Goal: Task Accomplishment & Management: Manage account settings

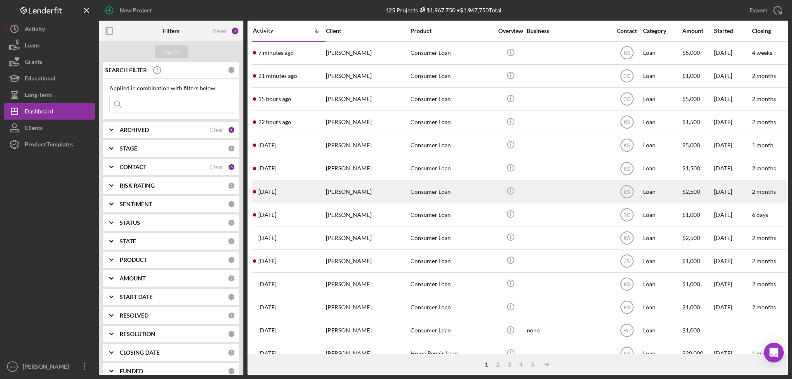
click at [390, 200] on div "[PERSON_NAME]" at bounding box center [367, 192] width 82 height 22
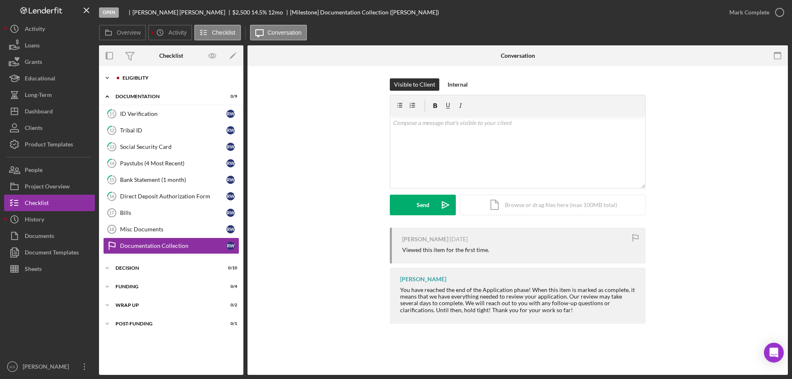
click at [144, 83] on div "Icon/Expander Eligiblity 9 / 12" at bounding box center [171, 78] width 144 height 16
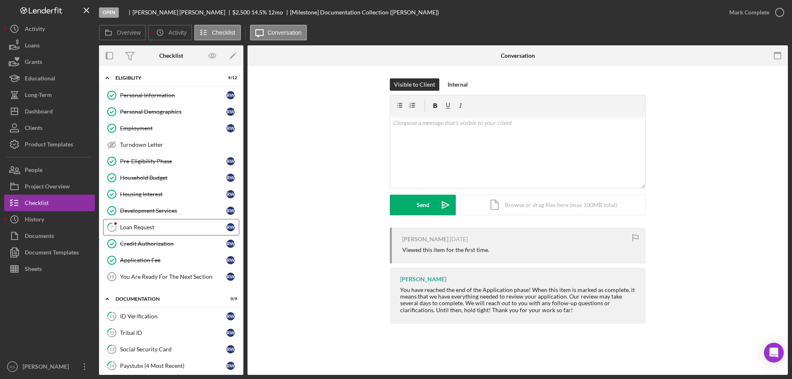
click at [146, 222] on link "7 Loan Request R W" at bounding box center [171, 227] width 136 height 16
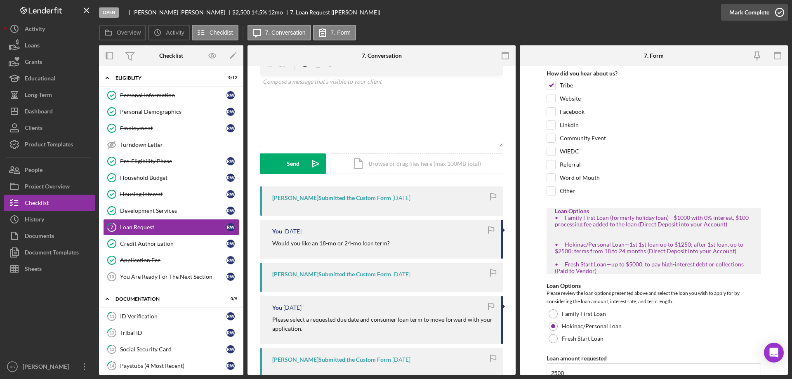
click at [754, 14] on div "Mark Complete" at bounding box center [749, 12] width 40 height 16
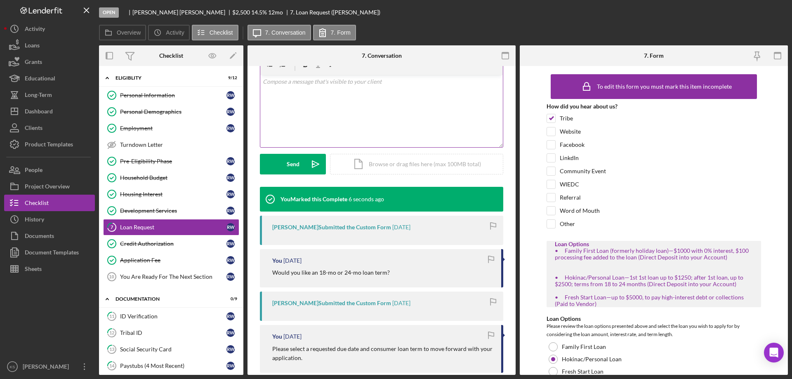
scroll to position [154, 0]
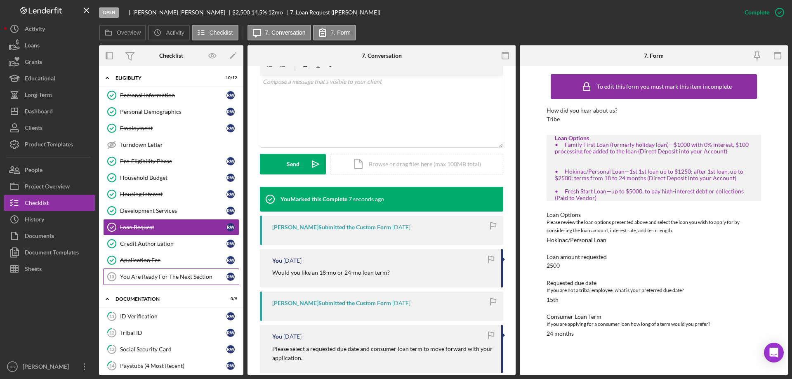
click at [153, 275] on div "You Are Ready For The Next Section" at bounding box center [173, 276] width 106 height 7
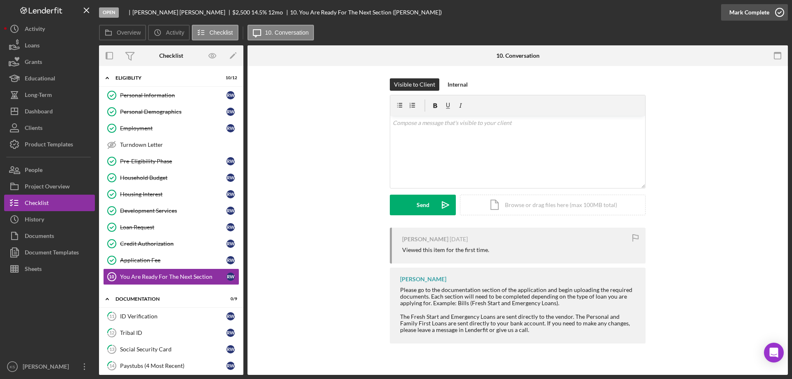
click at [747, 6] on div "Mark Complete" at bounding box center [749, 12] width 40 height 16
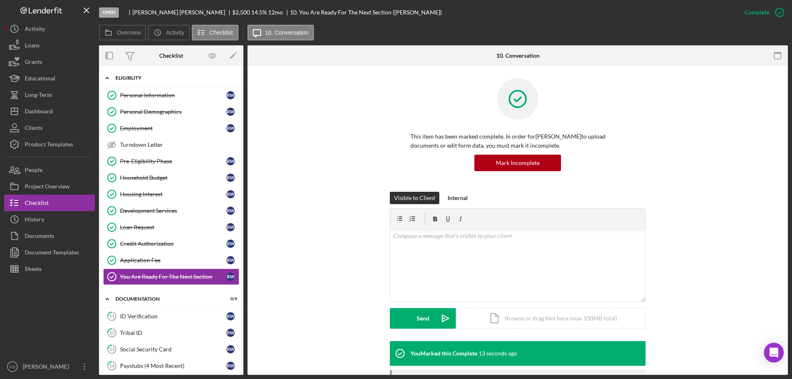
click at [116, 80] on div "Eligiblity" at bounding box center [174, 77] width 118 height 5
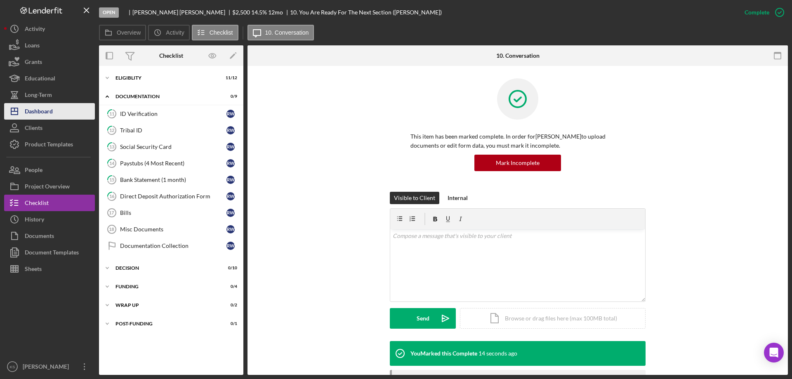
click at [49, 115] on div "Dashboard" at bounding box center [39, 112] width 28 height 19
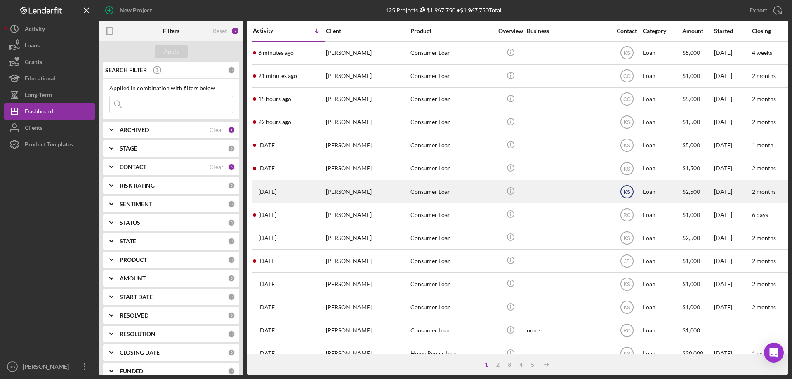
click at [624, 189] on text "KS" at bounding box center [626, 192] width 7 height 6
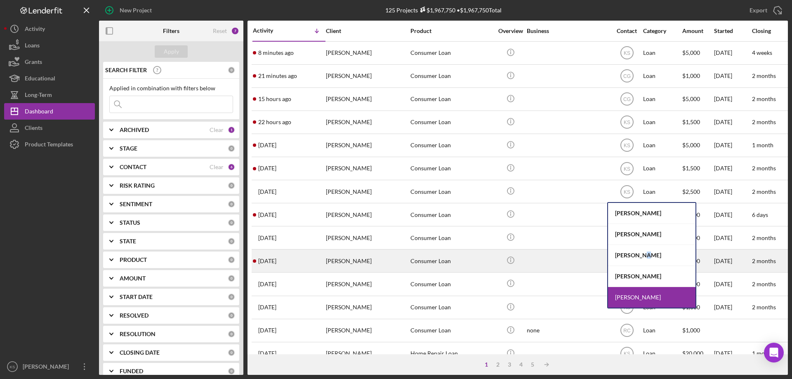
click at [638, 258] on div "Julie Berry" at bounding box center [651, 255] width 87 height 21
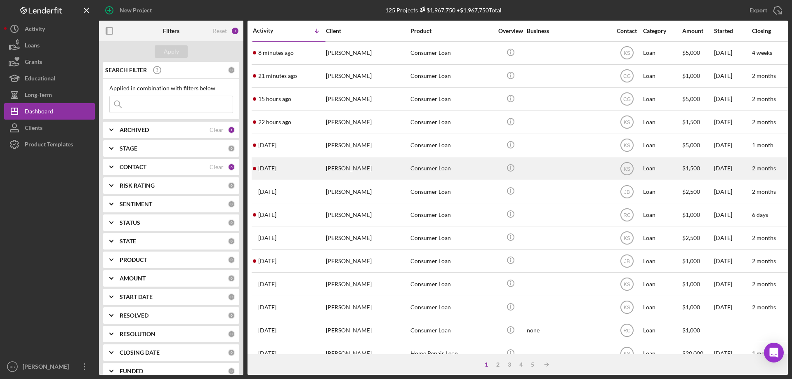
click at [583, 164] on div at bounding box center [568, 169] width 82 height 22
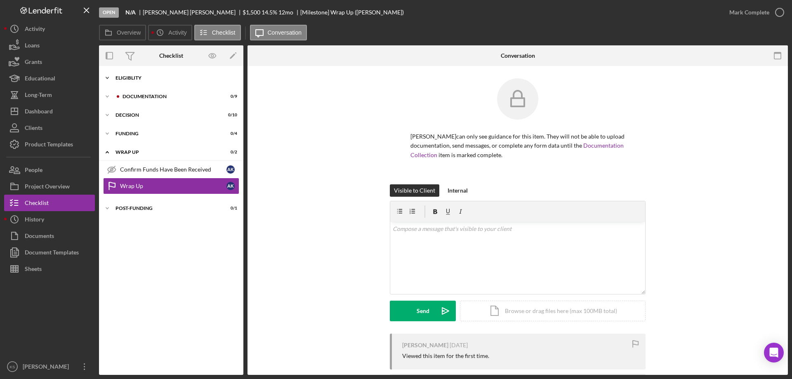
click at [137, 81] on div "Icon/Expander Eligiblity 9 / 12" at bounding box center [171, 78] width 144 height 16
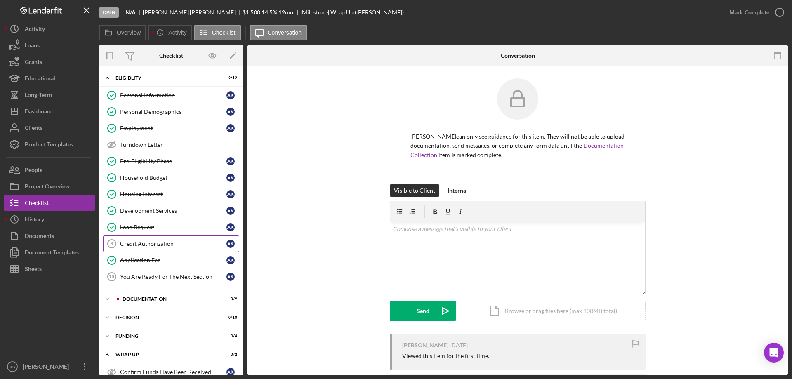
click at [144, 241] on div "Credit Authorization" at bounding box center [173, 243] width 106 height 7
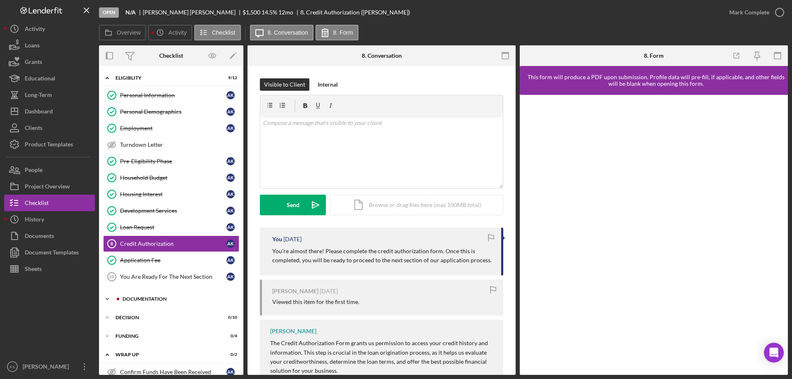
click at [148, 303] on div "Icon/Expander Documentation 0 / 9" at bounding box center [171, 299] width 144 height 16
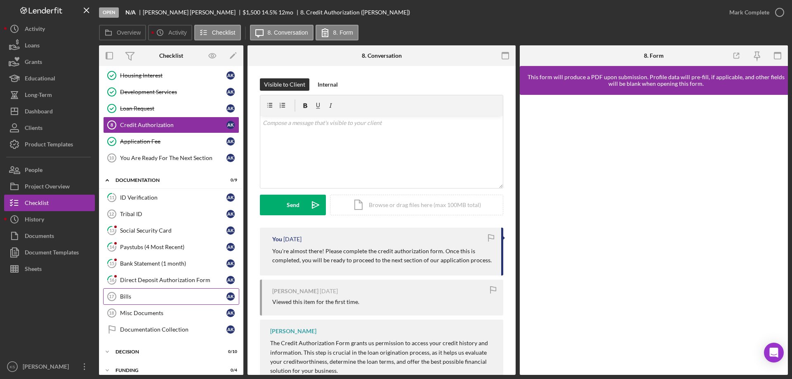
scroll to position [124, 0]
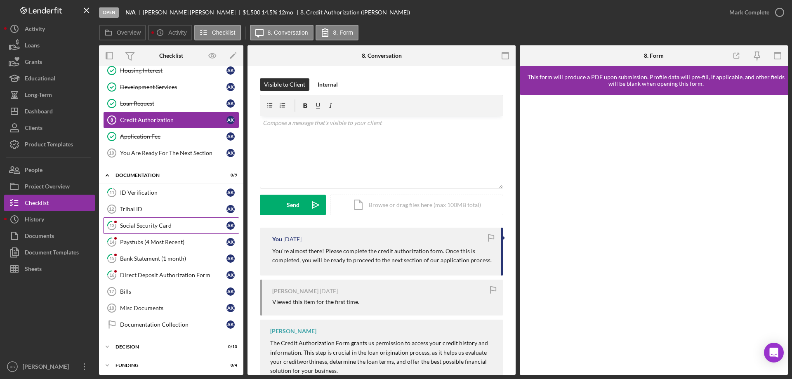
click at [149, 222] on div "Social Security Card" at bounding box center [173, 225] width 106 height 7
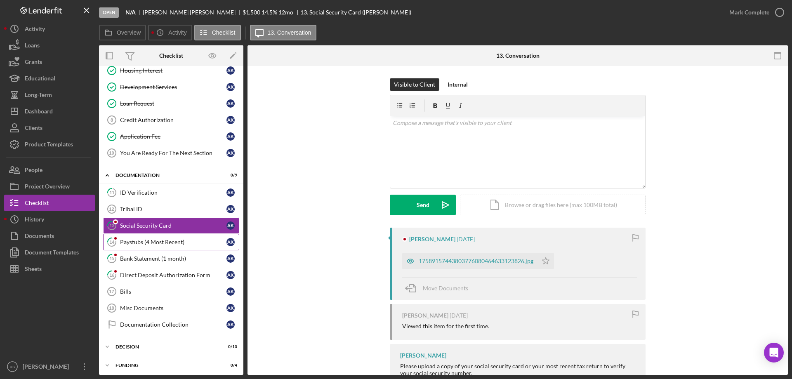
click at [154, 245] on div "Paystubs (4 Most Recent)" at bounding box center [173, 242] width 106 height 7
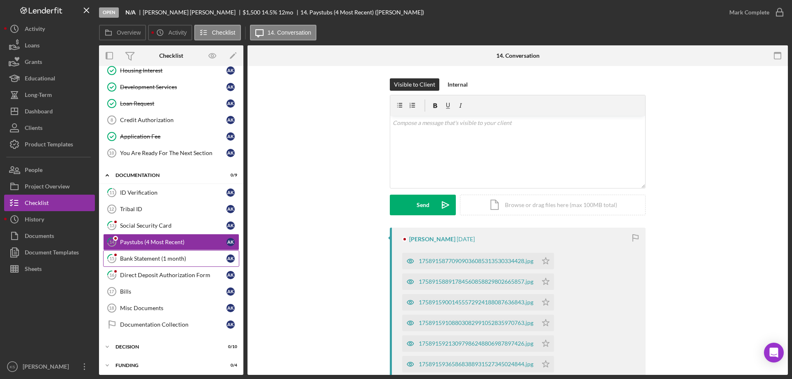
click at [154, 260] on div "Bank Statement (1 month)" at bounding box center [173, 258] width 106 height 7
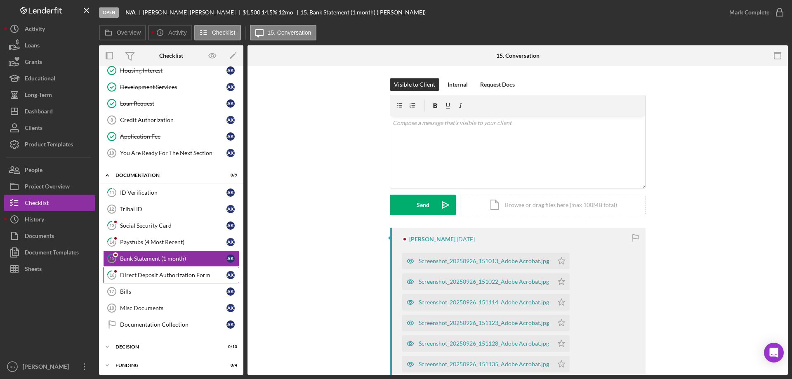
click at [155, 277] on div "Direct Deposit Authorization Form" at bounding box center [173, 275] width 106 height 7
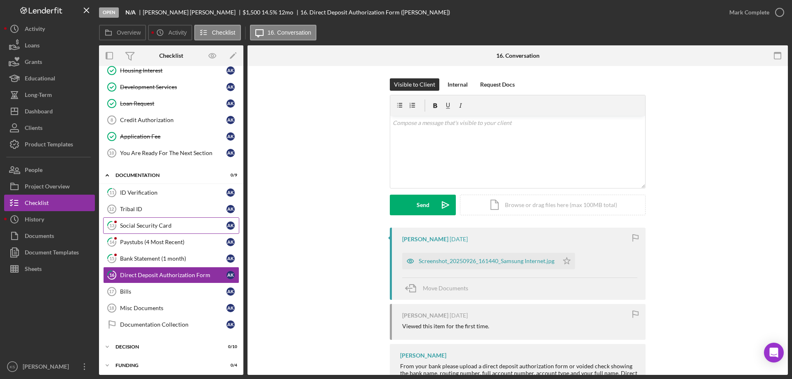
click at [140, 221] on link "13 Social Security Card A K" at bounding box center [171, 225] width 136 height 16
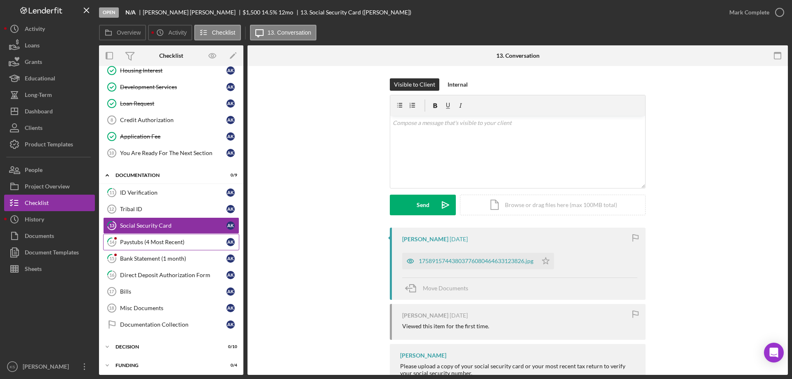
click at [140, 239] on div "Paystubs (4 Most Recent)" at bounding box center [173, 242] width 106 height 7
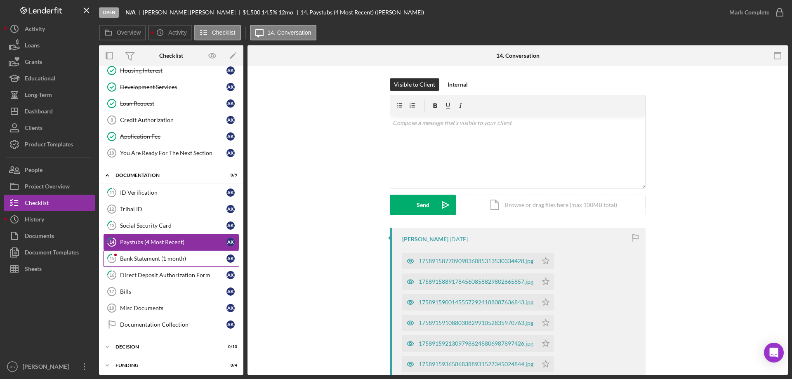
click at [142, 257] on div "Bank Statement (1 month)" at bounding box center [173, 258] width 106 height 7
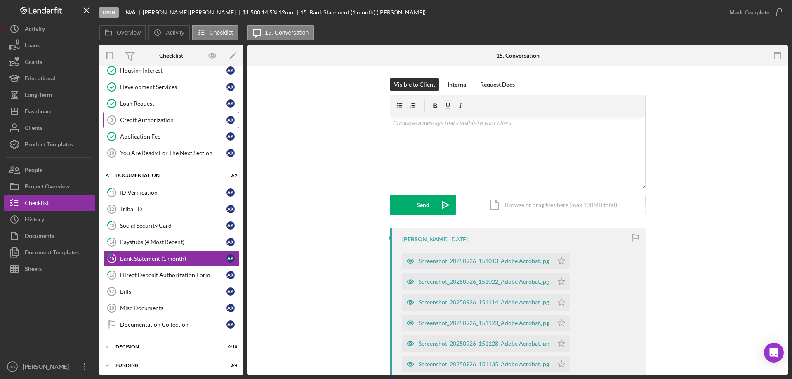
click at [145, 121] on div "Credit Authorization" at bounding box center [173, 120] width 106 height 7
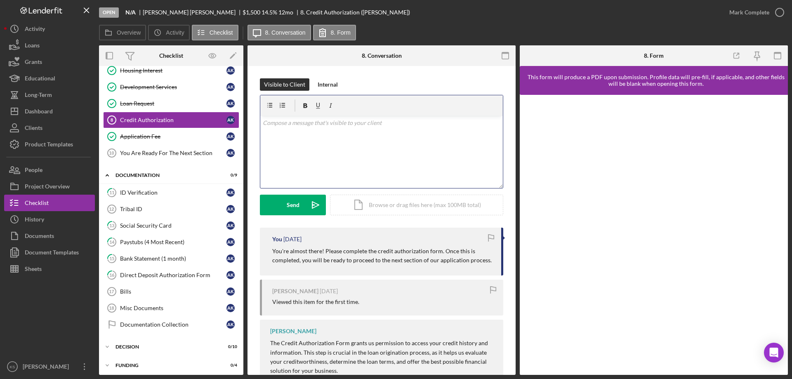
click at [320, 150] on div "v Color teal Color pink Remove color Add row above Add row below Add column bef…" at bounding box center [381, 152] width 243 height 72
click at [286, 134] on p "To ensure timely processing of your loan application. Please complete the credi…" at bounding box center [382, 127] width 238 height 19
click at [0, 0] on span "authorization" at bounding box center [0, 0] width 0 height 0
click at [370, 134] on p "To ensure timely processing of your loan application. Please complete the credi…" at bounding box center [382, 127] width 238 height 19
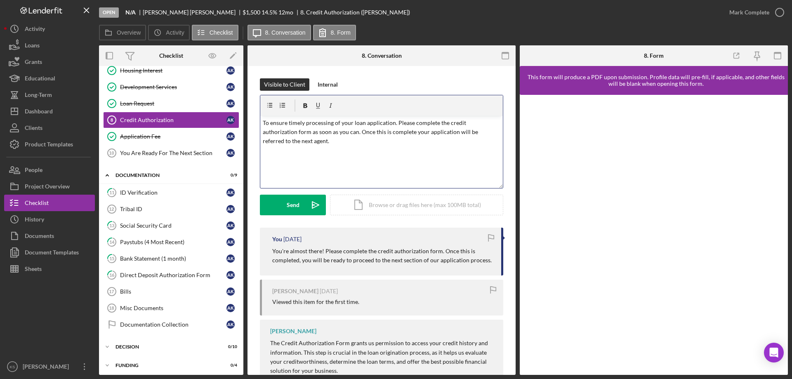
click at [401, 128] on p "To ensure timely processing of your loan application. Please complete the credi…" at bounding box center [382, 132] width 238 height 28
click at [402, 131] on p "To ensure timely processing of your loan application. Please complete the credi…" at bounding box center [382, 132] width 238 height 28
click at [0, 0] on span "complete" at bounding box center [0, 0] width 0 height 0
click at [288, 209] on div "Send" at bounding box center [293, 205] width 13 height 21
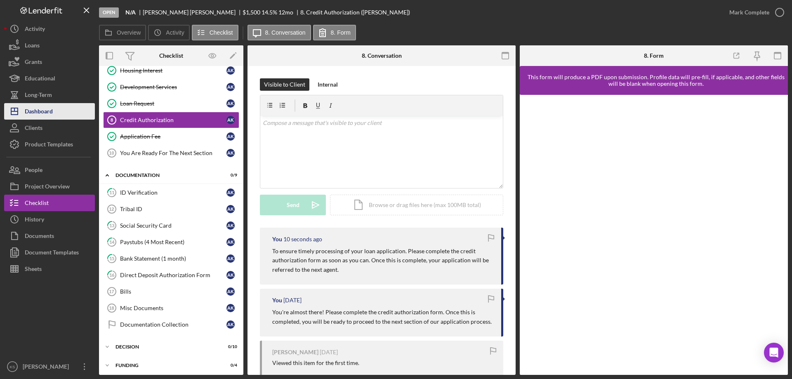
click at [60, 114] on button "Icon/Dashboard Dashboard" at bounding box center [49, 111] width 91 height 16
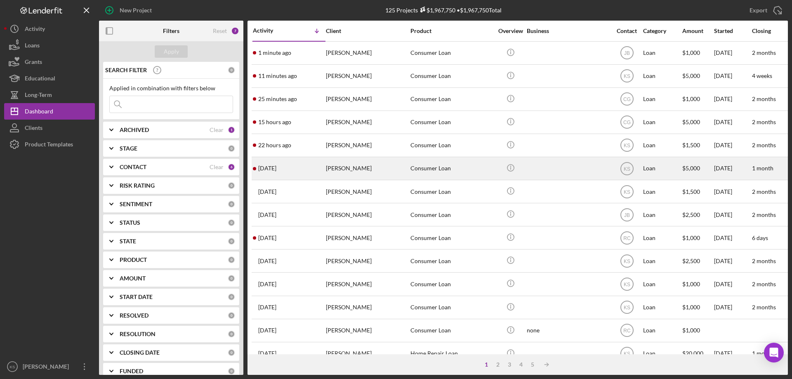
click at [363, 170] on div "[PERSON_NAME]" at bounding box center [367, 169] width 82 height 22
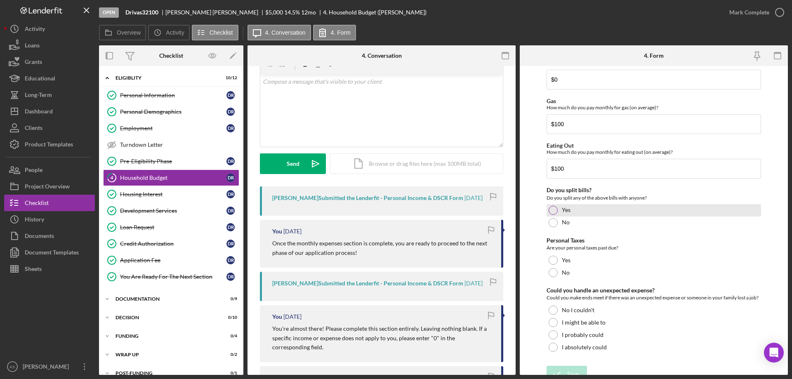
scroll to position [535, 0]
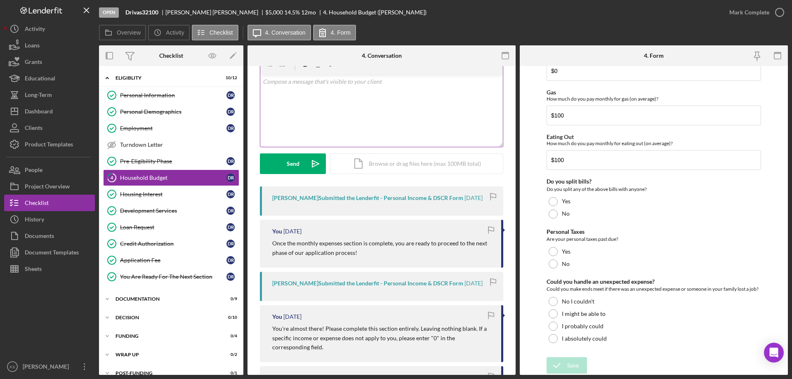
click at [416, 113] on div "v Color teal Color pink Remove color Add row above Add row below Add column bef…" at bounding box center [381, 111] width 243 height 72
click at [292, 159] on div "Send" at bounding box center [293, 163] width 13 height 21
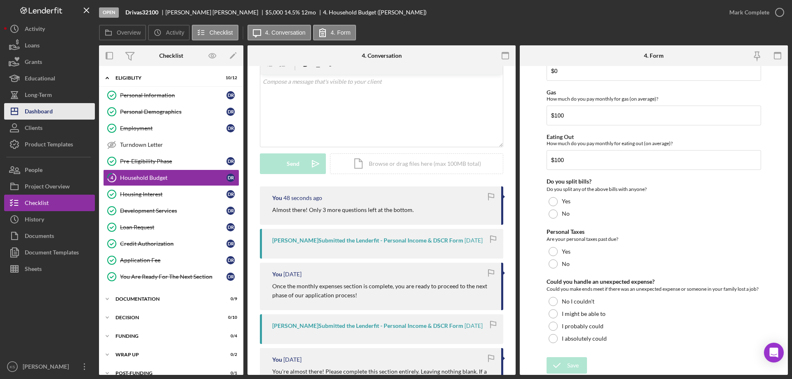
click at [57, 113] on button "Icon/Dashboard Dashboard" at bounding box center [49, 111] width 91 height 16
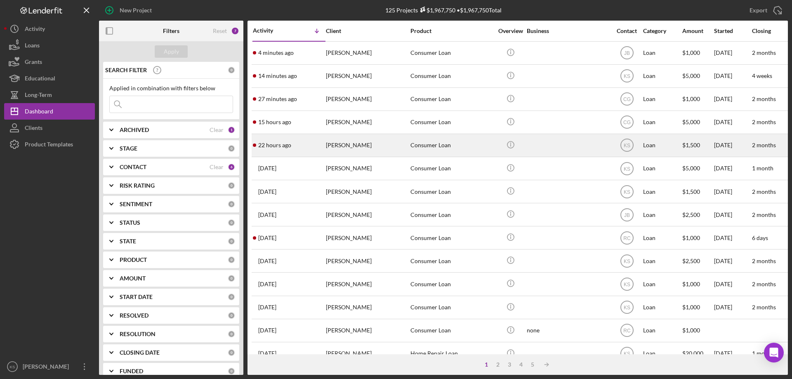
click at [374, 151] on div "[PERSON_NAME]" at bounding box center [367, 145] width 82 height 22
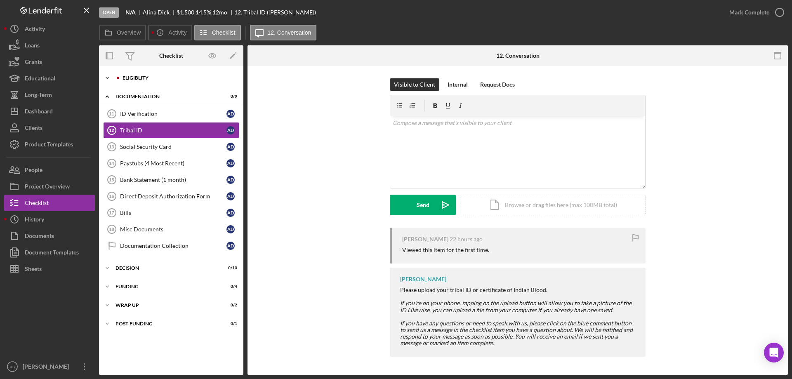
click at [150, 83] on div "Icon/Expander Eligiblity 6 / 12" at bounding box center [171, 78] width 144 height 16
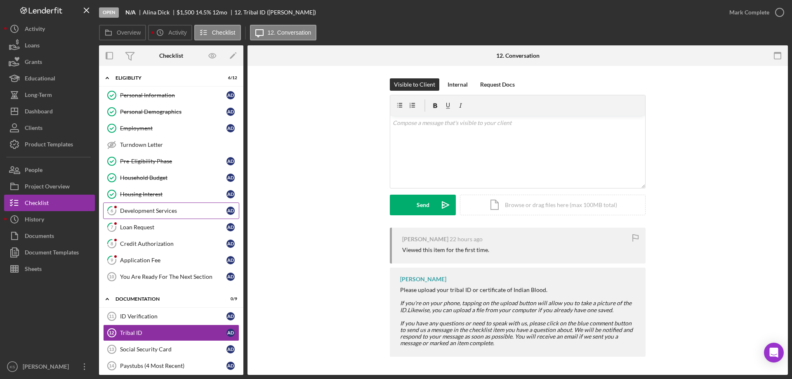
click at [155, 206] on link "6 Development Services A D" at bounding box center [171, 211] width 136 height 16
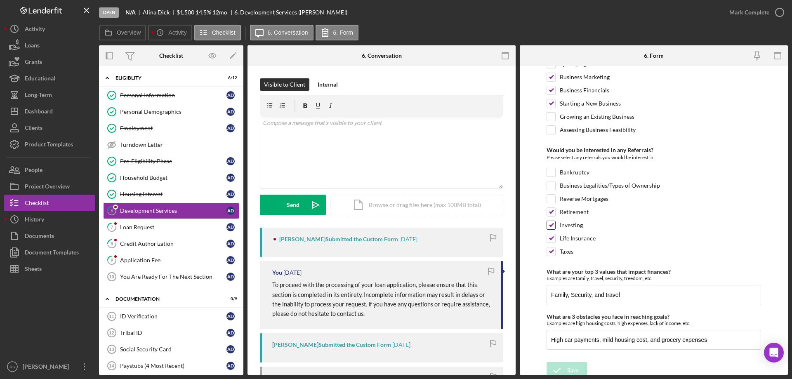
scroll to position [346, 0]
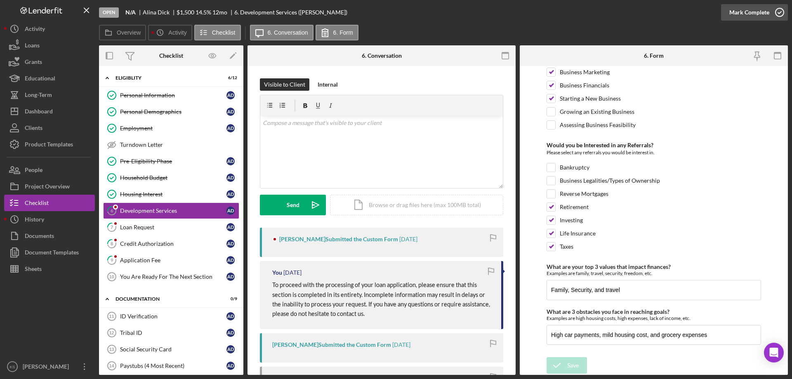
click at [749, 10] on div "Mark Complete" at bounding box center [749, 12] width 40 height 16
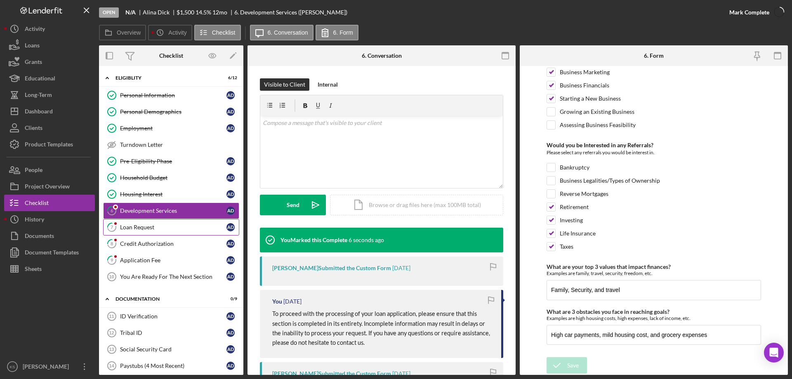
click at [144, 229] on div "Loan Request" at bounding box center [173, 227] width 106 height 7
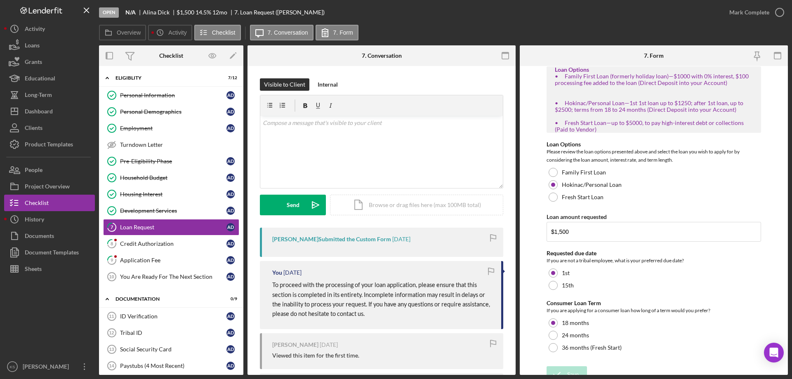
scroll to position [151, 0]
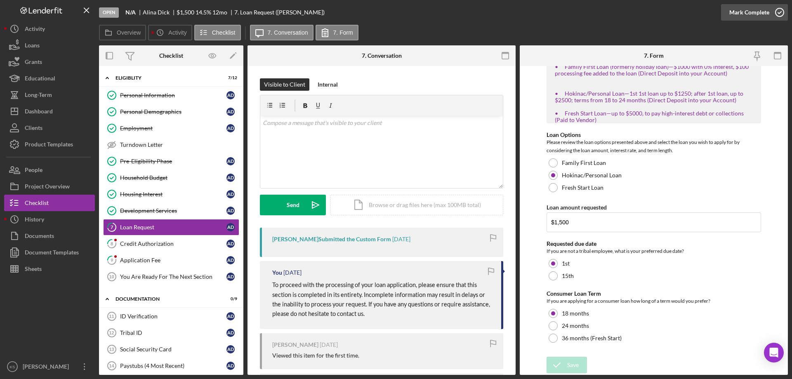
click at [760, 12] on div "Mark Complete" at bounding box center [749, 12] width 40 height 16
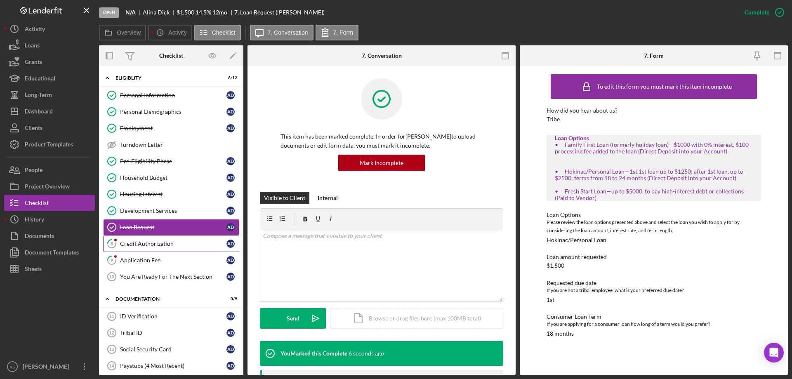
click at [153, 240] on div "Credit Authorization" at bounding box center [173, 243] width 106 height 7
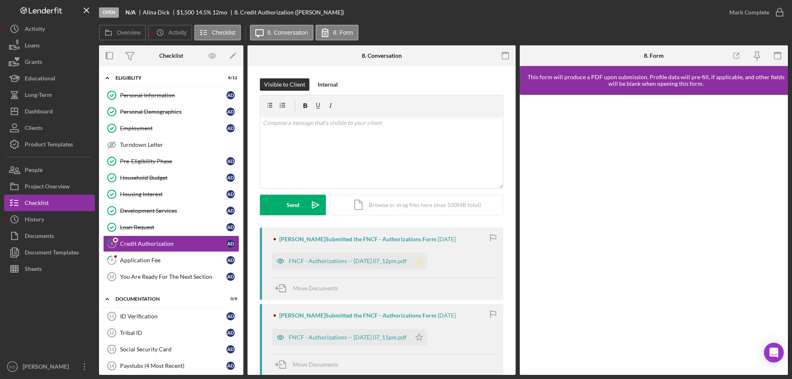
click at [423, 259] on polygon "button" at bounding box center [419, 260] width 7 height 7
click at [427, 341] on icon "Icon/Star" at bounding box center [419, 337] width 16 height 16
click at [770, 7] on icon "button" at bounding box center [779, 12] width 21 height 21
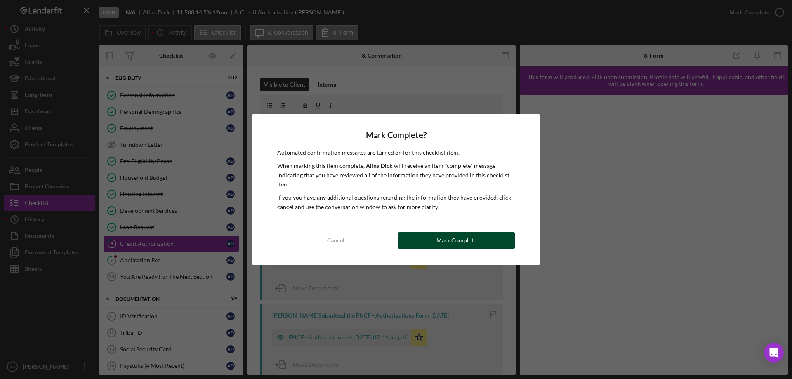
click at [449, 240] on div "Mark Complete" at bounding box center [456, 240] width 40 height 16
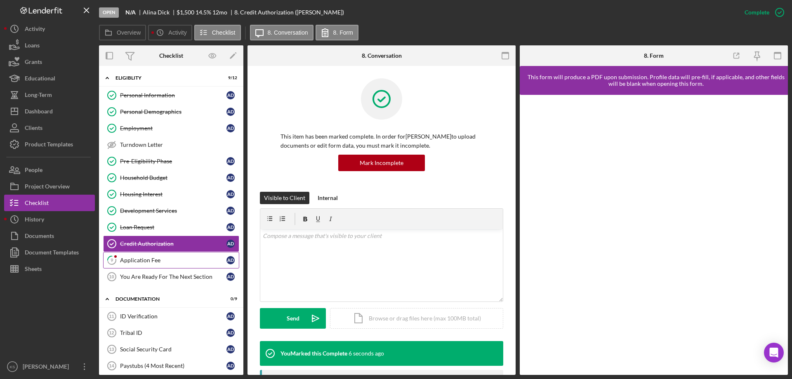
click at [125, 258] on div "Application Fee" at bounding box center [173, 260] width 106 height 7
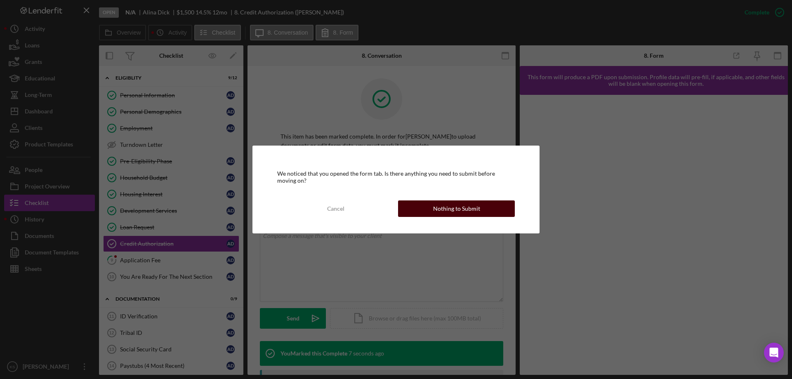
drag, startPoint x: 479, startPoint y: 211, endPoint x: 494, endPoint y: 214, distance: 15.2
click at [480, 211] on button "Nothing to Submit" at bounding box center [456, 208] width 117 height 16
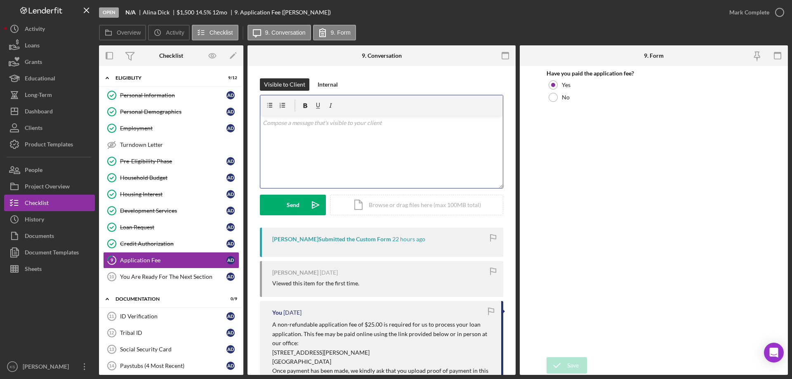
click at [359, 161] on div "v Color teal Color pink Remove color Add row above Add row below Add column bef…" at bounding box center [381, 152] width 243 height 72
click at [381, 123] on p "Can you please upload proof of payment? I unfortunately do not have access to o…" at bounding box center [382, 127] width 238 height 19
click at [0, 0] on span "Unfortunately," at bounding box center [0, 0] width 0 height 0
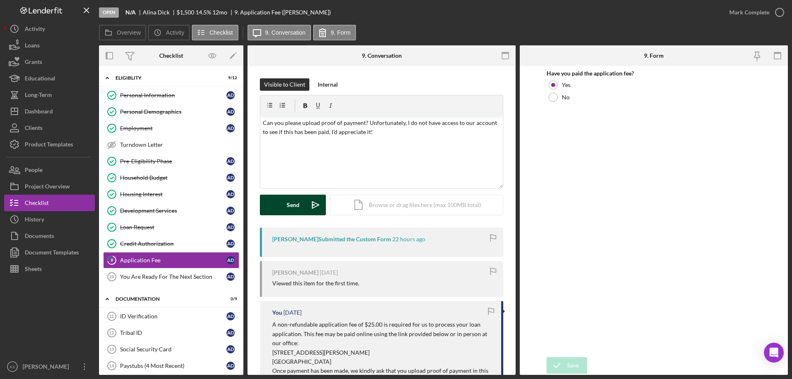
click at [293, 203] on div "Send" at bounding box center [293, 205] width 13 height 21
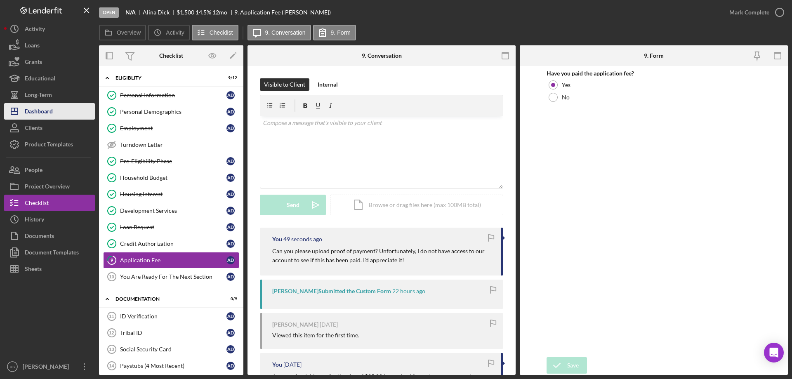
click at [53, 114] on button "Icon/Dashboard Dashboard" at bounding box center [49, 111] width 91 height 16
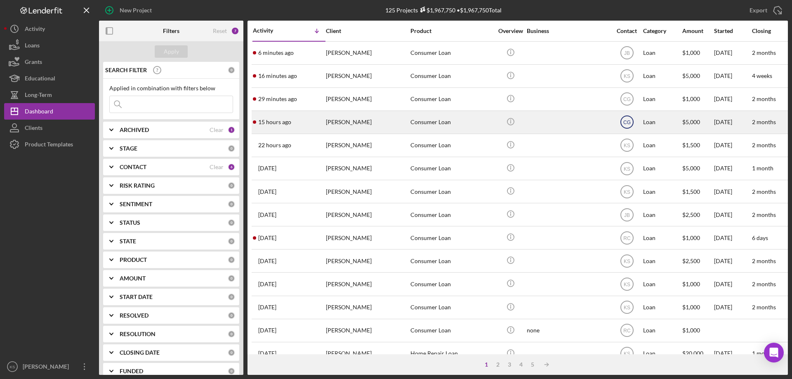
click at [625, 123] on text "CG" at bounding box center [626, 123] width 7 height 6
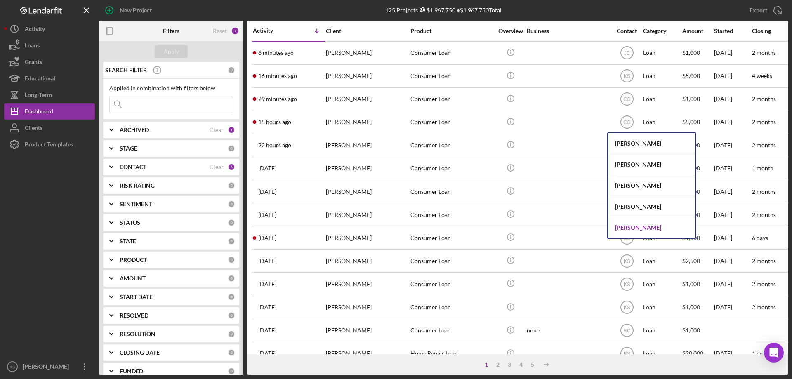
click at [638, 223] on div "[PERSON_NAME]" at bounding box center [651, 227] width 87 height 21
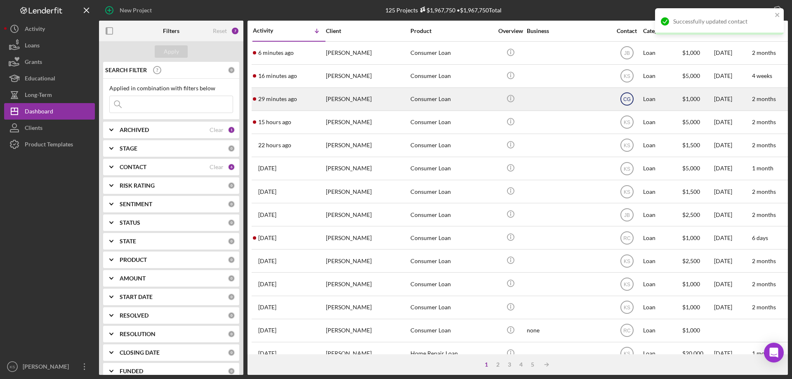
click at [630, 101] on text "CG" at bounding box center [626, 100] width 7 height 6
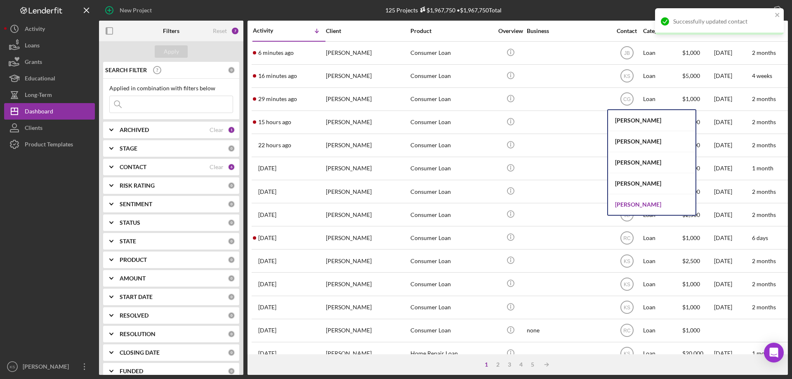
click at [652, 200] on div "[PERSON_NAME]" at bounding box center [651, 204] width 87 height 21
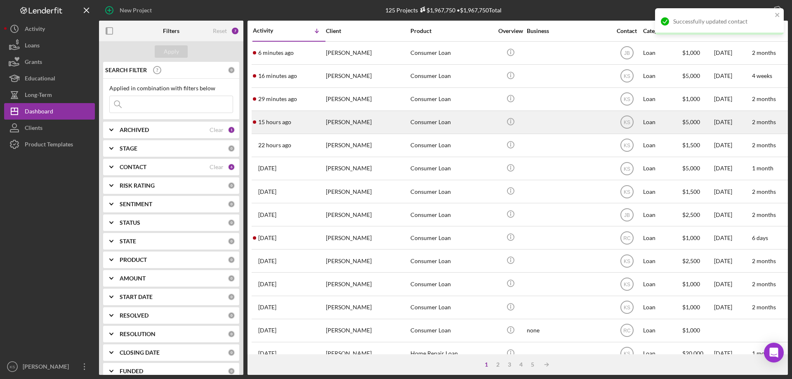
click at [435, 120] on div "Consumer Loan" at bounding box center [451, 122] width 82 height 22
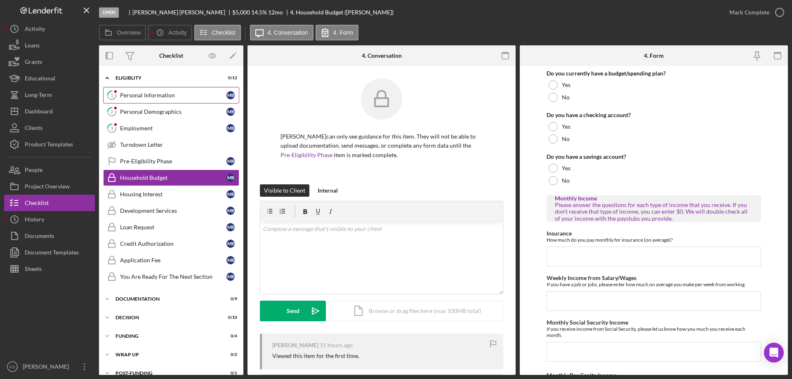
click at [158, 94] on div "Personal Information" at bounding box center [173, 95] width 106 height 7
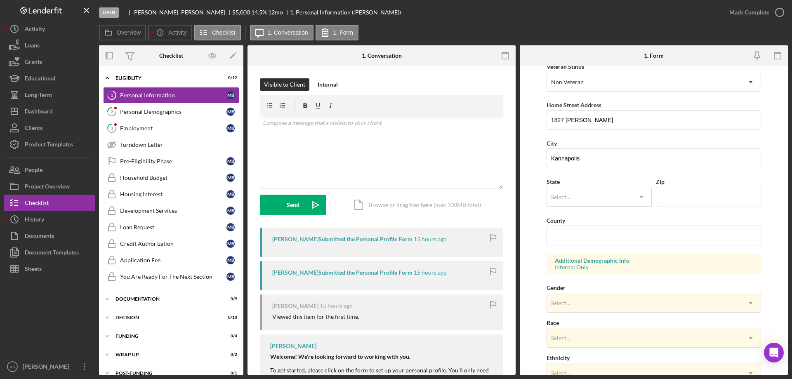
scroll to position [242, 0]
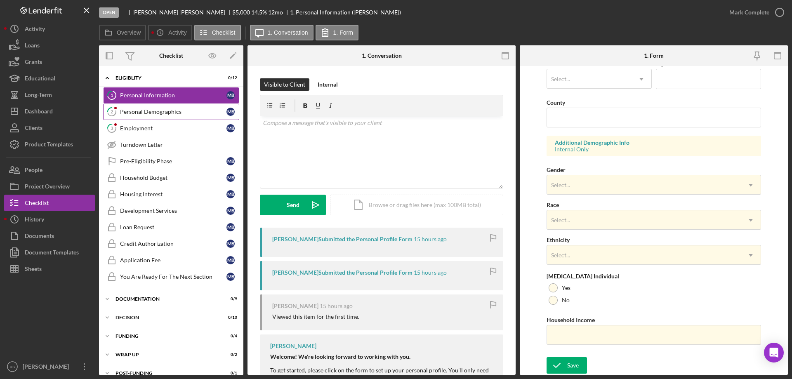
click at [157, 114] on div "Personal Demographics" at bounding box center [173, 111] width 106 height 7
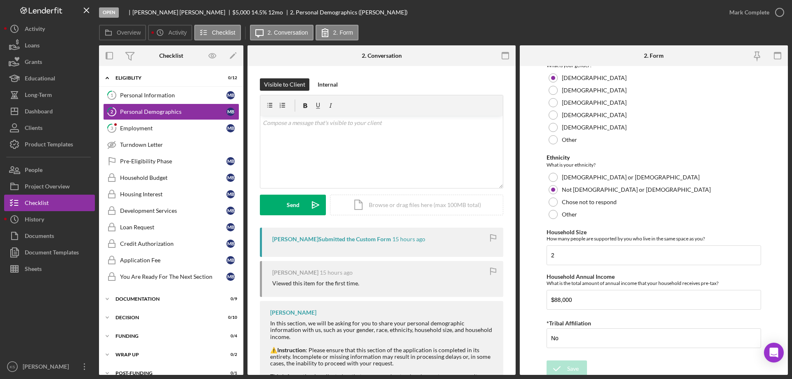
scroll to position [453, 0]
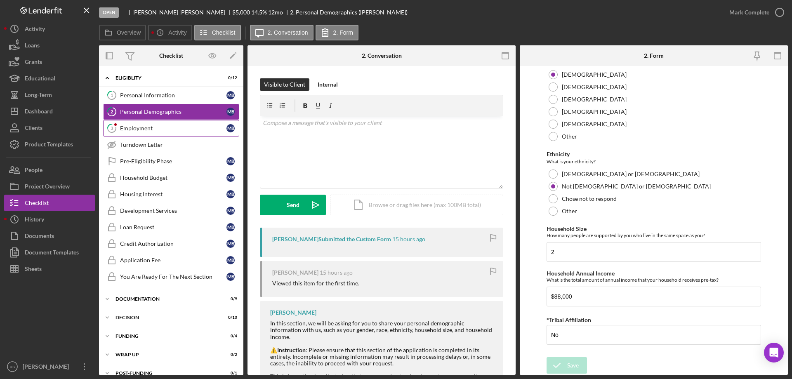
click at [157, 126] on div "Employment" at bounding box center [173, 128] width 106 height 7
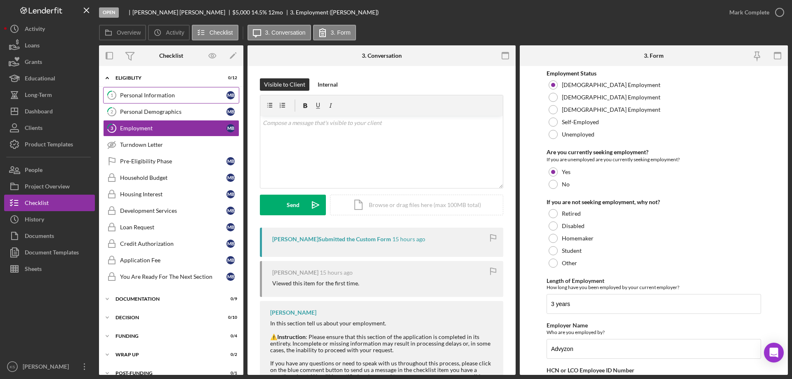
click at [161, 93] on div "Personal Information" at bounding box center [173, 95] width 106 height 7
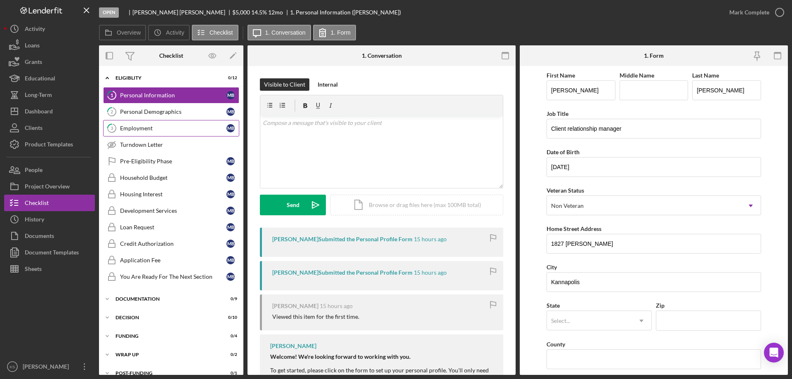
click at [137, 123] on link "3 Employment M B" at bounding box center [171, 128] width 136 height 16
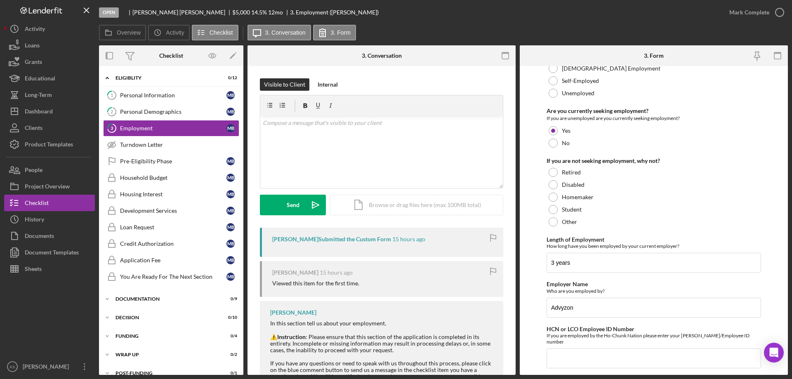
scroll to position [59, 0]
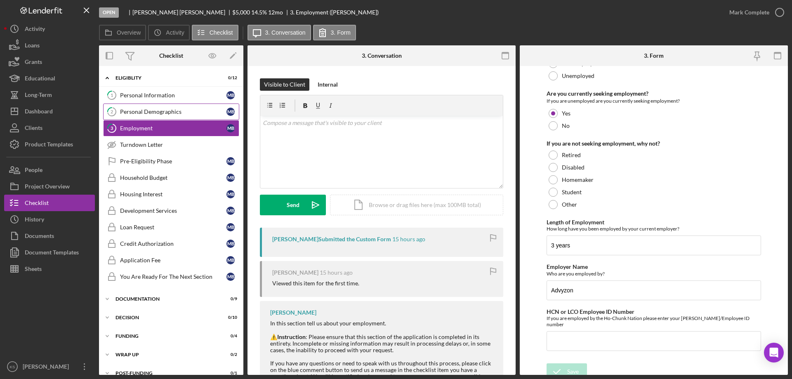
click at [153, 114] on div "Personal Demographics" at bounding box center [173, 111] width 106 height 7
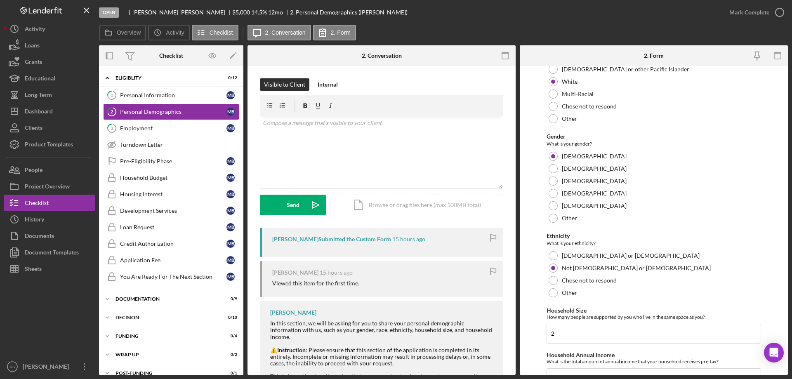
scroll to position [453, 0]
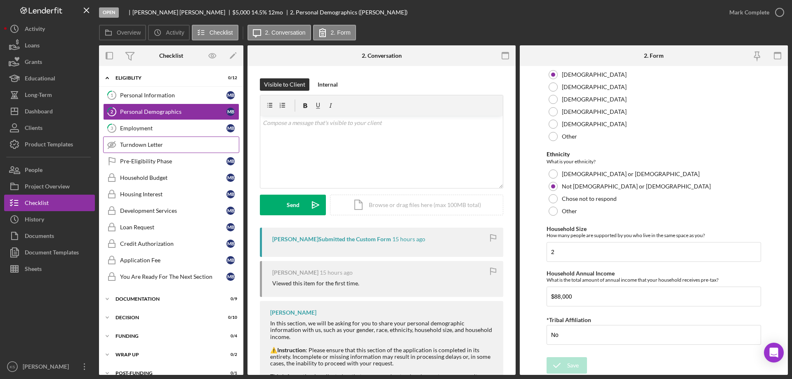
click at [139, 150] on link "Turndown Letter Turndown Letter" at bounding box center [171, 145] width 136 height 16
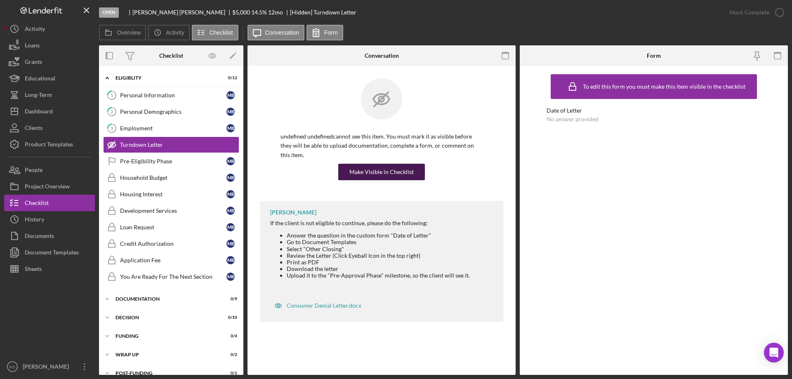
click at [403, 165] on div "Make Visible in Checklist" at bounding box center [381, 172] width 64 height 16
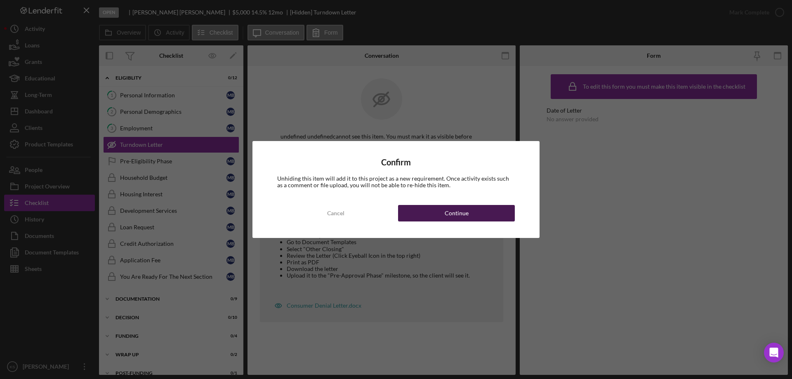
click at [461, 217] on div "Continue" at bounding box center [457, 213] width 24 height 16
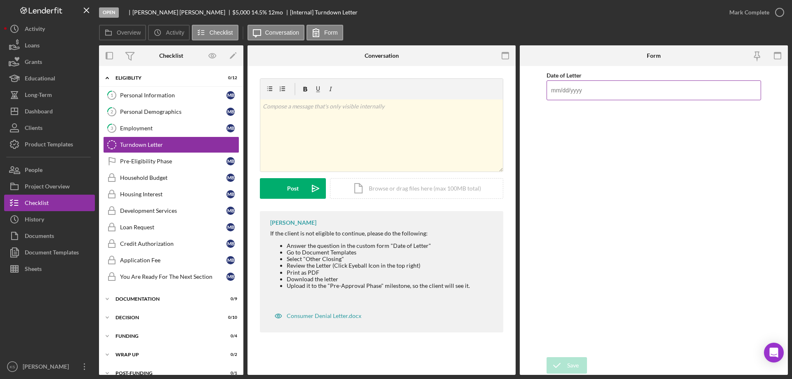
click at [570, 92] on input "Date of Letter" at bounding box center [654, 90] width 214 height 20
type input "09/29/2025"
click at [581, 363] on button "Save" at bounding box center [567, 365] width 40 height 16
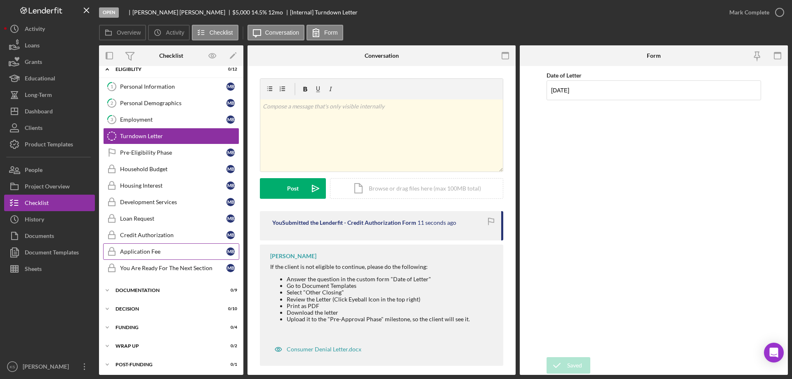
scroll to position [11, 0]
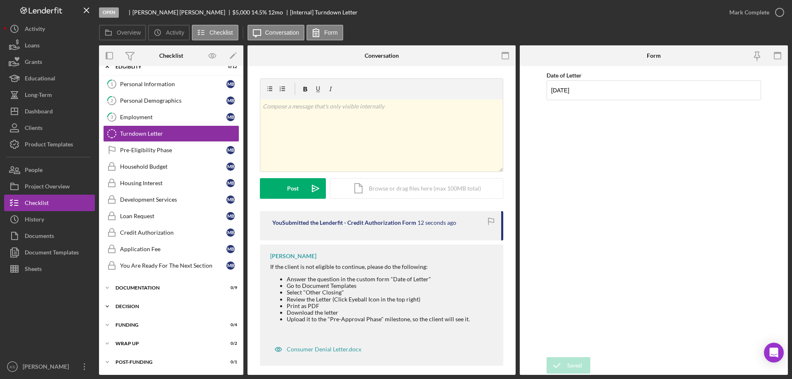
click at [134, 306] on div "Decision" at bounding box center [174, 306] width 118 height 5
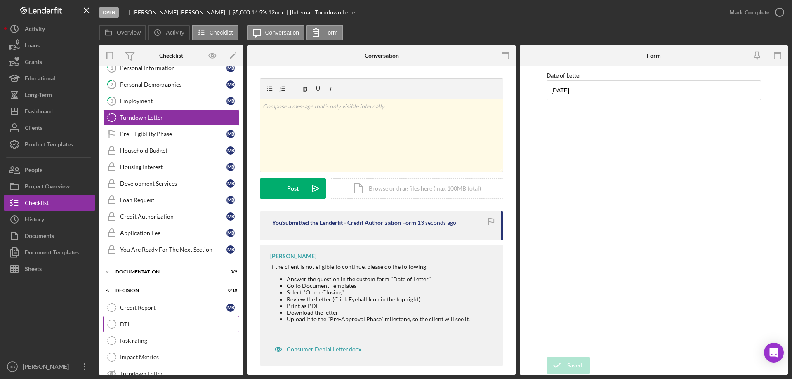
scroll to position [52, 0]
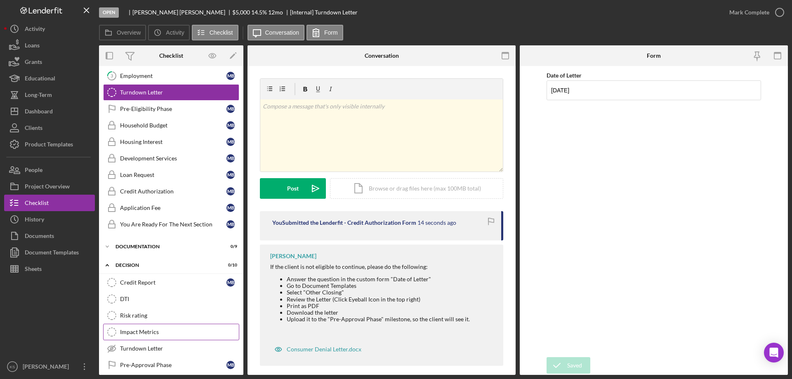
click at [143, 327] on link "Impact Metrics Impact Metrics" at bounding box center [171, 332] width 136 height 16
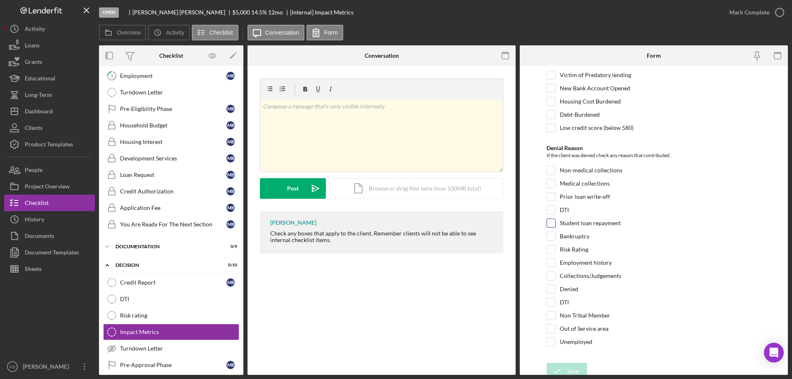
scroll to position [16, 0]
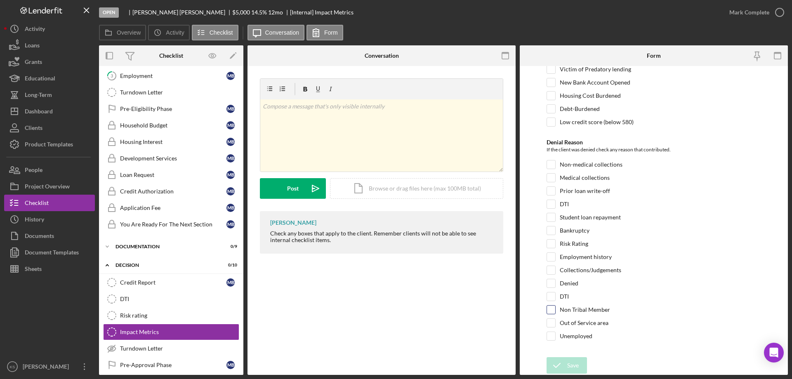
click at [550, 310] on input "Non Tribal Member" at bounding box center [551, 310] width 8 height 8
checkbox input "true"
click at [551, 321] on input "Out of Service area" at bounding box center [551, 323] width 8 height 8
checkbox input "true"
click at [570, 362] on div "Save" at bounding box center [573, 365] width 12 height 16
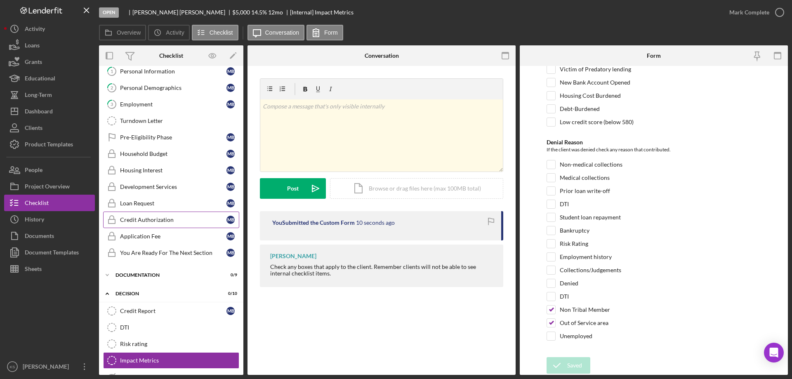
scroll to position [11, 0]
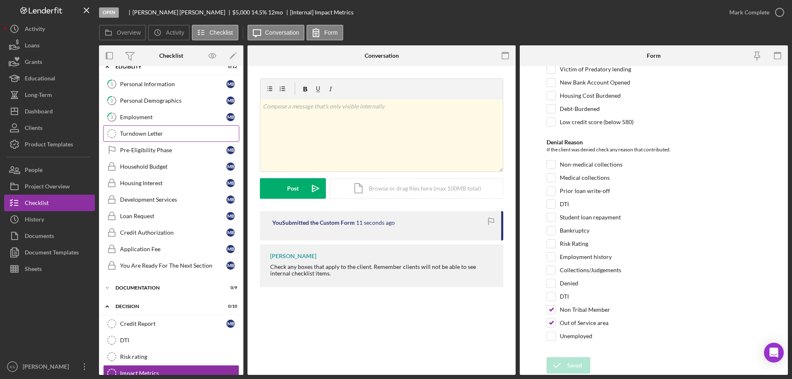
click at [144, 131] on div "Turndown Letter" at bounding box center [179, 133] width 119 height 7
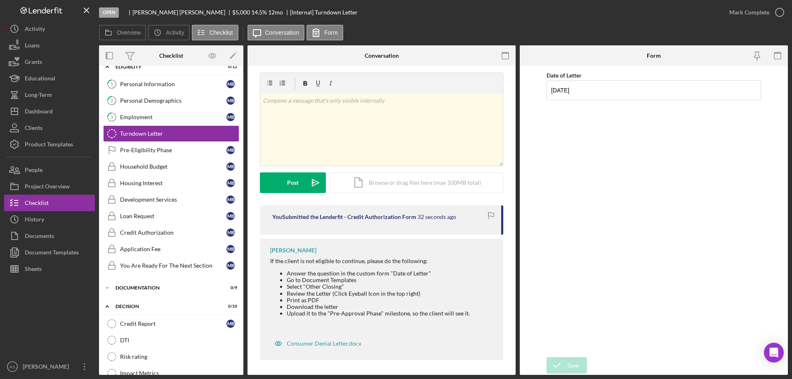
scroll to position [7, 0]
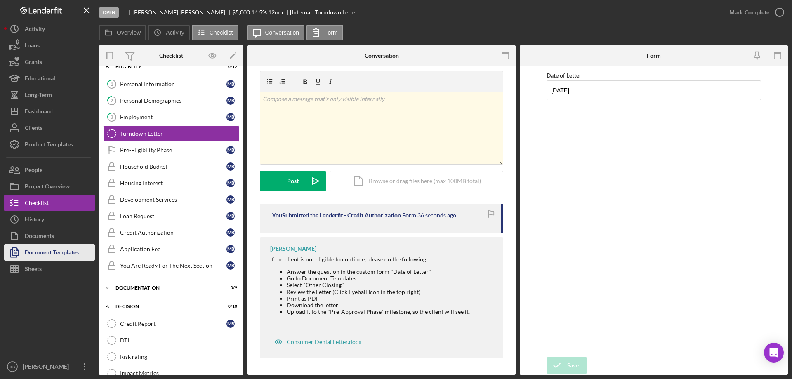
click at [63, 251] on div "Document Templates" at bounding box center [52, 253] width 54 height 19
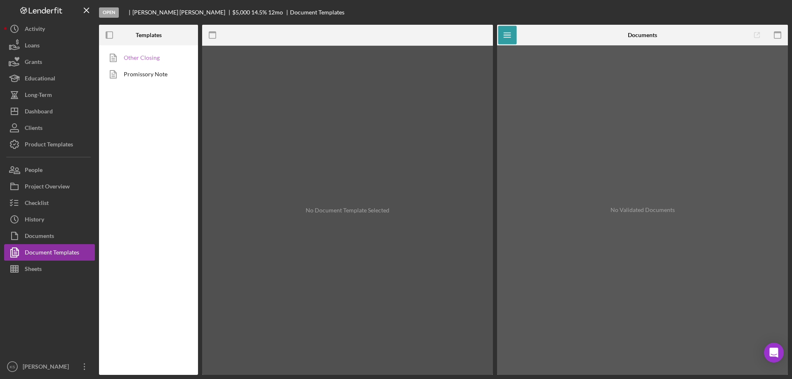
click at [146, 60] on link "Other Closing" at bounding box center [146, 57] width 87 height 16
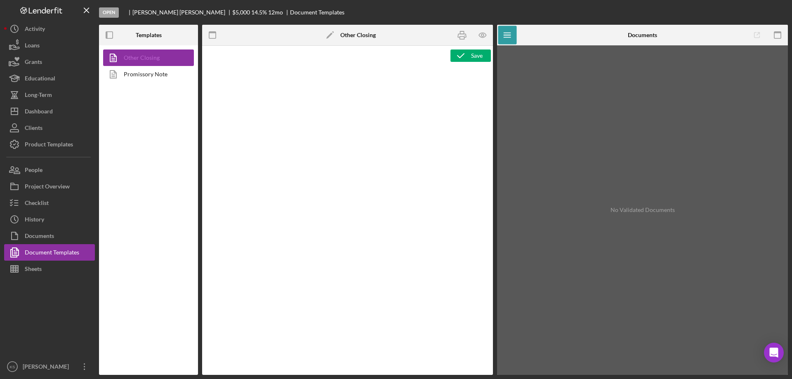
type textarea "<p style="margin-top: 0pt; margin-bottom: 0pt;">&nbsp;</p> <p style="margin-top…"
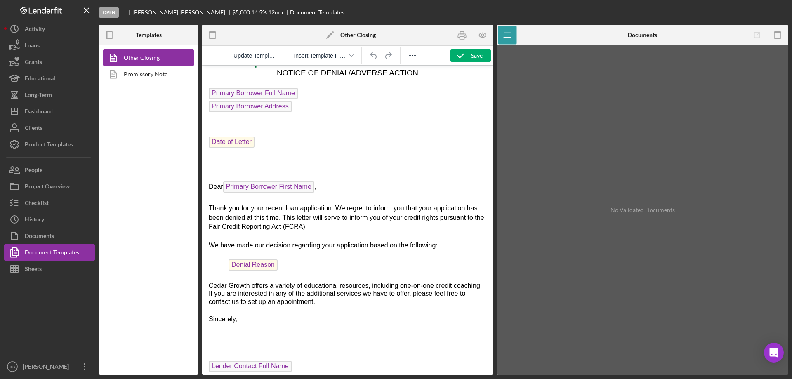
scroll to position [41, 0]
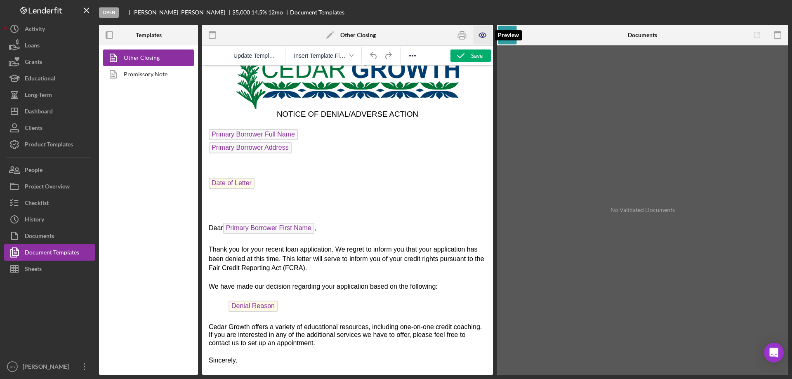
click at [485, 35] on icon "button" at bounding box center [483, 35] width 19 height 19
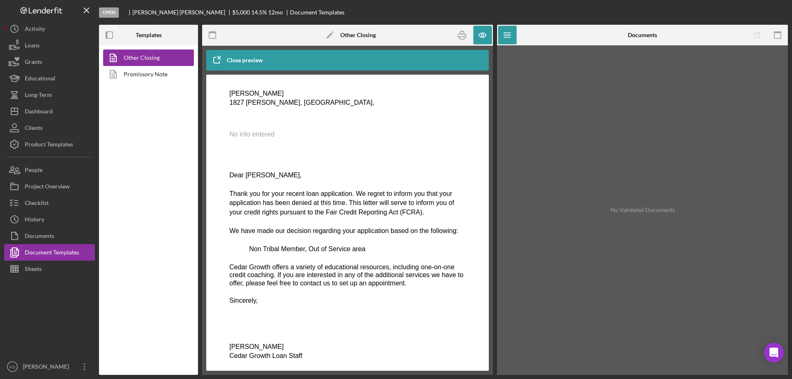
scroll to position [113, 0]
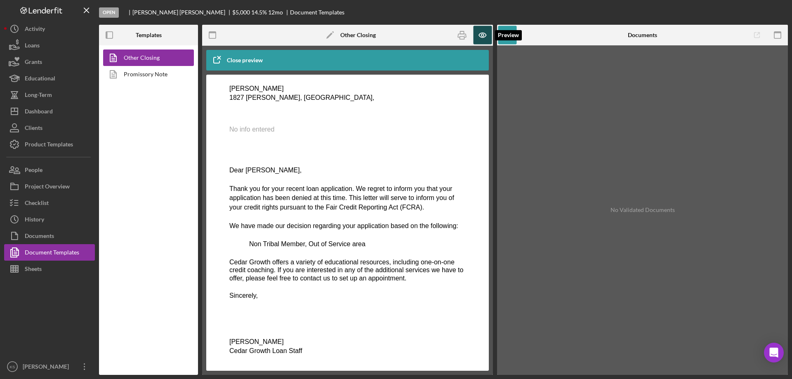
click at [476, 35] on icon "button" at bounding box center [483, 35] width 19 height 19
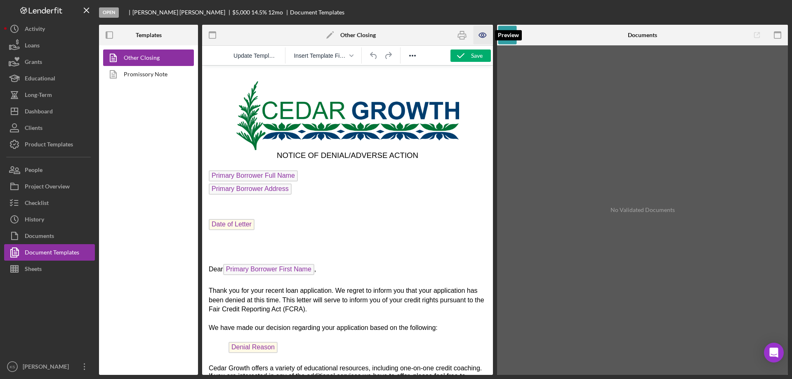
scroll to position [0, 0]
click at [240, 224] on span "Date of Letter" at bounding box center [232, 224] width 46 height 11
click at [481, 37] on icon "button" at bounding box center [482, 35] width 7 height 5
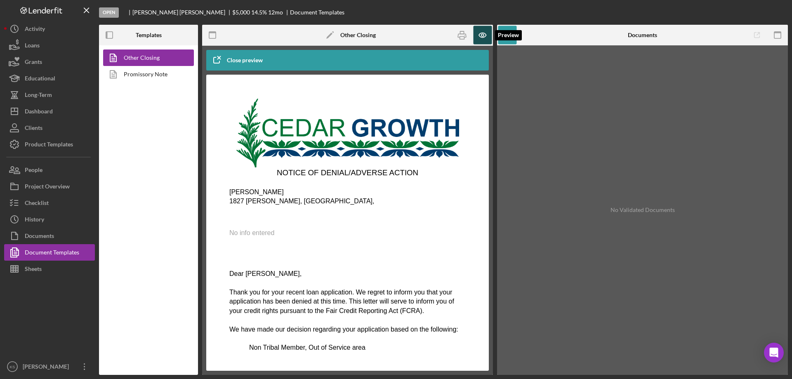
click at [483, 37] on icon "button" at bounding box center [483, 35] width 19 height 19
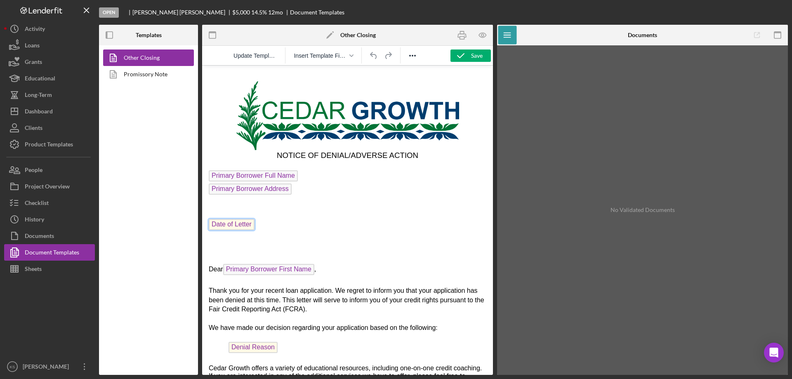
click at [235, 219] on span "Date of Letter" at bounding box center [232, 224] width 46 height 11
click at [233, 224] on span "Date of Letter" at bounding box center [232, 224] width 46 height 11
click at [42, 106] on div "Dashboard" at bounding box center [39, 112] width 28 height 19
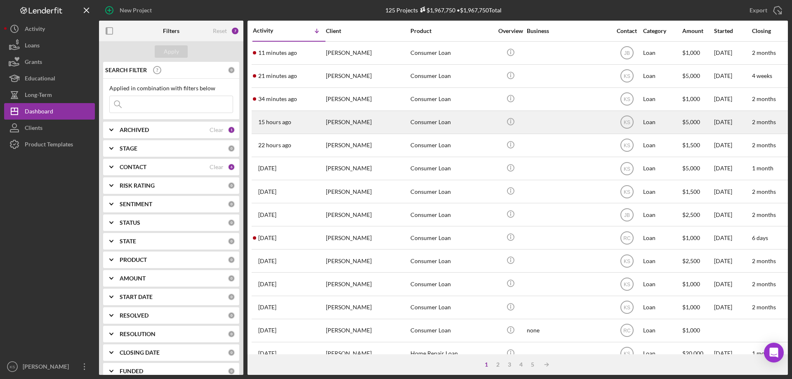
click at [362, 122] on div "Mallorie Baker" at bounding box center [367, 122] width 82 height 22
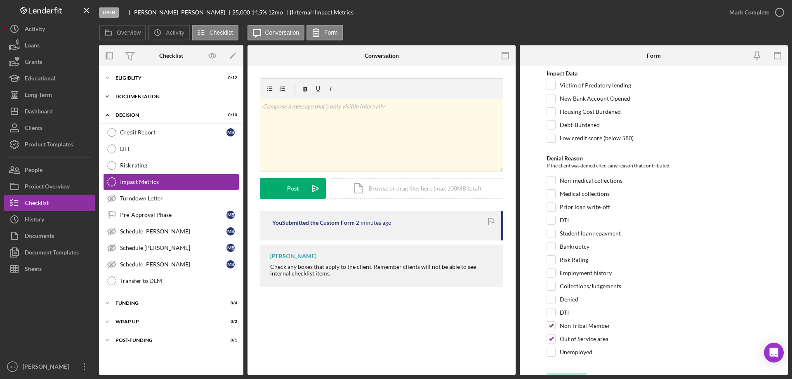
click at [137, 93] on div "Icon/Expander Documentation 0 / 9" at bounding box center [171, 96] width 144 height 16
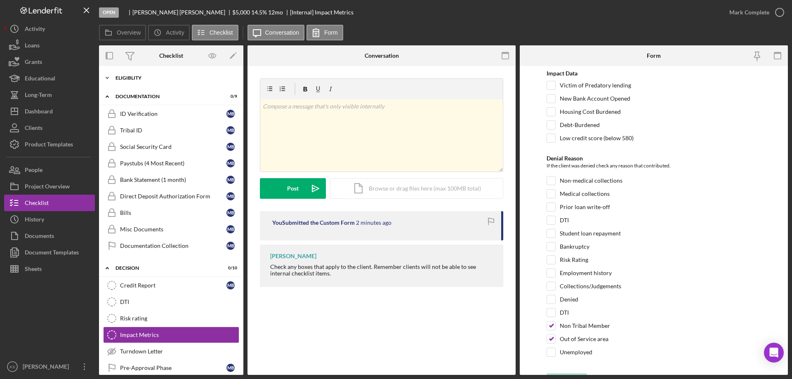
drag, startPoint x: 139, startPoint y: 97, endPoint x: 141, endPoint y: 82, distance: 15.1
click at [139, 95] on div "Documentation" at bounding box center [165, 96] width 101 height 5
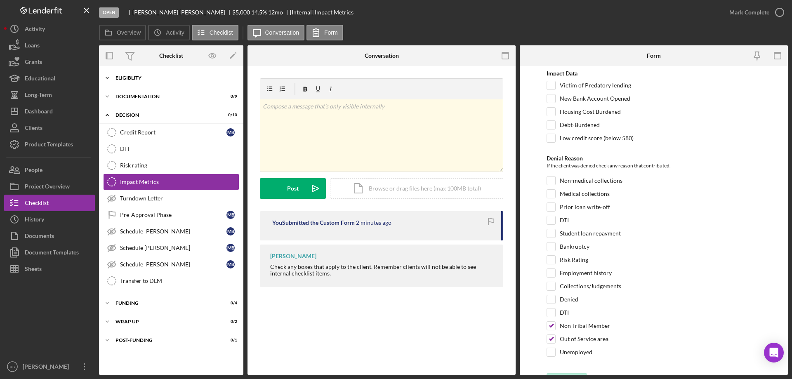
click at [141, 78] on div "Eligiblity" at bounding box center [174, 77] width 118 height 5
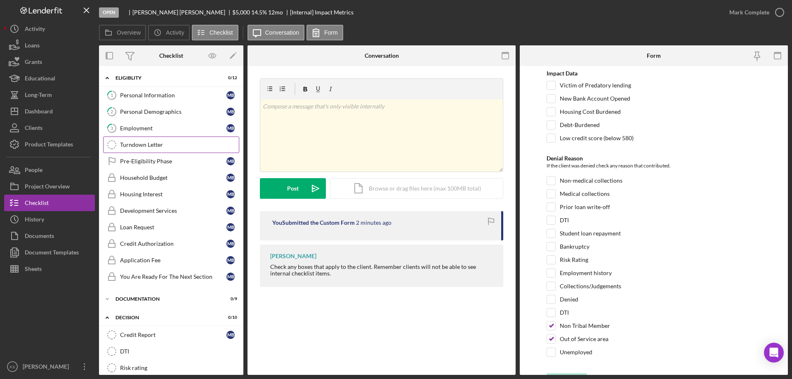
click at [154, 146] on div "Turndown Letter" at bounding box center [179, 144] width 119 height 7
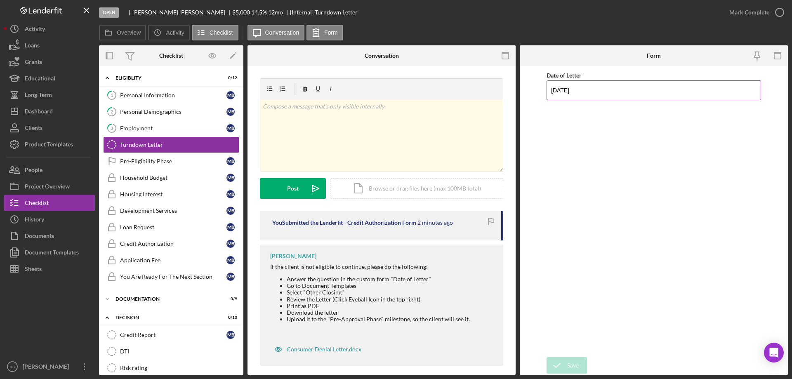
click at [603, 95] on input "09/29/2025" at bounding box center [654, 90] width 214 height 20
type input "09/29/2025"
click at [582, 345] on div "Date of Letter 09/29/2025" at bounding box center [654, 211] width 214 height 283
click at [57, 251] on div "Document Templates" at bounding box center [52, 253] width 54 height 19
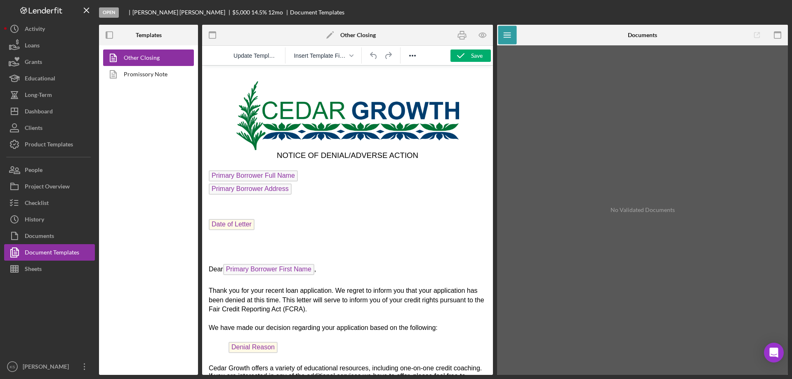
click at [240, 223] on span "Date of Letter" at bounding box center [232, 224] width 46 height 11
click at [481, 40] on icon "button" at bounding box center [483, 35] width 19 height 19
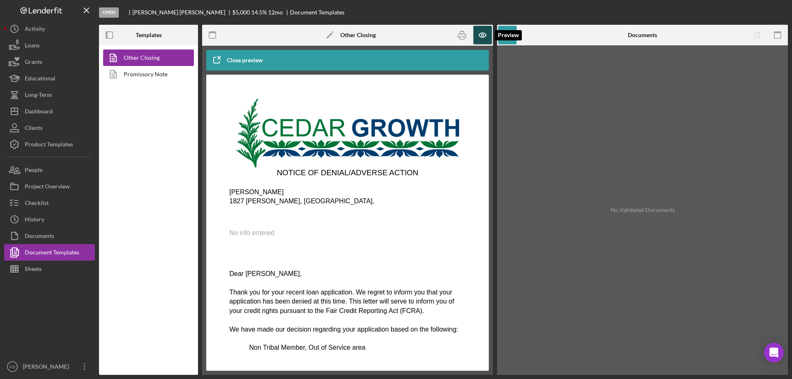
click at [477, 42] on icon "button" at bounding box center [483, 35] width 19 height 19
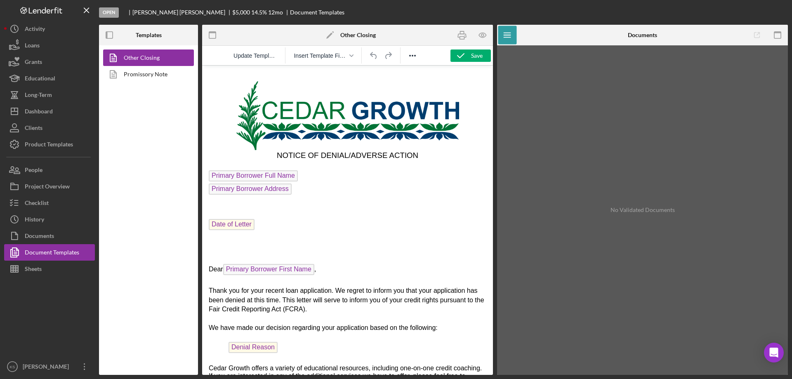
click at [251, 226] on span "Date of Letter" at bounding box center [232, 224] width 46 height 11
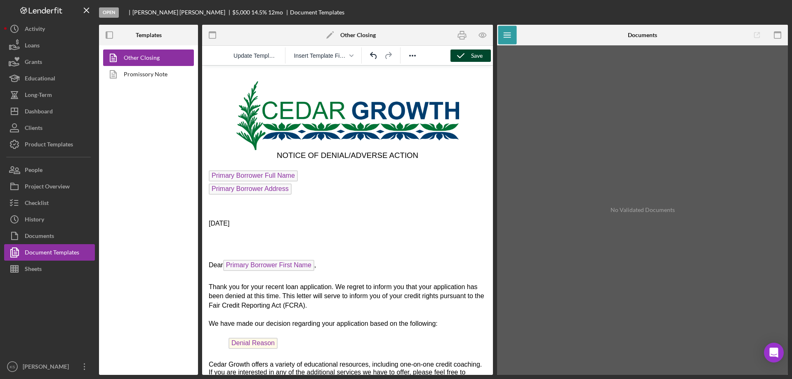
click at [470, 55] on button "Save" at bounding box center [470, 55] width 40 height 12
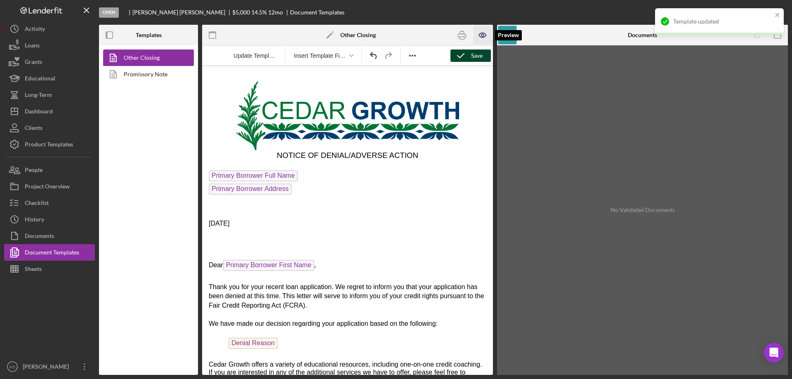
click at [476, 33] on icon "button" at bounding box center [483, 35] width 19 height 19
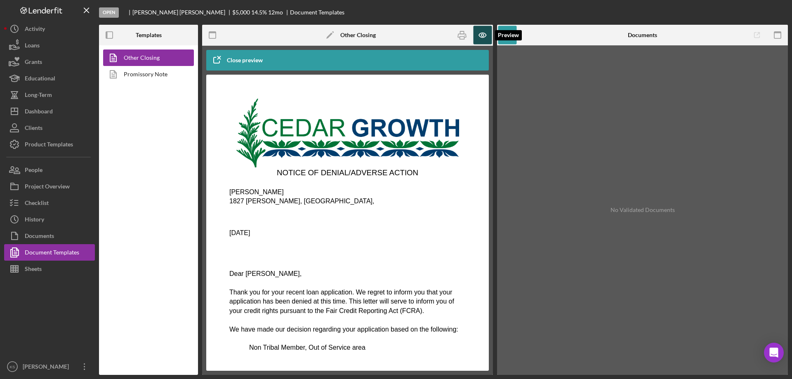
click at [481, 33] on icon "button" at bounding box center [483, 35] width 19 height 19
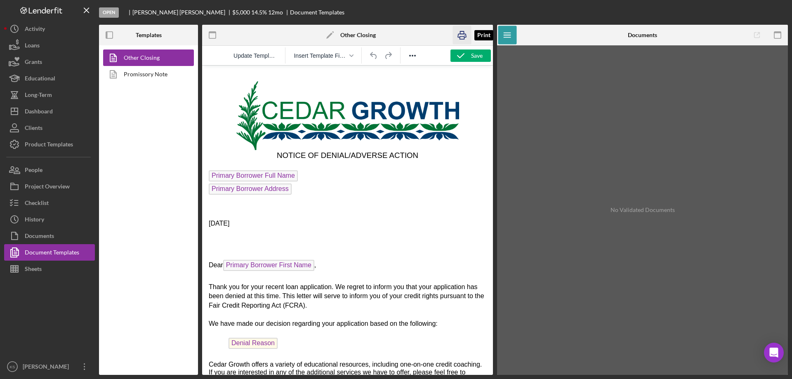
click at [464, 35] on icon "button" at bounding box center [462, 35] width 19 height 19
click at [478, 29] on icon "button" at bounding box center [483, 35] width 19 height 19
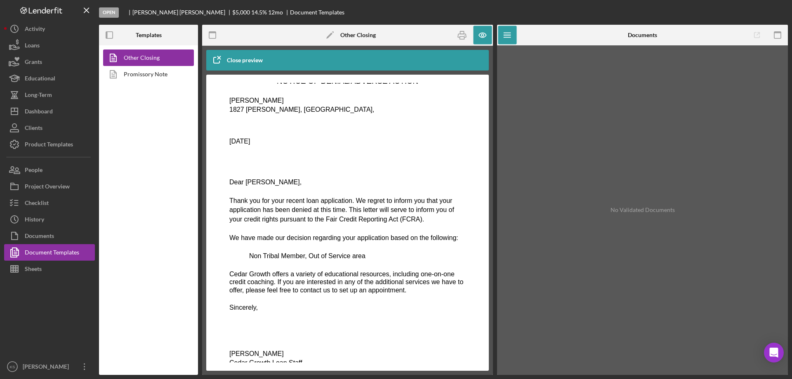
scroll to position [113, 0]
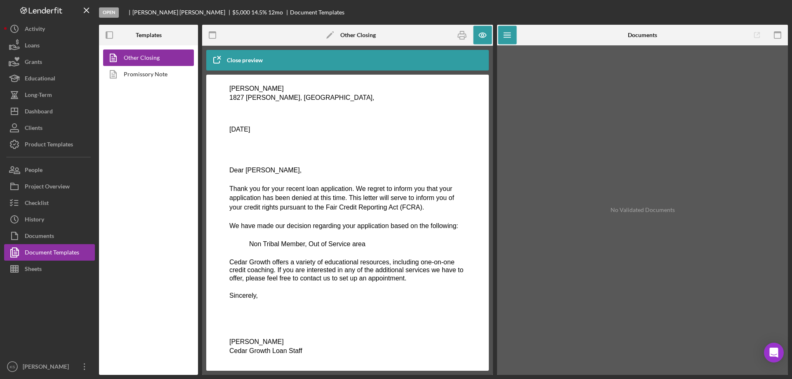
click at [441, 111] on body "NOTICE OF DENIAL/ADVERSE ACTION Mallorie Baker 1827 Duke Adam st, Kannapolis, 0…" at bounding box center [347, 171] width 236 height 370
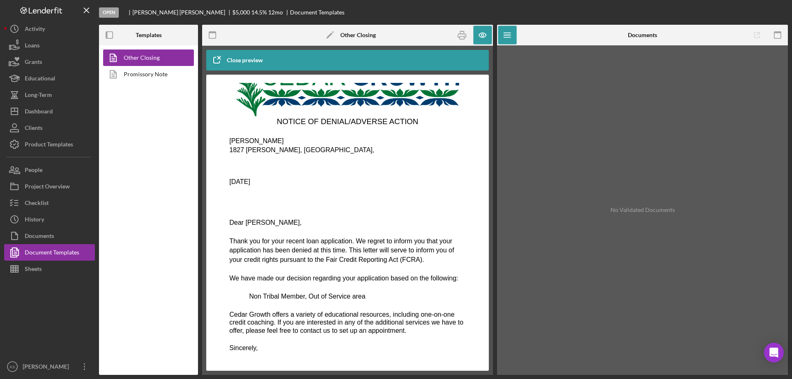
scroll to position [0, 0]
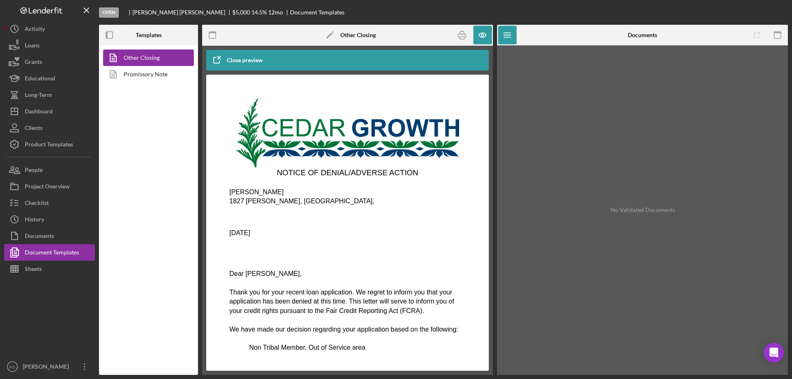
click at [407, 156] on img "Rich Text Area. Press ALT-0 for help." at bounding box center [347, 133] width 223 height 69
click at [291, 57] on div "Close preview" at bounding box center [253, 60] width 94 height 21
click at [250, 57] on div "Close preview" at bounding box center [245, 60] width 36 height 16
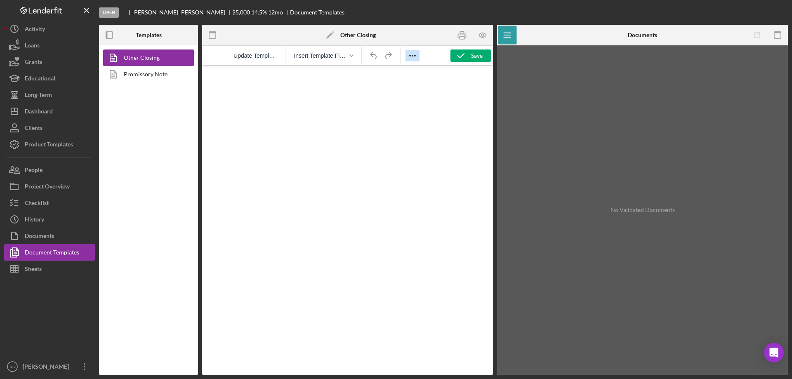
click at [412, 57] on icon "Reveal or hide additional toolbar items" at bounding box center [413, 56] width 10 height 10
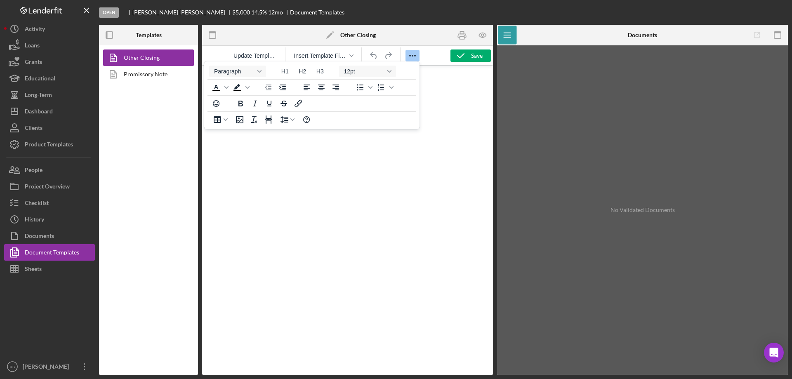
click at [412, 57] on icon "Reveal or hide additional toolbar items" at bounding box center [413, 56] width 10 height 10
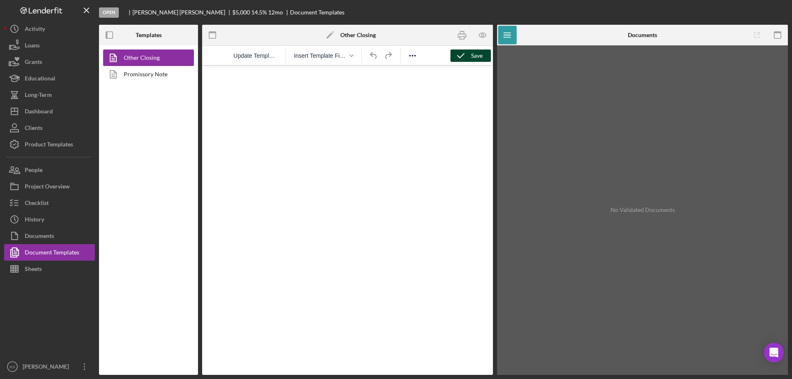
click at [465, 53] on icon "button" at bounding box center [460, 55] width 21 height 21
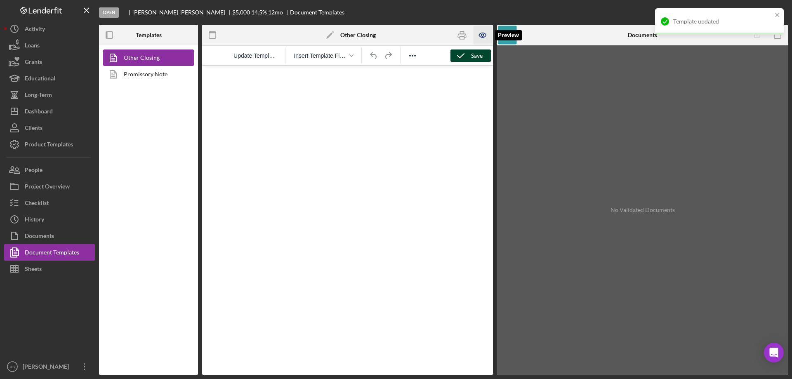
click at [480, 36] on icon "button" at bounding box center [483, 35] width 19 height 19
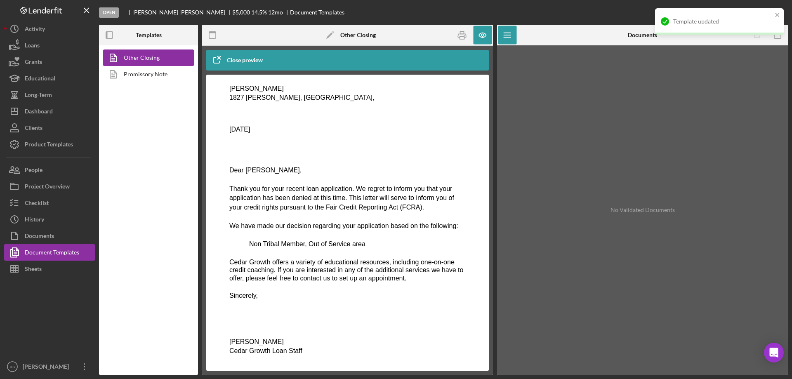
scroll to position [113, 0]
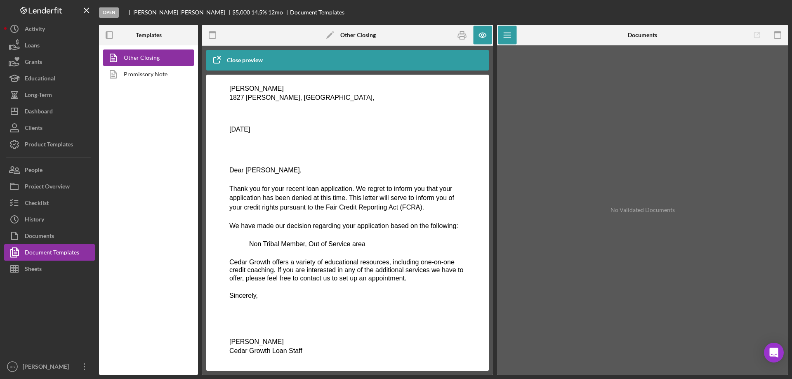
click at [379, 175] on p "Rich Text Area. Press ALT-0 for help." at bounding box center [347, 179] width 236 height 9
click at [502, 33] on icon "Icon/Menu" at bounding box center [507, 35] width 19 height 19
click at [485, 35] on icon "button" at bounding box center [483, 35] width 19 height 19
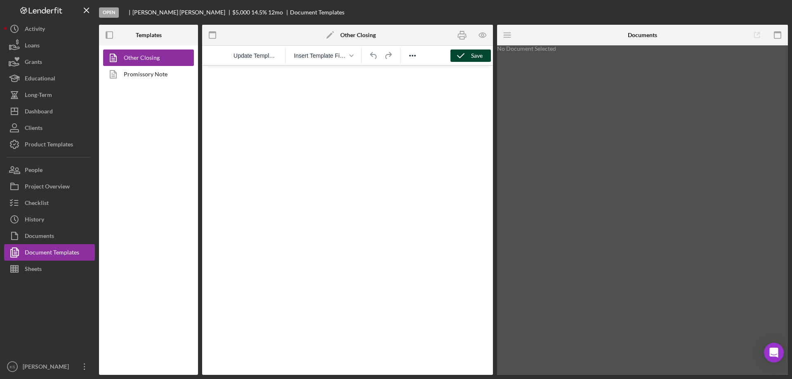
click at [470, 55] on icon "button" at bounding box center [460, 55] width 21 height 21
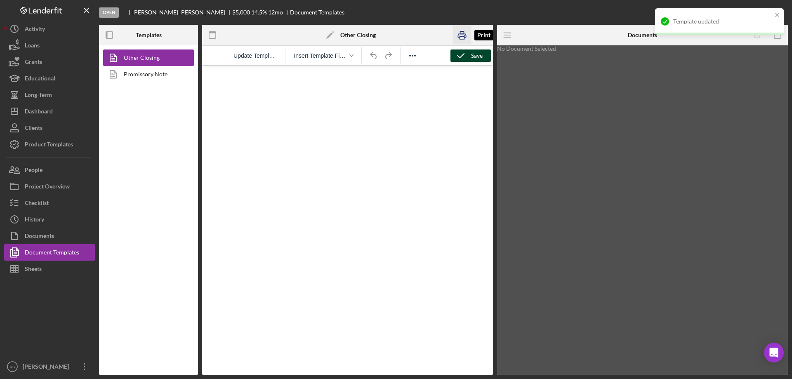
click at [465, 36] on icon "button" at bounding box center [462, 35] width 19 height 19
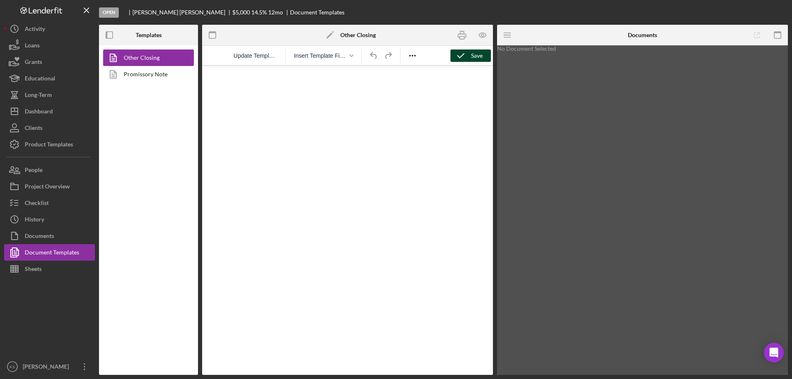
click at [331, 35] on icon "Icon/Edit" at bounding box center [330, 35] width 21 height 21
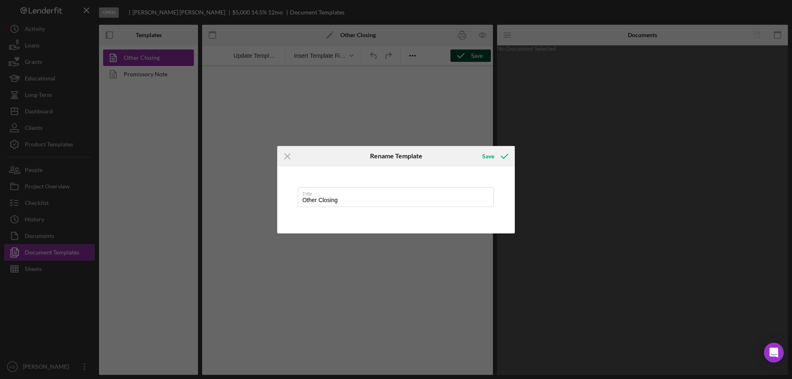
drag, startPoint x: 364, startPoint y: 204, endPoint x: 259, endPoint y: 201, distance: 105.2
click at [259, 201] on div "Icon/Menu Close Rename Template Save Title Other Closing Cancel Save" at bounding box center [396, 189] width 792 height 379
type input "Denial Lette"
click at [487, 155] on div "Save" at bounding box center [488, 156] width 12 height 16
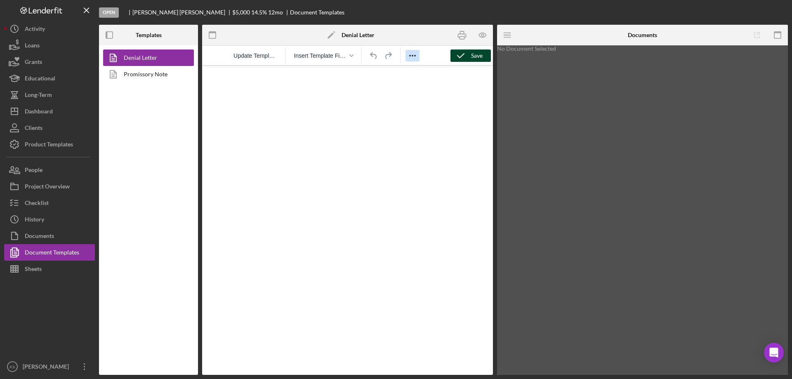
click at [416, 55] on icon "Reveal or hide additional toolbar items" at bounding box center [413, 56] width 10 height 10
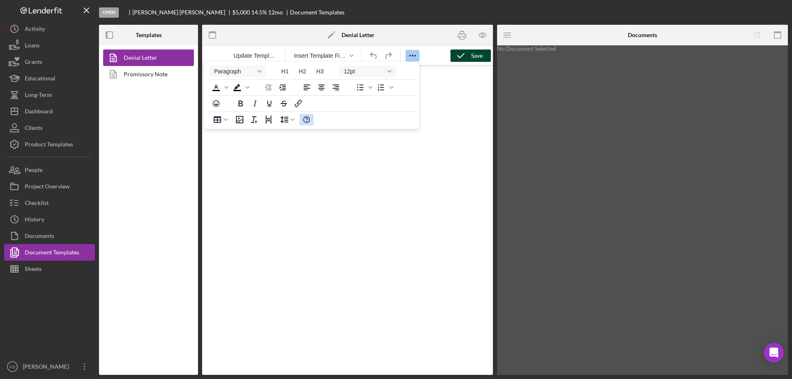
click at [302, 118] on icon "Help" at bounding box center [307, 120] width 10 height 10
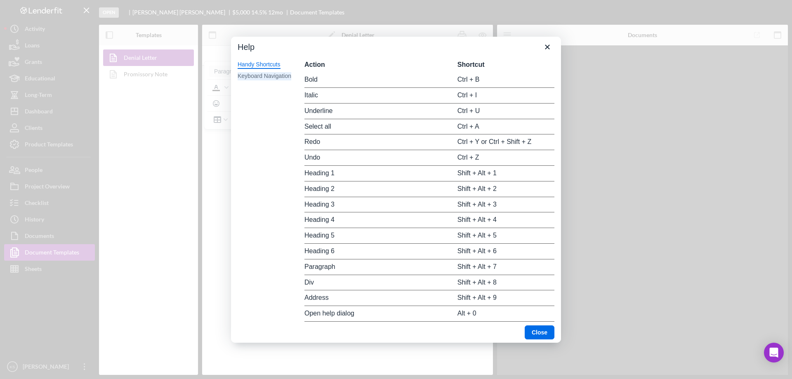
click at [276, 76] on div "Keyboard Navigation" at bounding box center [265, 76] width 54 height 8
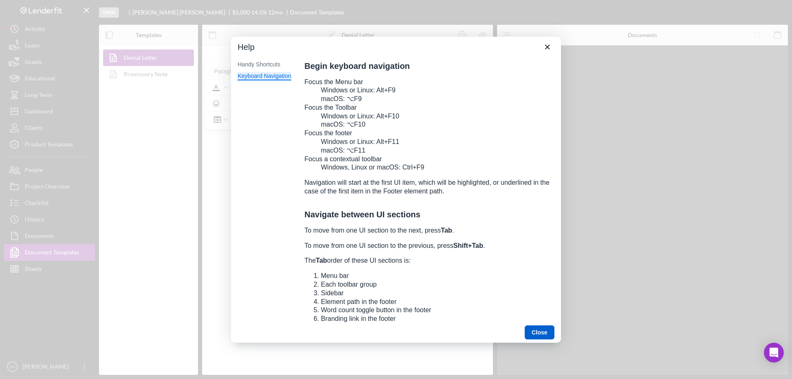
click at [546, 335] on button "Close" at bounding box center [540, 332] width 30 height 14
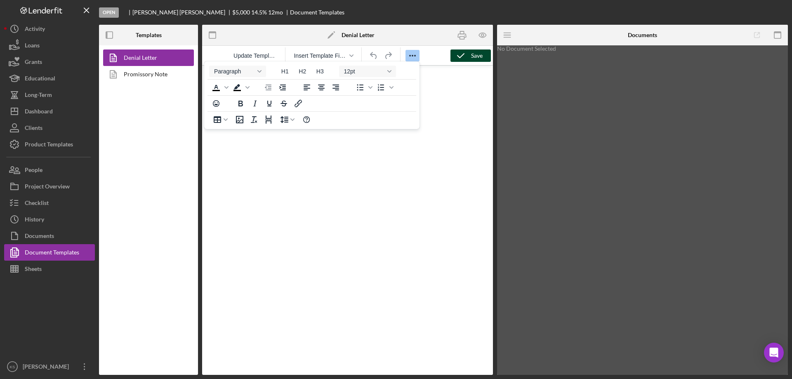
click at [407, 53] on button "Reveal or hide additional toolbar items" at bounding box center [412, 56] width 14 height 12
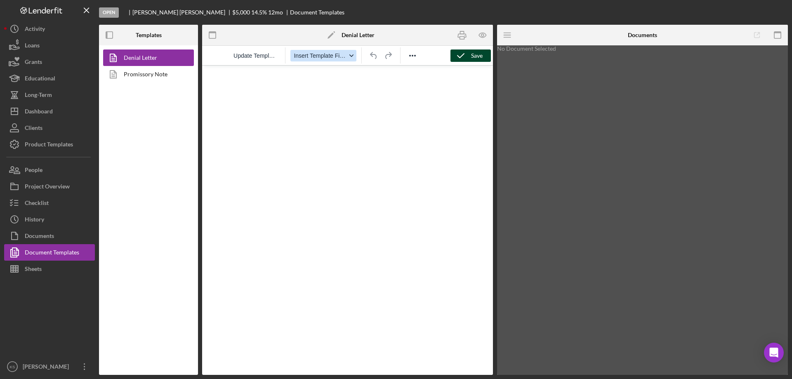
click at [324, 54] on span "Insert Template Field" at bounding box center [320, 55] width 53 height 7
click at [260, 54] on span "Update Template" at bounding box center [254, 55] width 43 height 7
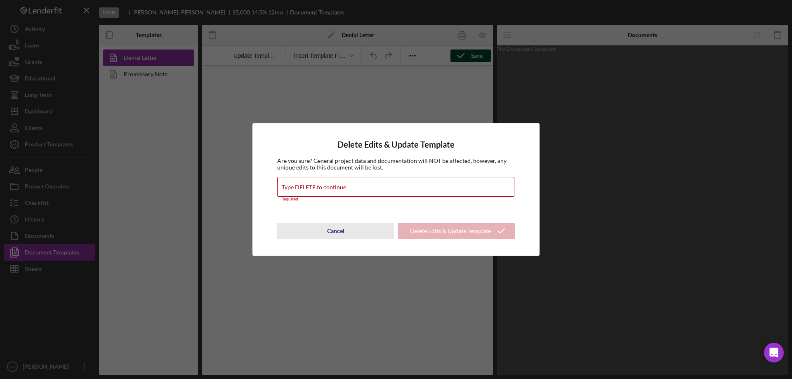
click at [338, 231] on div "Cancel" at bounding box center [335, 231] width 17 height 16
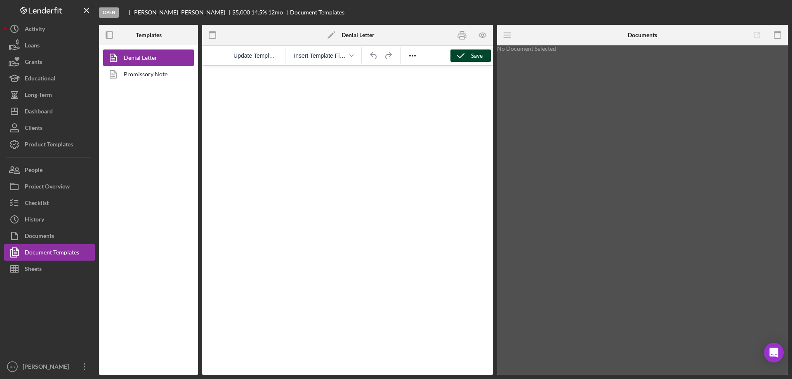
click at [462, 59] on icon "button" at bounding box center [460, 55] width 21 height 21
click at [481, 31] on icon "button" at bounding box center [483, 35] width 19 height 19
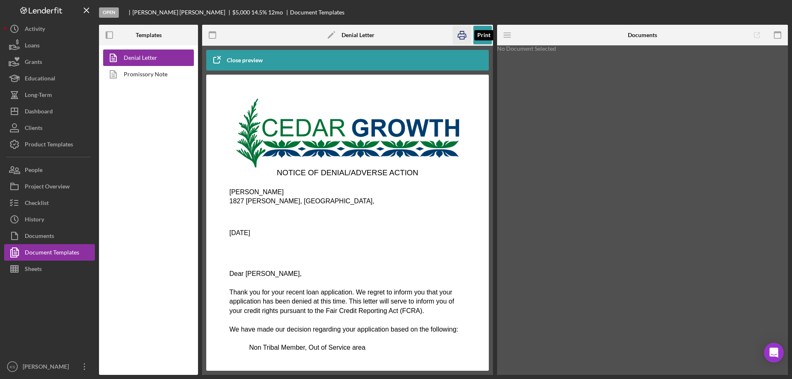
click at [460, 32] on rect "button" at bounding box center [462, 32] width 4 height 2
click at [47, 189] on div "Project Overview" at bounding box center [47, 187] width 45 height 19
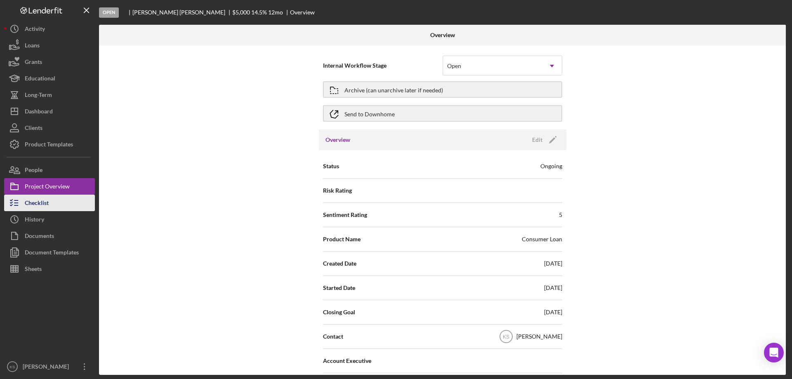
click at [50, 204] on button "Checklist" at bounding box center [49, 203] width 91 height 16
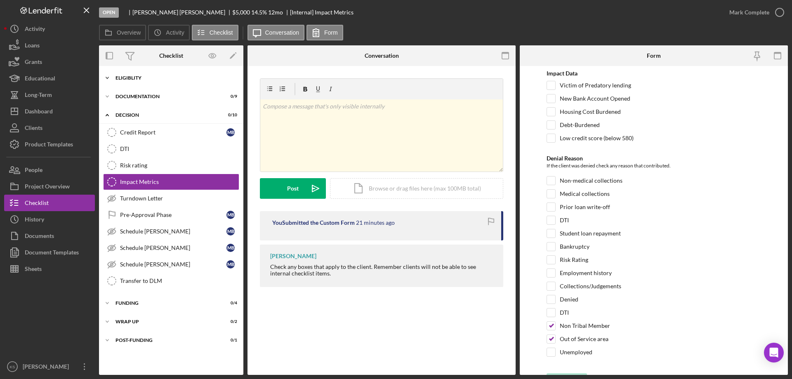
click at [132, 81] on div "Icon/Expander Eligiblity 0 / 12" at bounding box center [171, 78] width 144 height 16
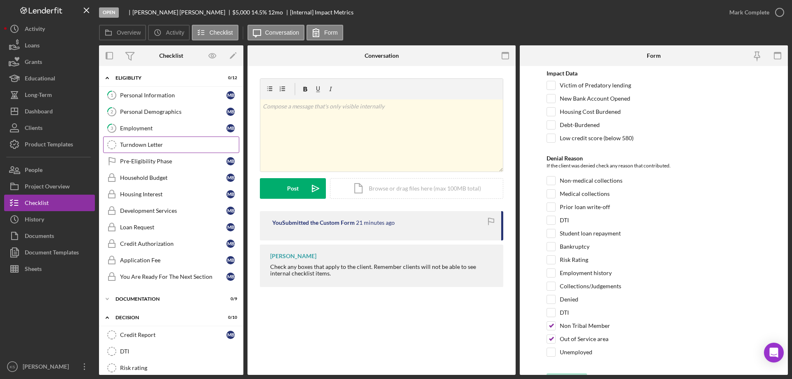
click at [151, 142] on div "Turndown Letter" at bounding box center [179, 144] width 119 height 7
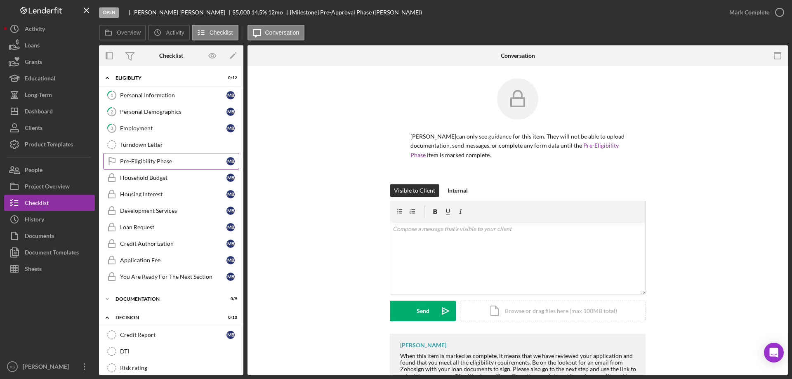
click at [152, 161] on div "Pre-Eligibility Phase" at bounding box center [173, 161] width 106 height 7
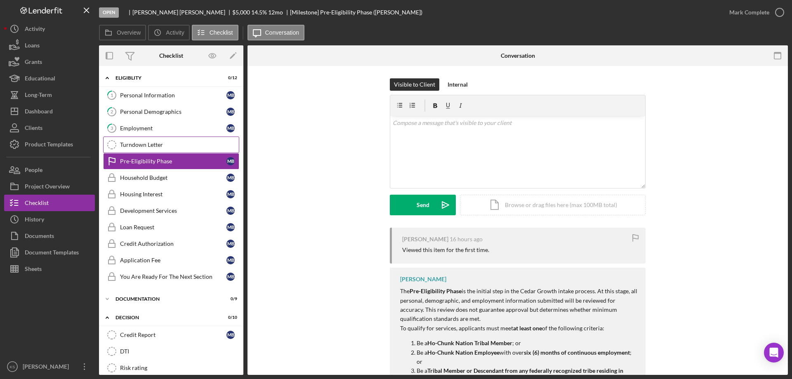
click at [159, 142] on div "Turndown Letter" at bounding box center [179, 144] width 119 height 7
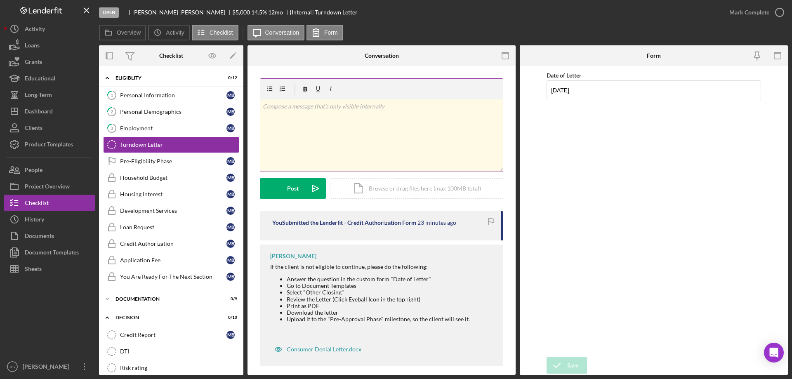
click at [333, 132] on div "v Color teal Color pink Remove color Add row above Add row below Add column bef…" at bounding box center [381, 135] width 243 height 72
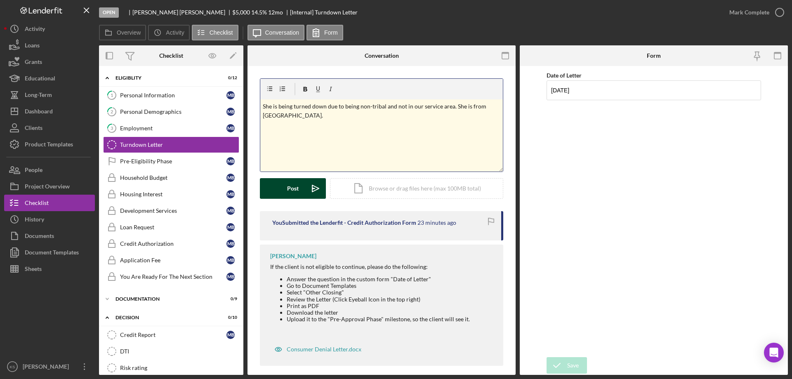
click at [289, 195] on div "Post" at bounding box center [293, 188] width 12 height 21
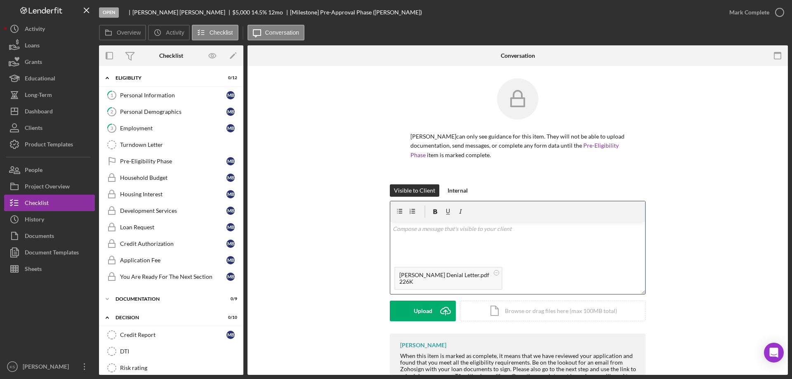
click at [463, 222] on div "v Color teal Color pink Remove color Add row above Add row below Add column bef…" at bounding box center [517, 242] width 255 height 41
drag, startPoint x: 481, startPoint y: 179, endPoint x: 452, endPoint y: 181, distance: 28.2
click at [452, 224] on p "Please see the attached Denial Letter." at bounding box center [518, 228] width 250 height 9
click at [504, 222] on div "v Color teal Color pink Remove color Add row above Add row below Add column bef…" at bounding box center [517, 242] width 255 height 41
click at [422, 301] on div "Send" at bounding box center [423, 311] width 13 height 21
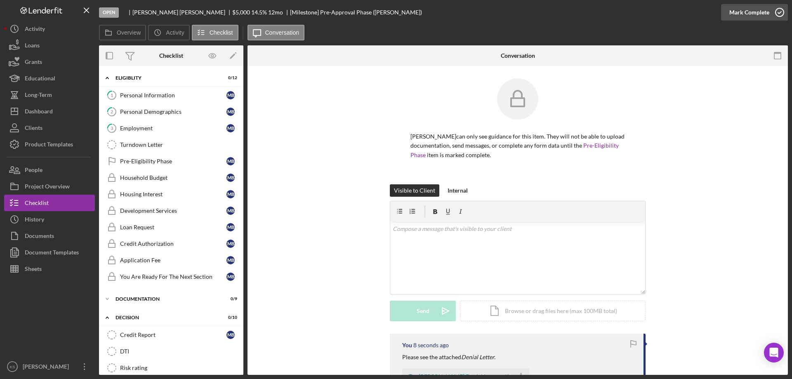
click at [743, 12] on div "Mark Complete" at bounding box center [749, 12] width 40 height 16
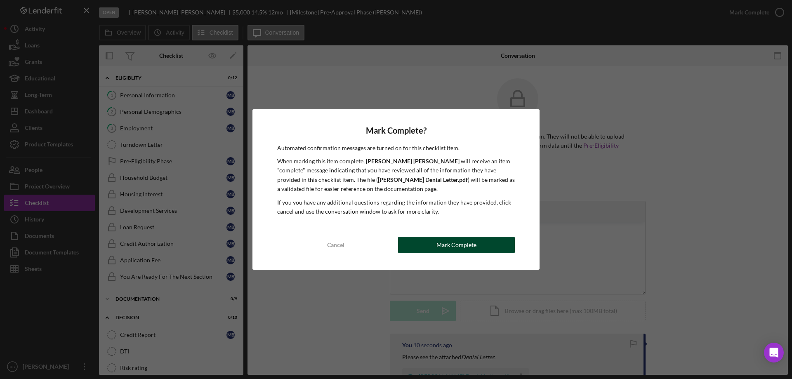
click at [463, 239] on div "Mark Complete" at bounding box center [456, 245] width 40 height 16
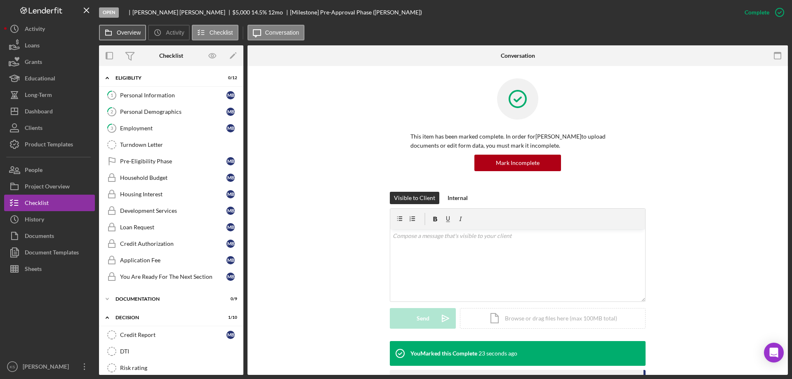
click at [130, 32] on label "Overview" at bounding box center [129, 32] width 24 height 7
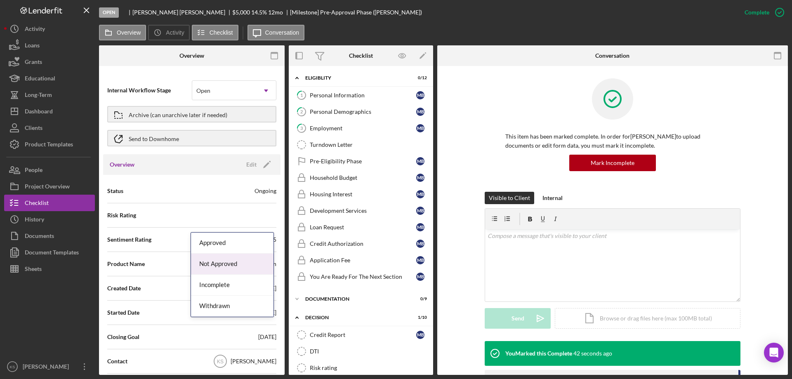
click at [218, 261] on div "Not Approved" at bounding box center [232, 264] width 82 height 21
click at [230, 264] on div "Not Approved" at bounding box center [232, 264] width 82 height 21
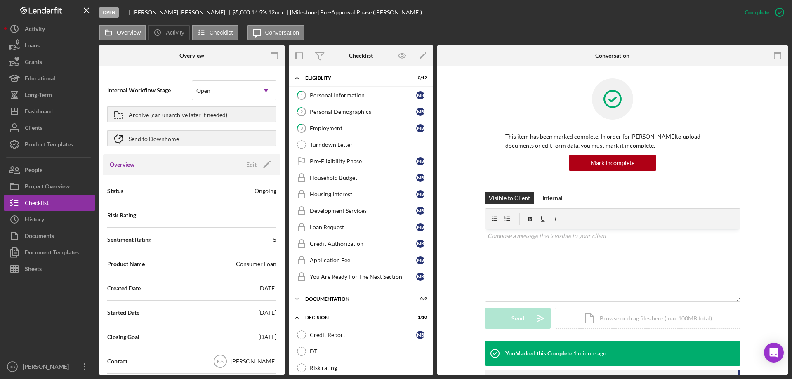
click at [175, 113] on div "Archive (can unarchive later if needed)" at bounding box center [178, 114] width 99 height 15
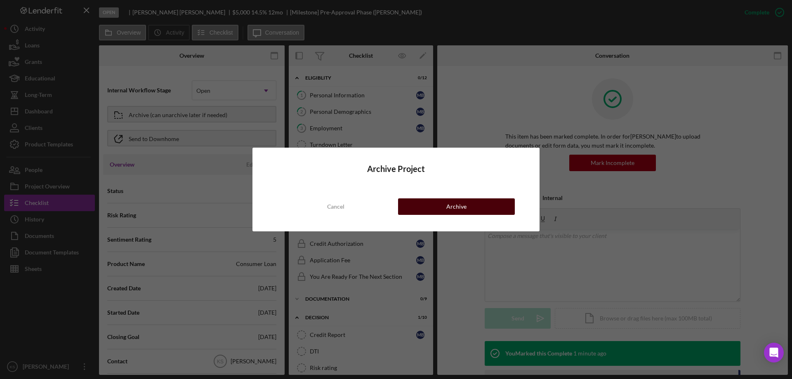
click at [450, 204] on div "Archive" at bounding box center [456, 206] width 20 height 16
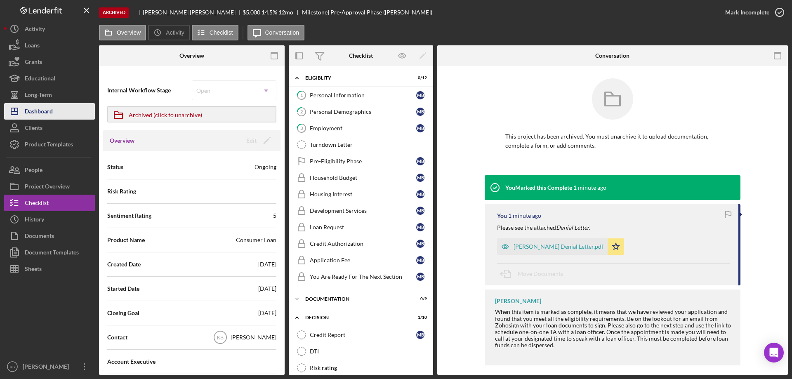
click at [52, 110] on div "Dashboard" at bounding box center [39, 112] width 28 height 19
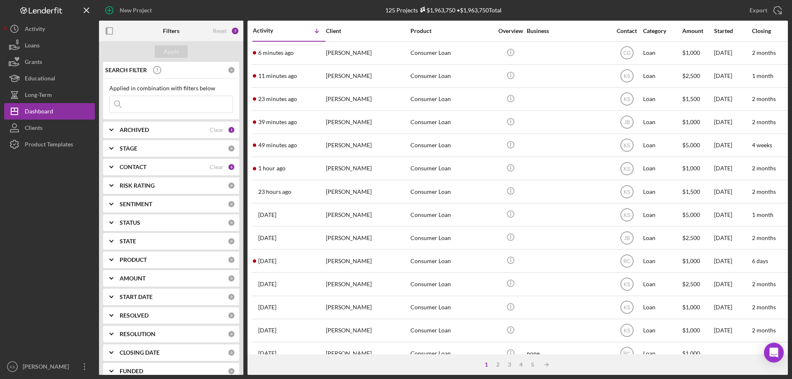
click at [144, 108] on input at bounding box center [171, 104] width 123 height 16
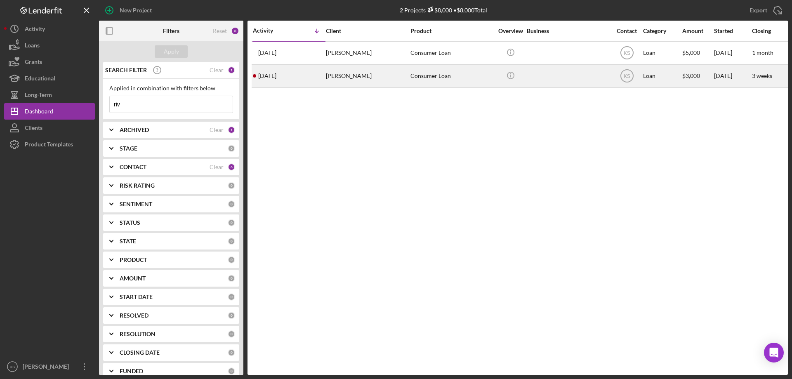
type input "riv"
click at [356, 74] on div "Jenelle Rivera Rivera" at bounding box center [367, 76] width 82 height 22
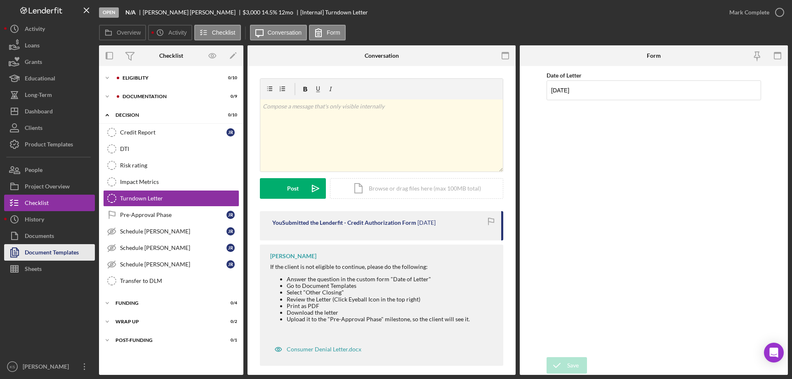
click at [60, 249] on div "Document Templates" at bounding box center [52, 253] width 54 height 19
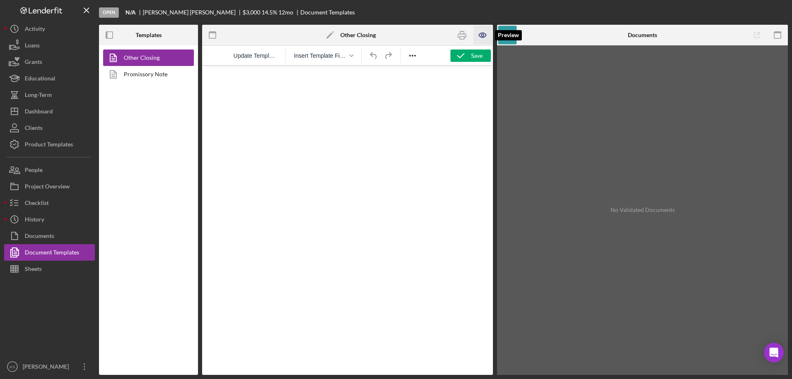
click at [480, 38] on icon "button" at bounding box center [483, 35] width 19 height 19
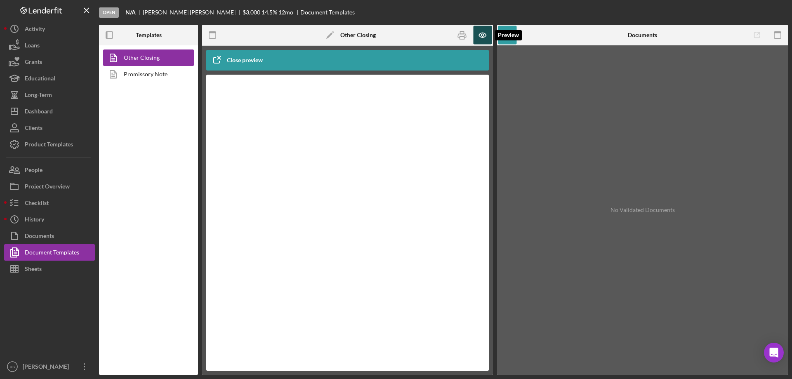
click at [481, 38] on icon "button" at bounding box center [483, 35] width 19 height 19
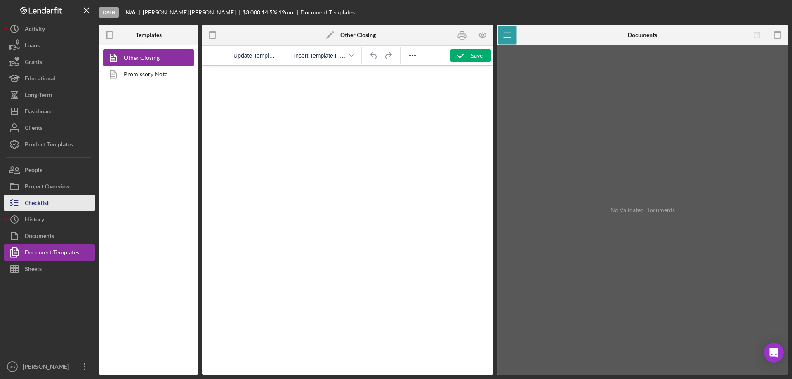
click at [40, 206] on div "Checklist" at bounding box center [37, 204] width 24 height 19
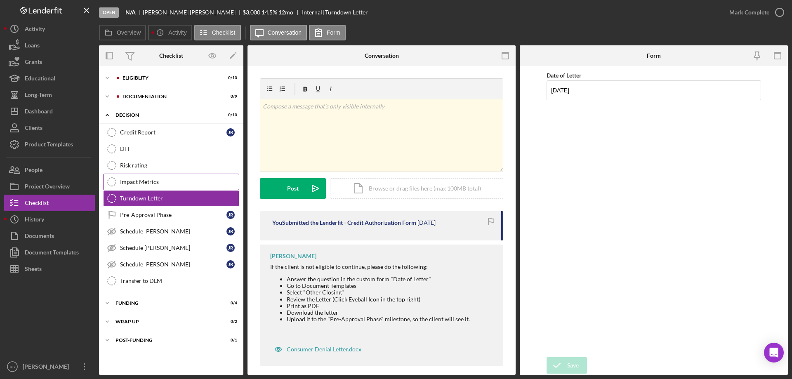
click at [143, 181] on div "Impact Metrics" at bounding box center [179, 182] width 119 height 7
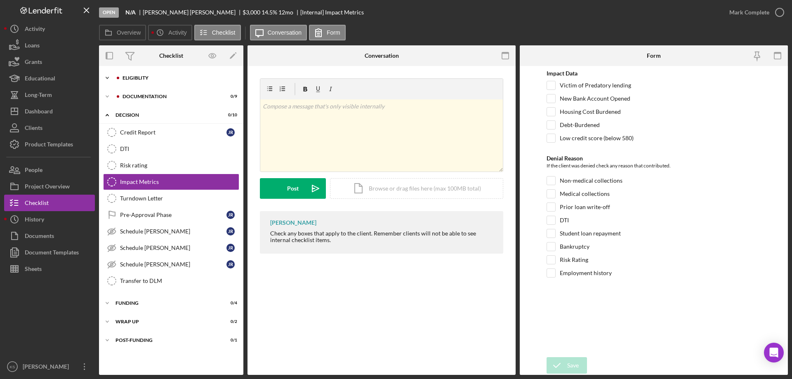
click at [150, 77] on div "Eligiblity" at bounding box center [178, 77] width 111 height 5
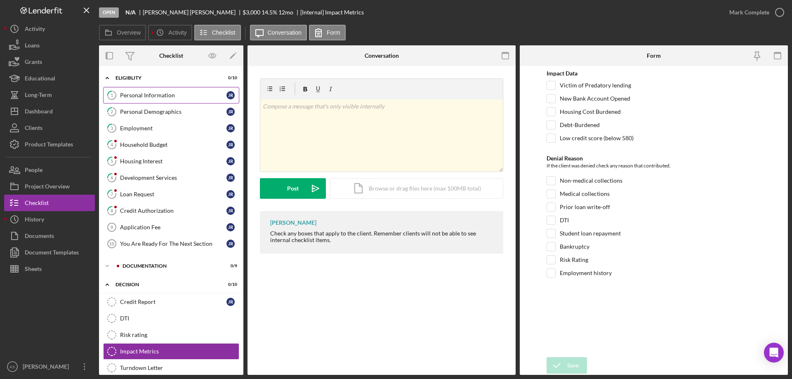
click at [151, 97] on div "Personal Information" at bounding box center [173, 95] width 106 height 7
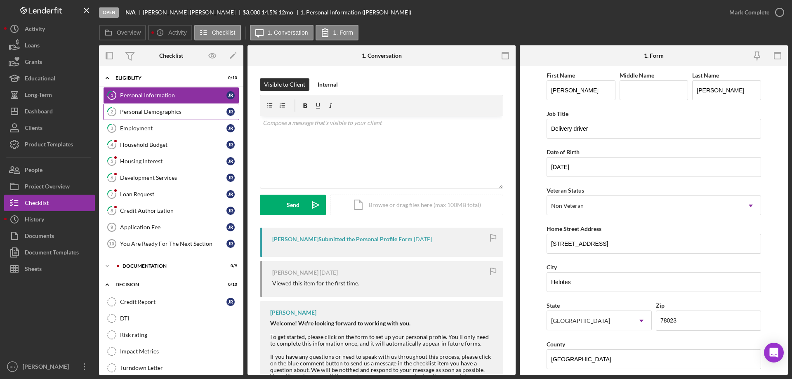
click at [175, 107] on link "2 Personal Demographics J R" at bounding box center [171, 112] width 136 height 16
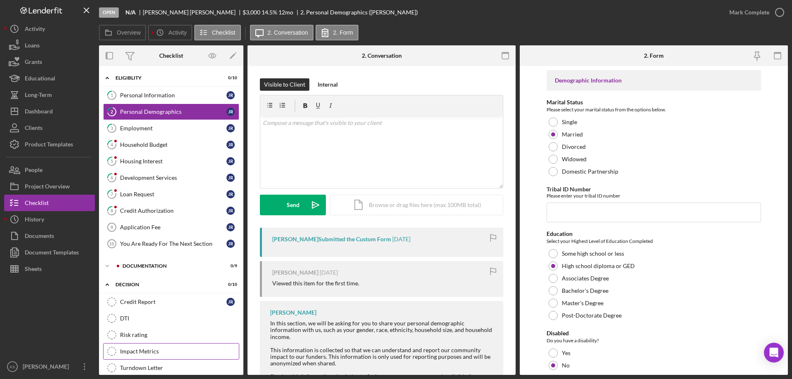
click at [148, 343] on link "Impact Metrics Impact Metrics" at bounding box center [171, 351] width 136 height 16
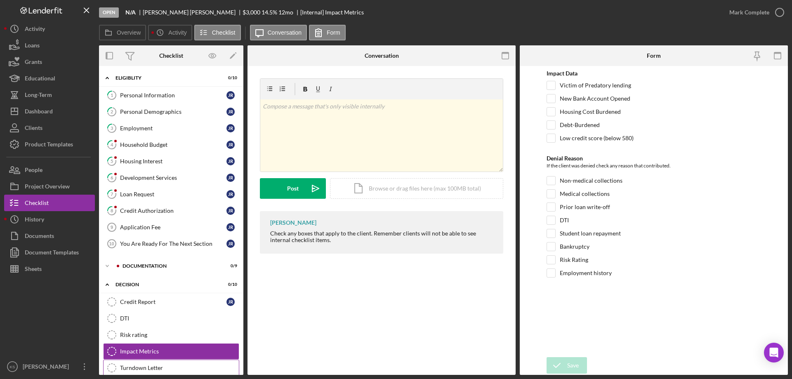
click at [151, 365] on div "Turndown Letter" at bounding box center [179, 368] width 119 height 7
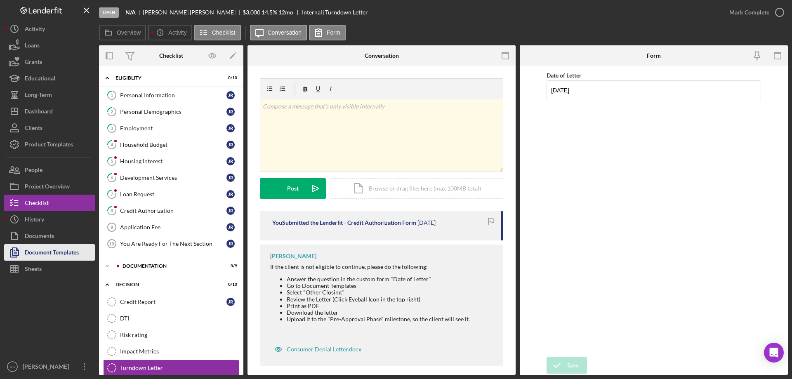
click at [46, 247] on div "Document Templates" at bounding box center [52, 253] width 54 height 19
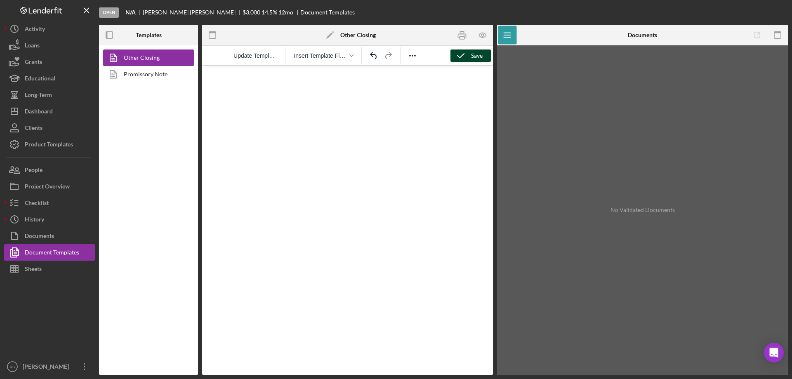
click at [468, 57] on icon "button" at bounding box center [460, 55] width 21 height 21
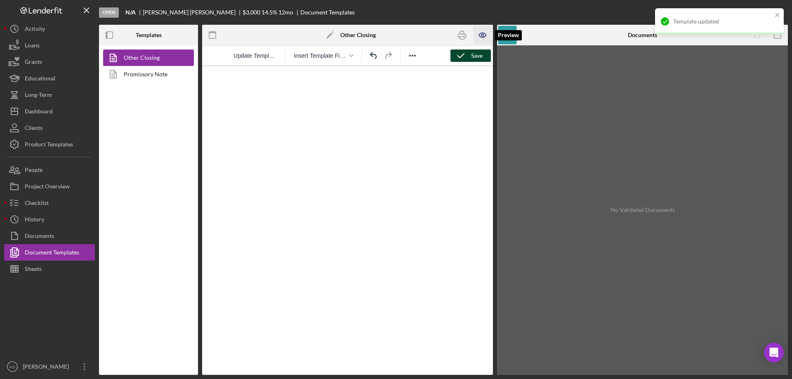
click at [480, 33] on icon "button" at bounding box center [483, 35] width 19 height 19
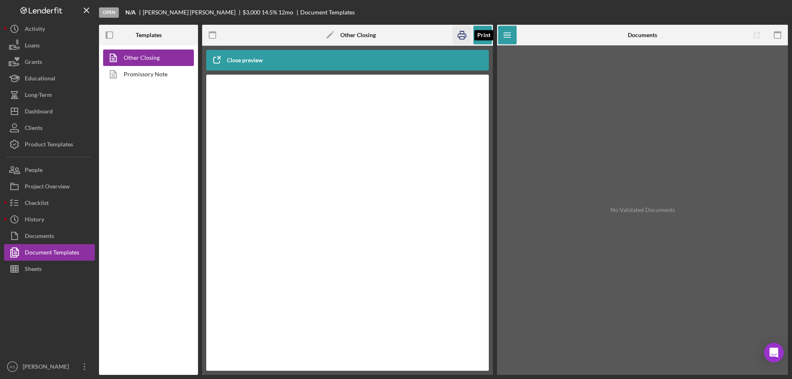
click at [459, 36] on icon "button" at bounding box center [462, 35] width 19 height 19
click at [42, 208] on div "Checklist" at bounding box center [37, 204] width 24 height 19
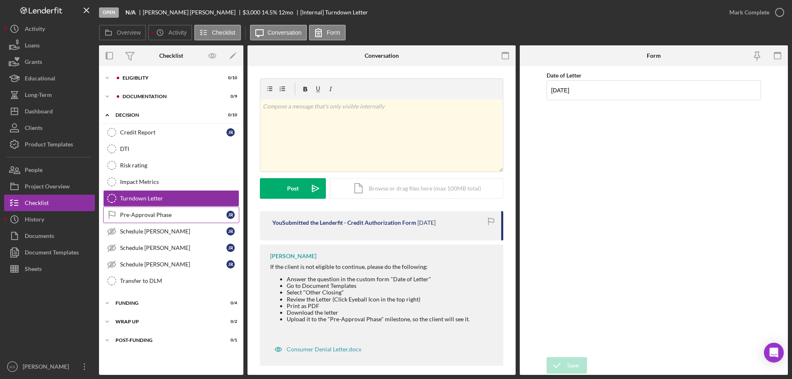
click at [169, 214] on div "Pre-Approval Phase" at bounding box center [173, 215] width 106 height 7
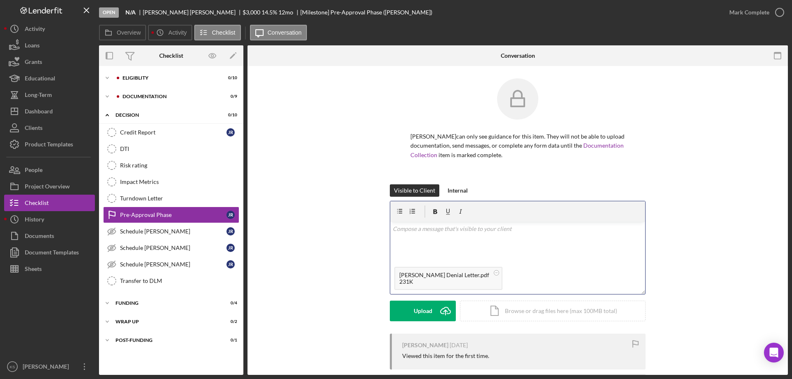
click at [436, 222] on div "v Color teal Color pink Remove color Add row above Add row below Add column bef…" at bounding box center [517, 242] width 255 height 41
drag, startPoint x: 502, startPoint y: 141, endPoint x: 453, endPoint y: 140, distance: 48.7
click at [453, 224] on p "Please see the attached Denial Letter." at bounding box center [518, 228] width 250 height 9
click at [513, 222] on div "v Color teal Color pink Remove color Add row above Add row below Add column bef…" at bounding box center [517, 242] width 255 height 41
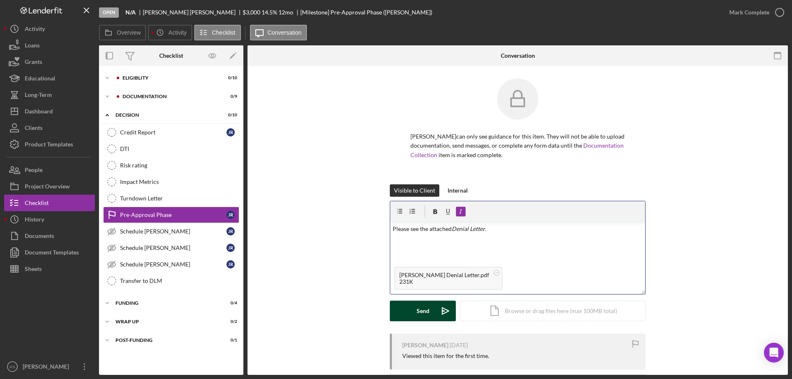
click at [419, 301] on div "Send" at bounding box center [423, 311] width 13 height 21
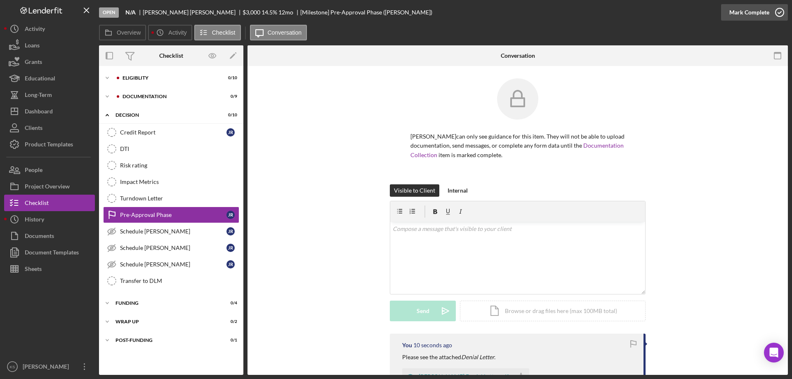
click at [733, 11] on div "Mark Complete" at bounding box center [749, 12] width 40 height 16
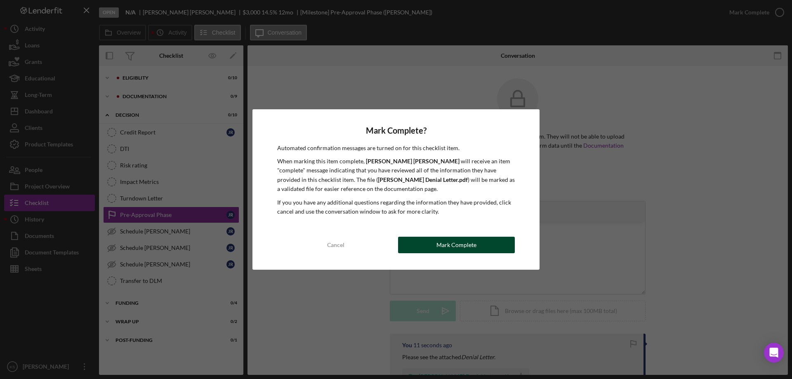
click at [462, 246] on div "Mark Complete" at bounding box center [456, 245] width 40 height 16
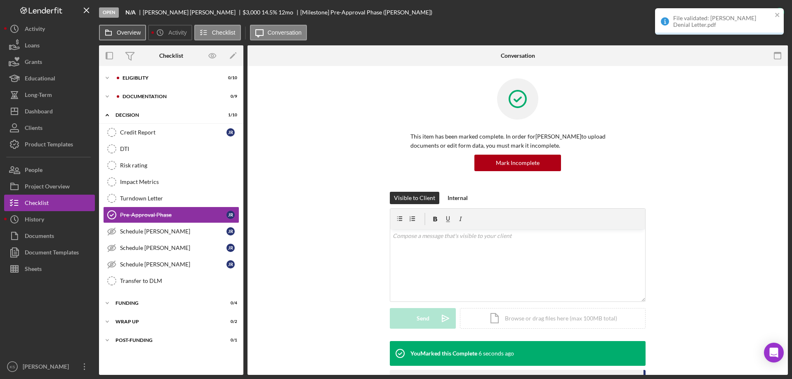
click at [134, 35] on label "Overview" at bounding box center [129, 32] width 24 height 7
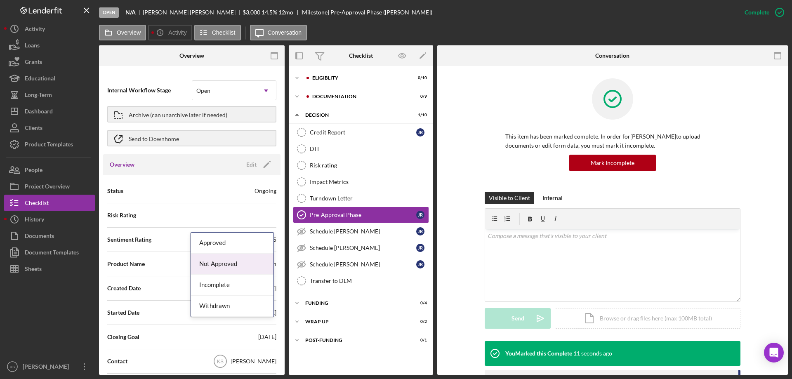
click at [232, 263] on div "Not Approved" at bounding box center [232, 264] width 82 height 21
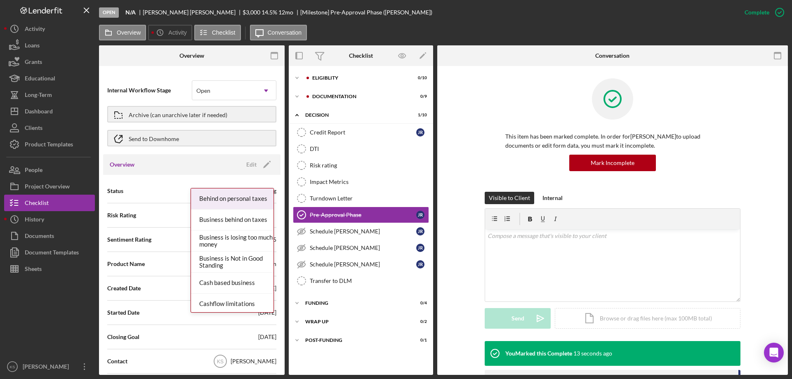
type input "non"
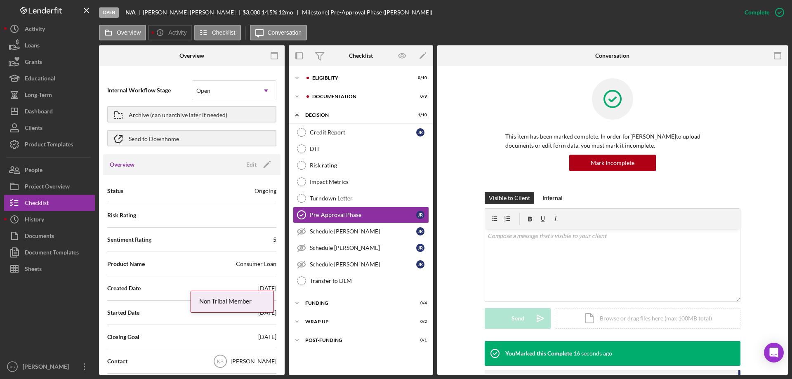
click at [226, 302] on div "Non Tribal Member" at bounding box center [232, 301] width 82 height 21
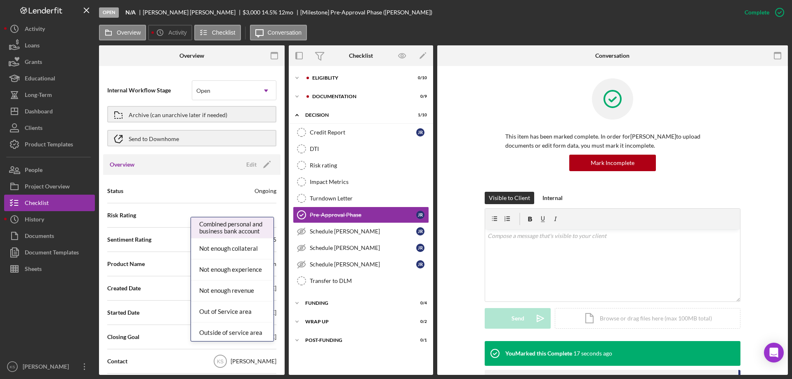
type input "out"
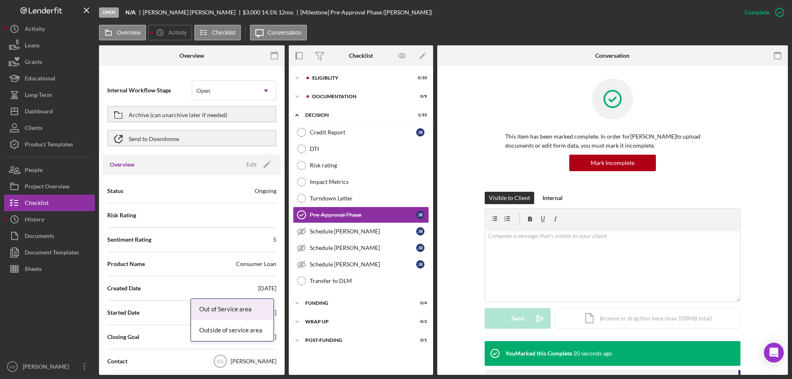
click at [235, 311] on div "Out of Service area" at bounding box center [232, 309] width 82 height 21
type input "09/d9/2025"
type input "09/19/2025"
type input "2025-09-19"
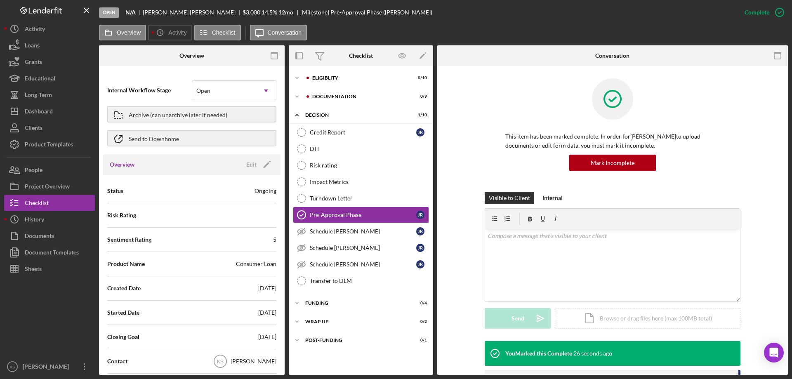
type input "09/19/2025"
click at [202, 114] on div "Archive (can unarchive later if needed)" at bounding box center [178, 114] width 99 height 15
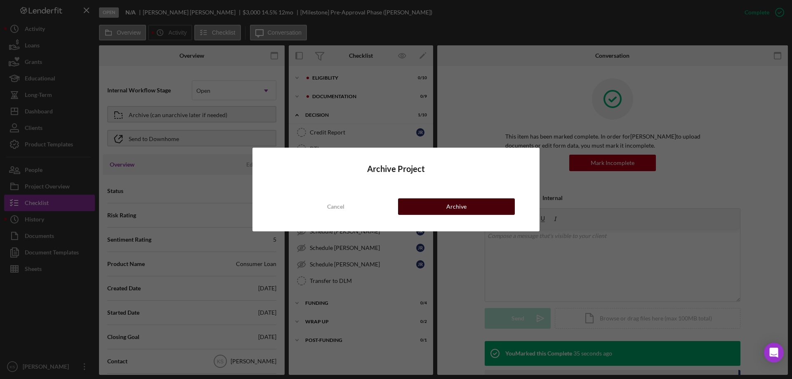
click at [481, 200] on button "Archive" at bounding box center [456, 206] width 117 height 16
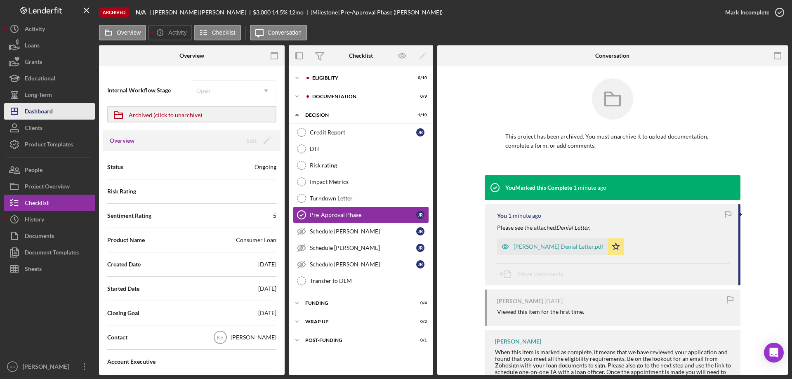
click at [46, 106] on div "Dashboard" at bounding box center [39, 112] width 28 height 19
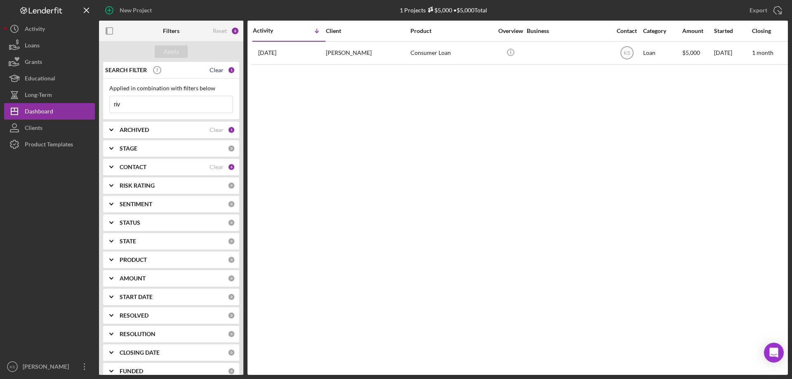
click at [214, 73] on div "Clear" at bounding box center [217, 70] width 14 height 7
click at [176, 53] on div "Apply" at bounding box center [171, 51] width 15 height 12
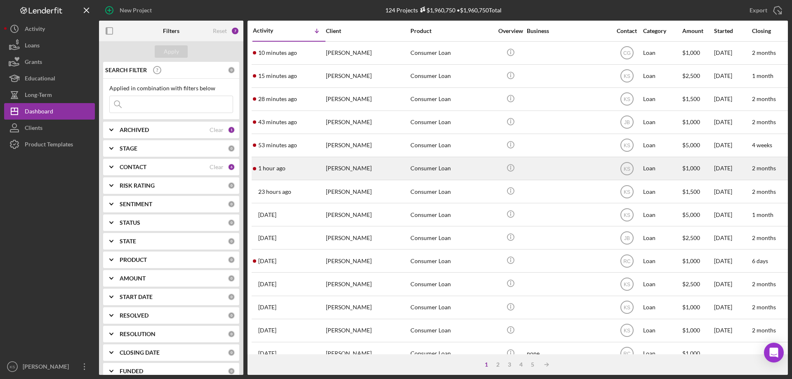
click at [343, 167] on div "Gary Falcon" at bounding box center [367, 169] width 82 height 22
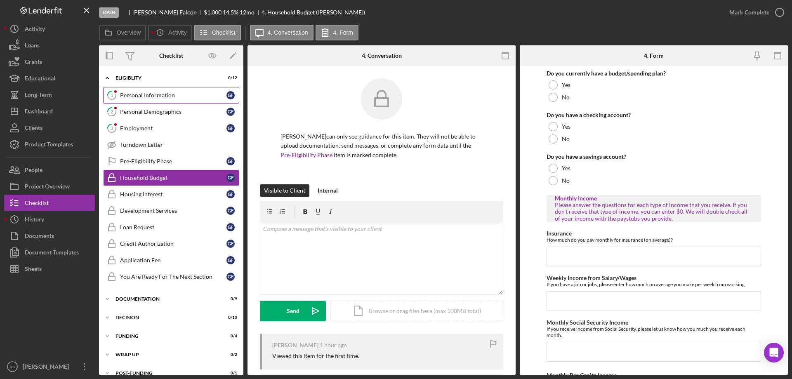
click at [151, 101] on link "1 Personal Information G F" at bounding box center [171, 95] width 136 height 16
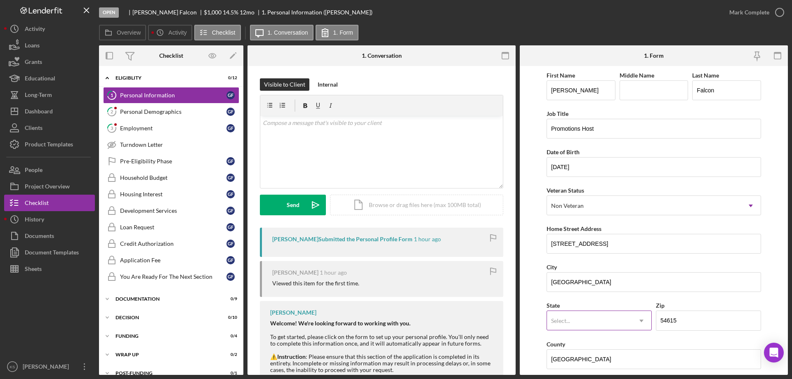
click at [572, 311] on div "Select..." at bounding box center [589, 320] width 85 height 19
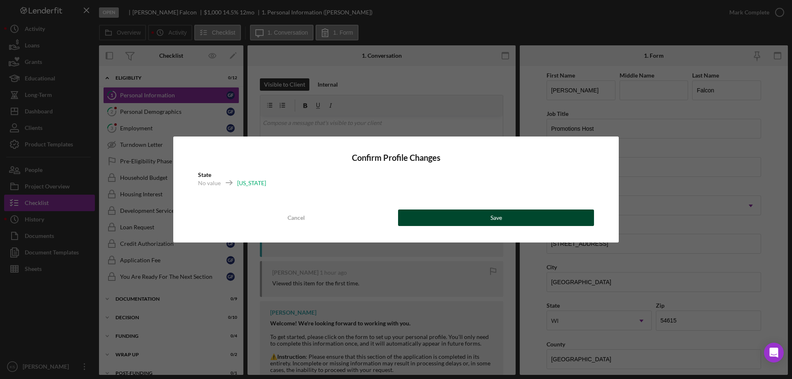
click at [491, 215] on div "Save" at bounding box center [496, 218] width 12 height 16
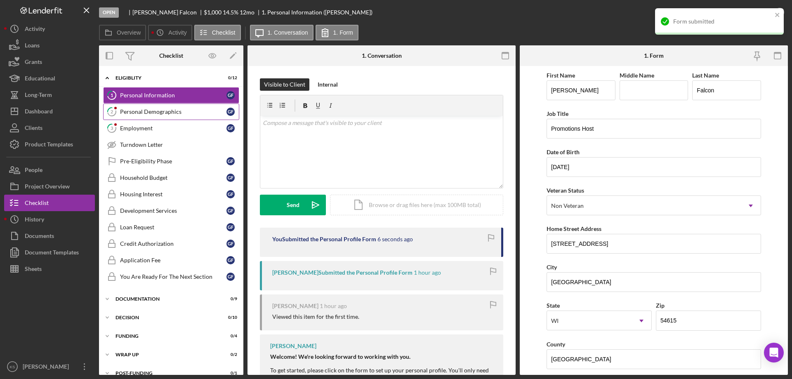
click at [163, 108] on div "Personal Demographics" at bounding box center [173, 111] width 106 height 7
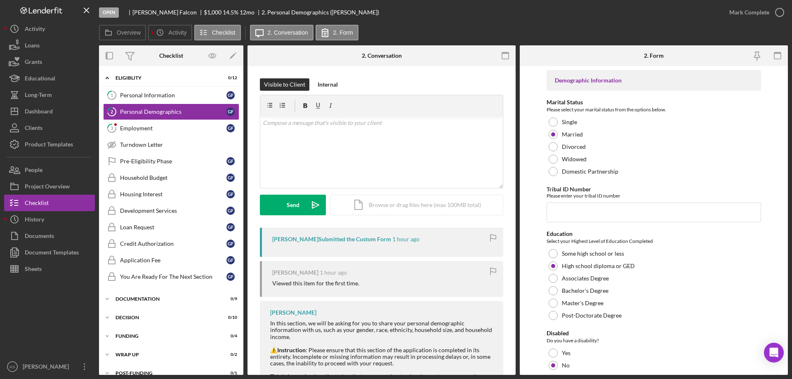
drag, startPoint x: 601, startPoint y: 297, endPoint x: 509, endPoint y: 293, distance: 92.1
click at [509, 293] on div "Overview Internal Workflow Stage Open Icon/Dropdown Arrow Archive (can unarchiv…" at bounding box center [443, 210] width 689 height 330
click at [144, 125] on div "Employment" at bounding box center [173, 128] width 106 height 7
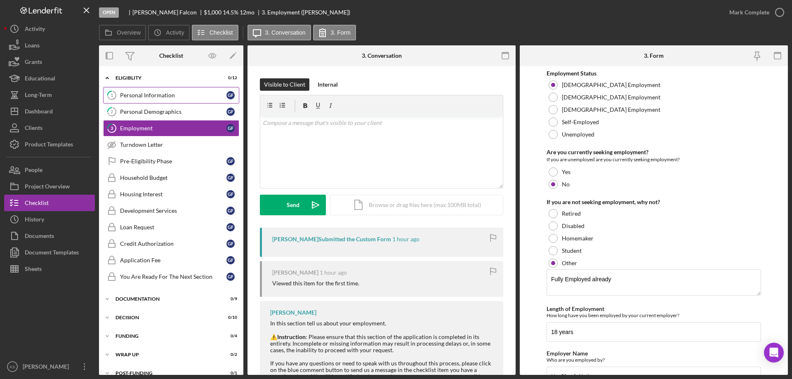
click at [141, 97] on div "Personal Information" at bounding box center [173, 95] width 106 height 7
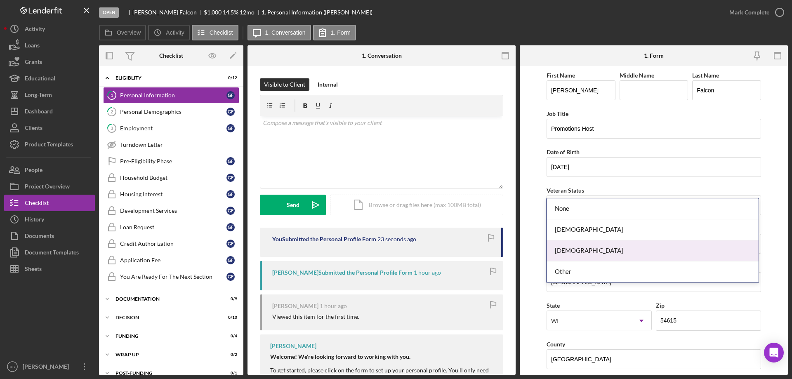
click at [575, 246] on div "Male" at bounding box center [653, 250] width 212 height 21
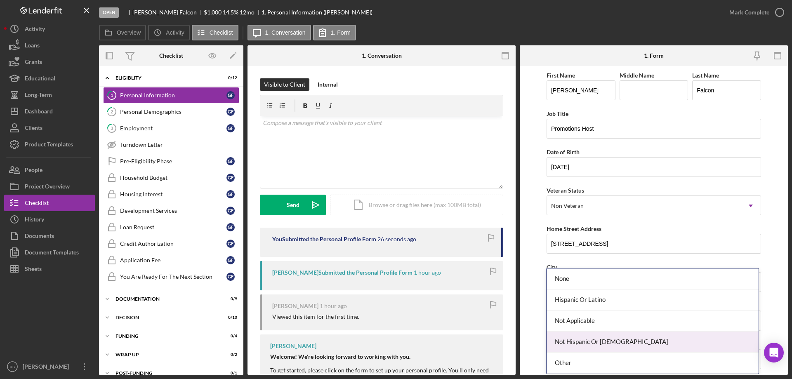
click at [596, 335] on div "Not Hispanic Or Latino" at bounding box center [653, 342] width 212 height 21
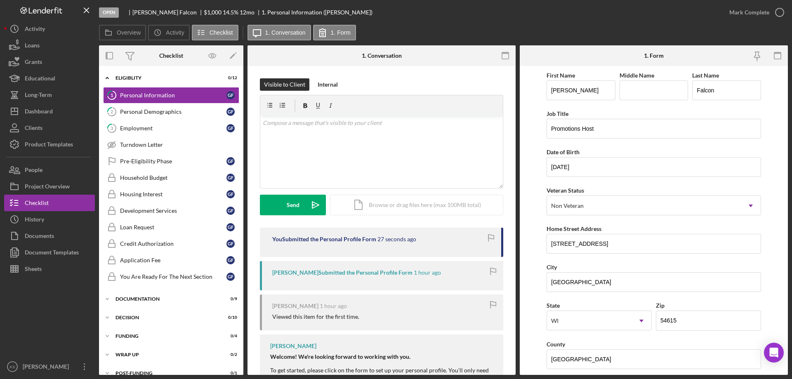
paste input "$156,884"
type input "$156,884"
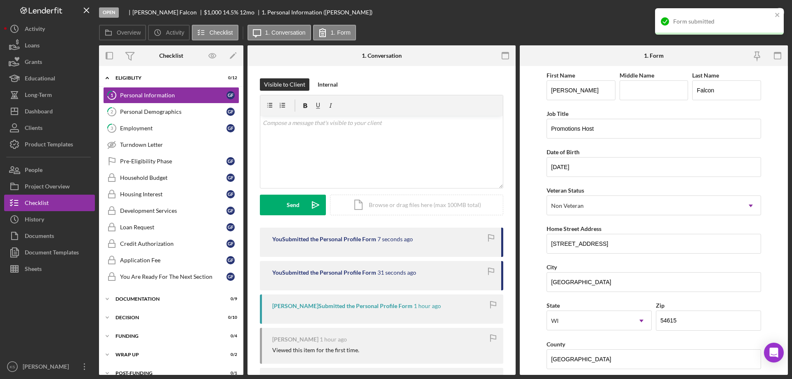
click at [736, 22] on div "Form submitted" at bounding box center [722, 21] width 99 height 7
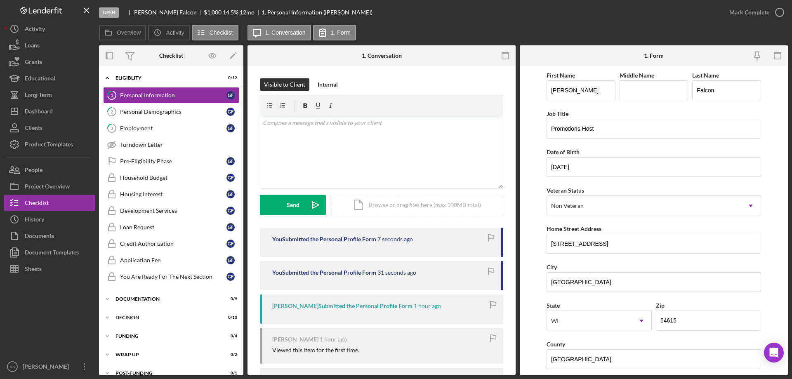
click at [752, 12] on div "Form submitted" at bounding box center [719, 25] width 132 height 36
click at [754, 12] on div "Mark Complete" at bounding box center [749, 12] width 40 height 16
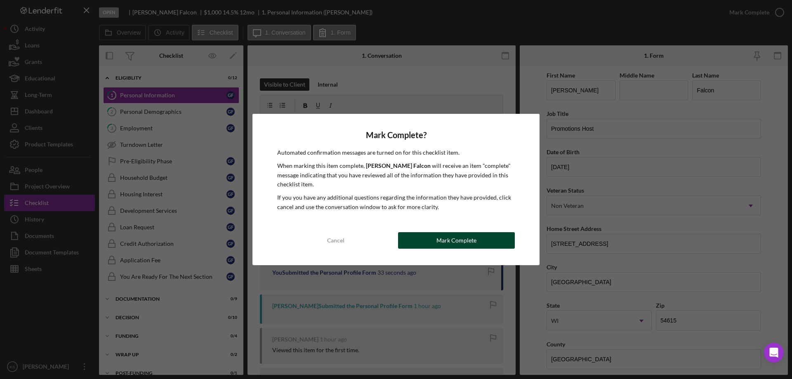
click at [469, 243] on div "Mark Complete" at bounding box center [456, 240] width 40 height 16
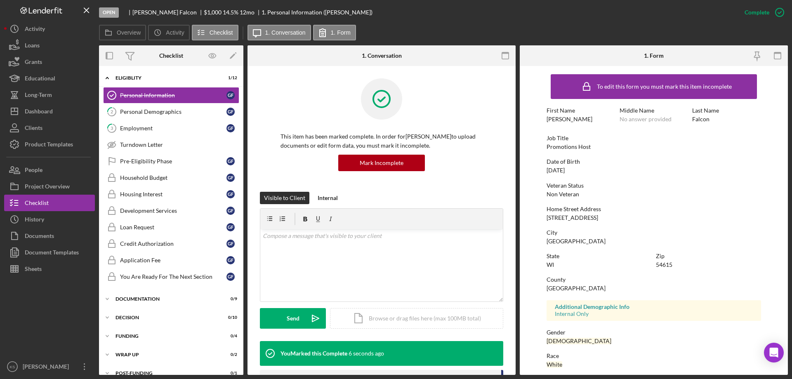
drag, startPoint x: 161, startPoint y: 118, endPoint x: 246, endPoint y: 115, distance: 84.6
click at [162, 118] on link "2 Personal Demographics G F" at bounding box center [171, 112] width 136 height 16
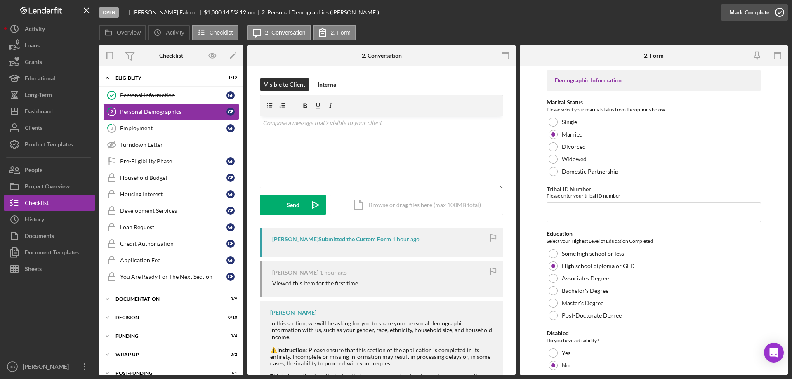
click at [763, 19] on div "Mark Complete" at bounding box center [749, 12] width 40 height 16
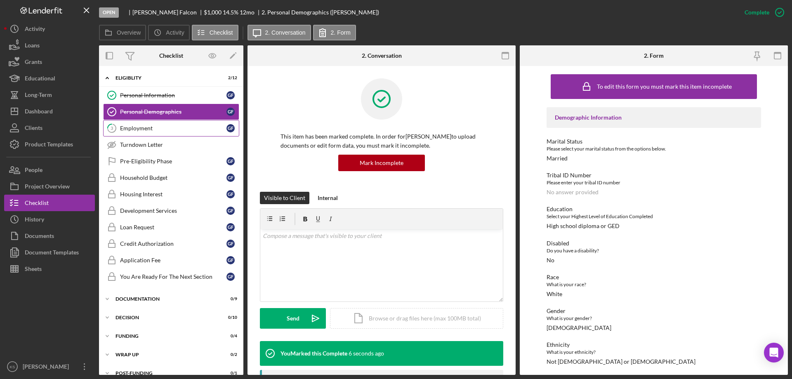
click at [134, 127] on div "Employment" at bounding box center [173, 128] width 106 height 7
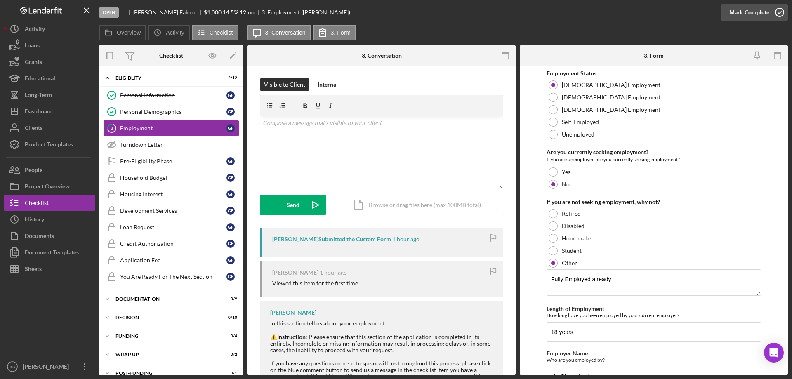
click at [747, 16] on div "Mark Complete" at bounding box center [749, 12] width 40 height 16
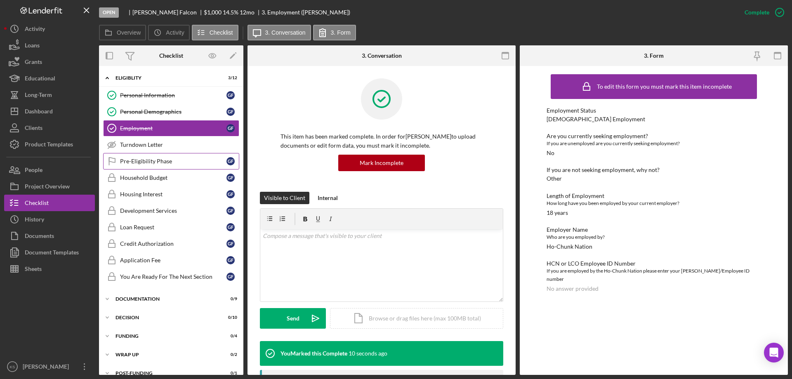
click at [149, 162] on div "Pre-Eligibility Phase" at bounding box center [173, 161] width 106 height 7
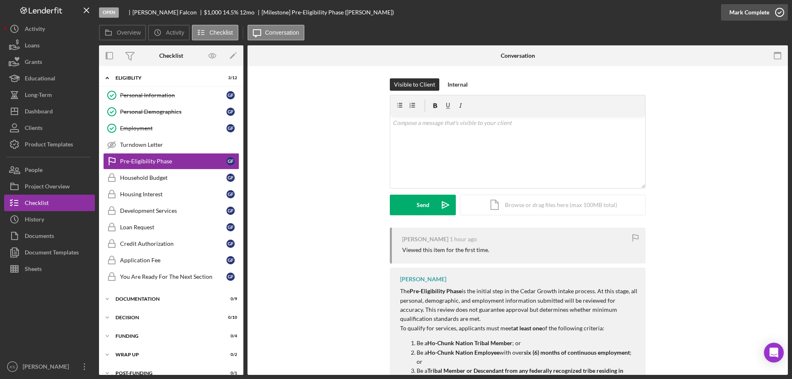
click at [752, 12] on div "Mark Complete" at bounding box center [749, 12] width 40 height 16
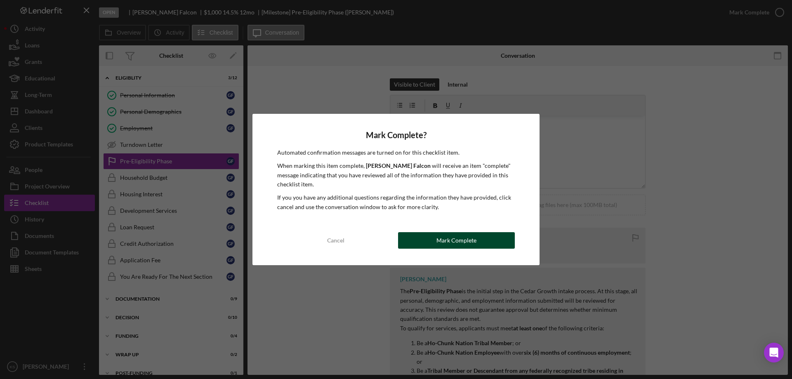
click at [483, 245] on button "Mark Complete" at bounding box center [456, 240] width 117 height 16
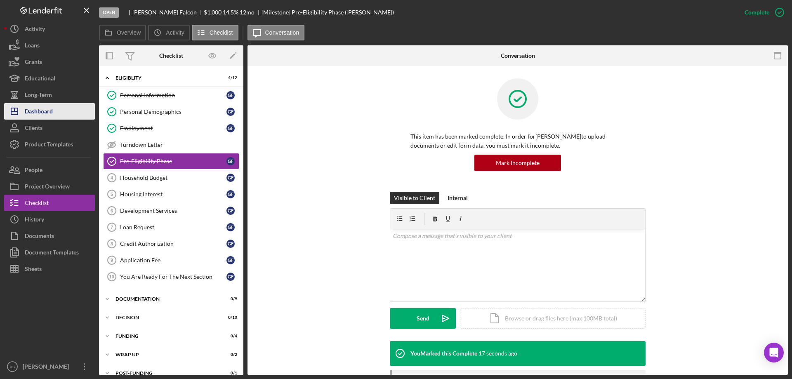
click at [43, 114] on div "Dashboard" at bounding box center [39, 112] width 28 height 19
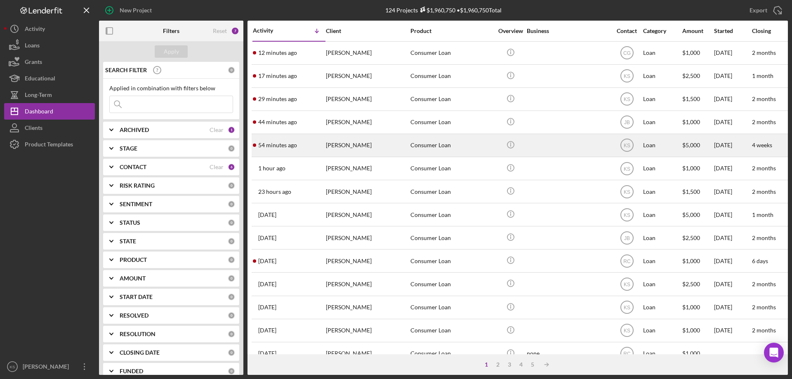
click at [404, 146] on div "Wyatt Falcon" at bounding box center [367, 145] width 82 height 22
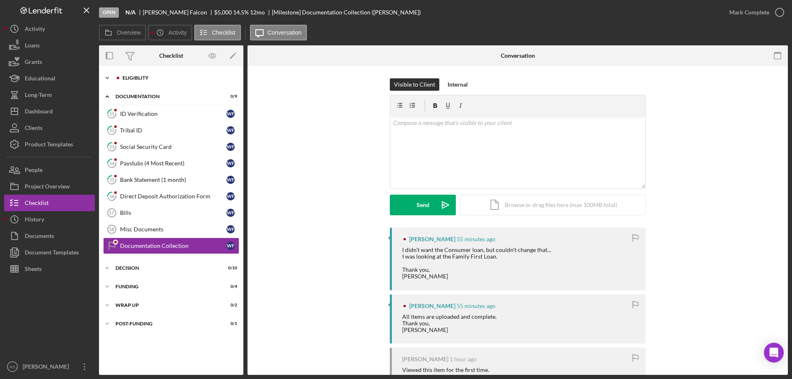
click at [149, 80] on div "Eligiblity" at bounding box center [178, 77] width 111 height 5
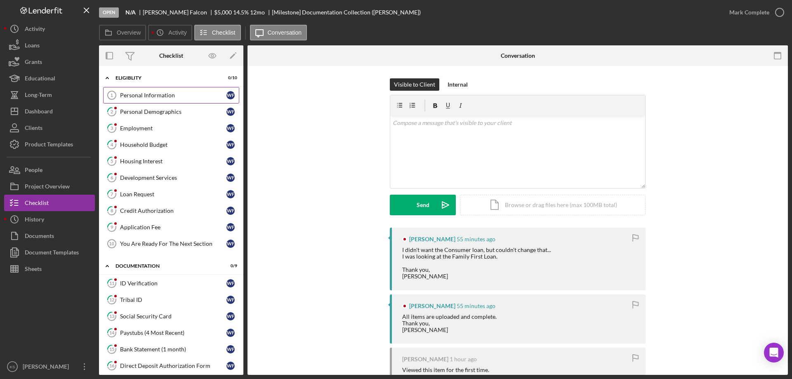
click at [157, 98] on div "Personal Information" at bounding box center [173, 95] width 106 height 7
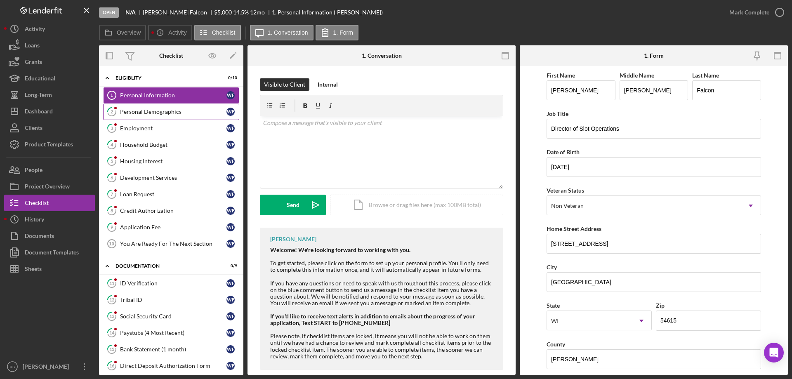
click at [156, 108] on div "Personal Demographics" at bounding box center [173, 111] width 106 height 7
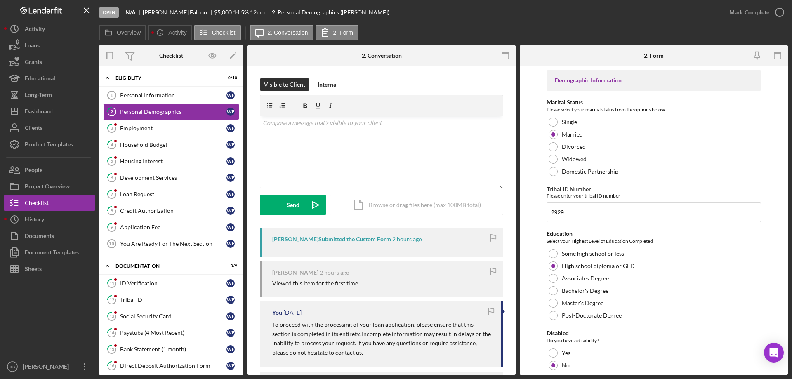
drag, startPoint x: 605, startPoint y: 295, endPoint x: 458, endPoint y: 283, distance: 148.1
click at [457, 283] on div "Overview Internal Workflow Stage Open Icon/Dropdown Arrow Archive (can unarchiv…" at bounding box center [443, 210] width 689 height 330
drag, startPoint x: 575, startPoint y: 295, endPoint x: 536, endPoint y: 295, distance: 38.4
click at [536, 295] on form "Demographic Information Marital Status Please select your marital status from t…" at bounding box center [654, 220] width 268 height 309
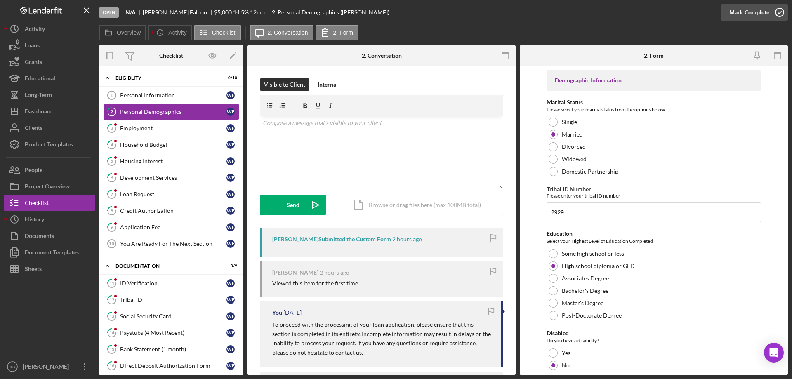
click at [750, 6] on div "Mark Complete" at bounding box center [749, 12] width 40 height 16
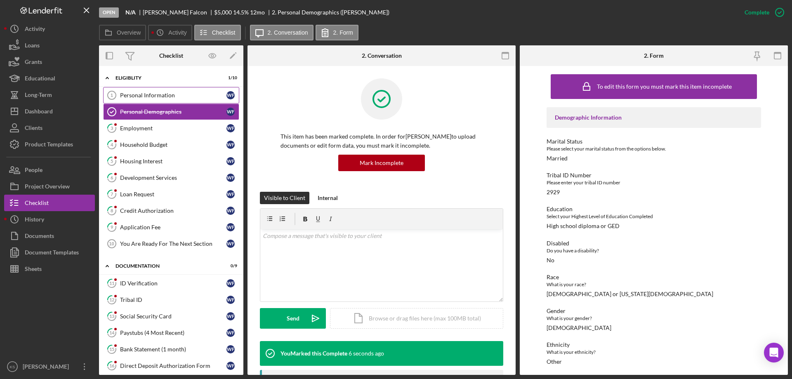
click at [160, 90] on link "Personal Information 1 Personal Information W F" at bounding box center [171, 95] width 136 height 16
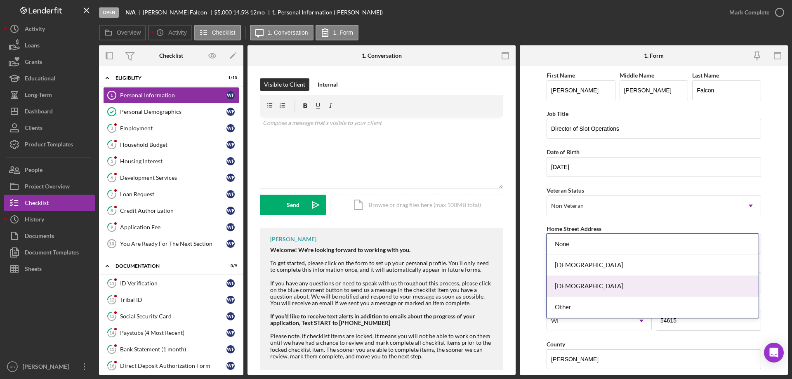
click at [574, 278] on div "Male" at bounding box center [653, 286] width 212 height 21
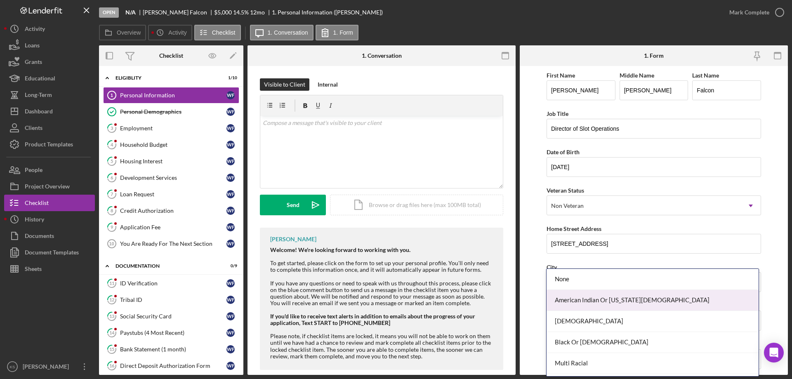
click at [590, 300] on div "American Indian Or Alaska Native" at bounding box center [653, 300] width 212 height 21
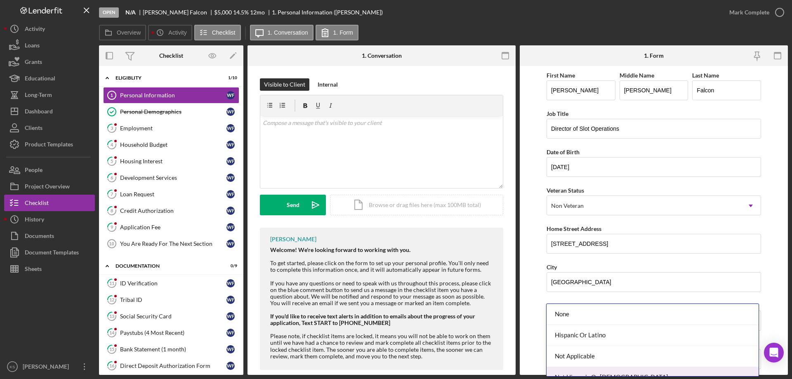
click at [577, 367] on div "Not Hispanic Or Latino" at bounding box center [653, 377] width 212 height 21
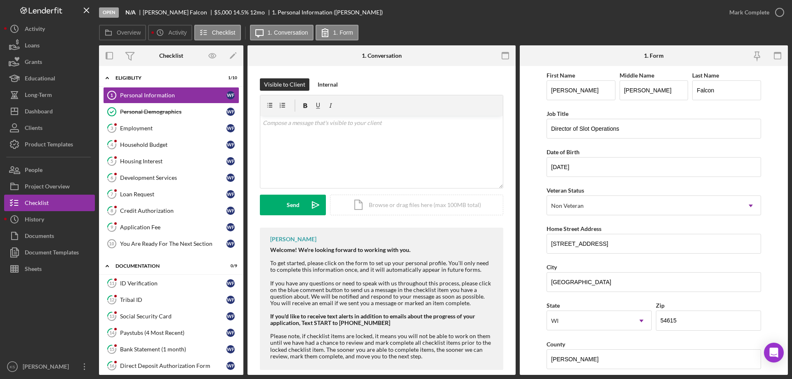
paste input "$123,529"
type input "$123,529"
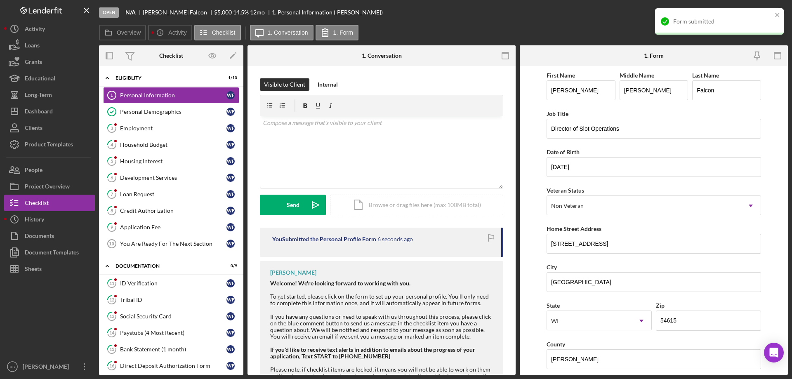
click at [751, 24] on div "Form submitted" at bounding box center [722, 21] width 99 height 7
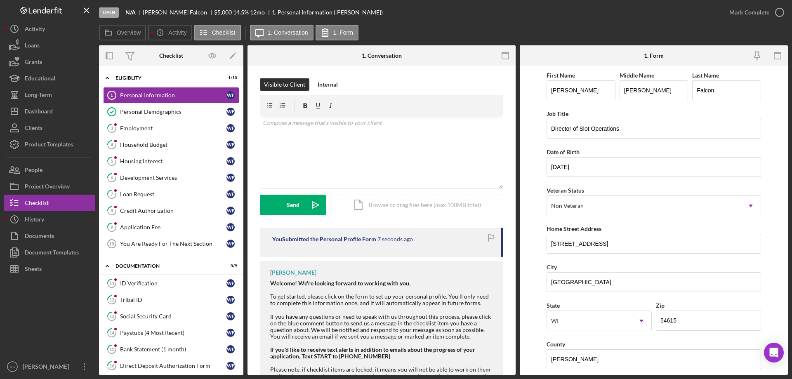
click at [759, 12] on div "Form submitted" at bounding box center [719, 25] width 132 height 36
click at [741, 13] on div "Mark Complete" at bounding box center [749, 12] width 40 height 16
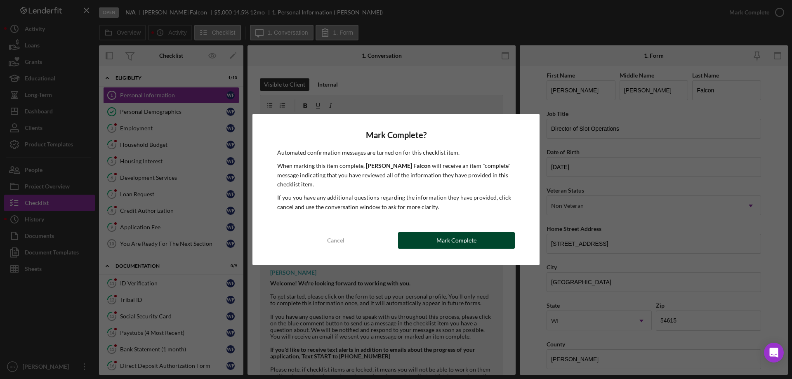
drag, startPoint x: 442, startPoint y: 226, endPoint x: 439, endPoint y: 243, distance: 17.1
click at [442, 239] on div "Mark Complete? Automated confirmation messages are turned on for this checklist…" at bounding box center [395, 189] width 287 height 151
click at [439, 243] on div "Mark Complete" at bounding box center [456, 240] width 40 height 16
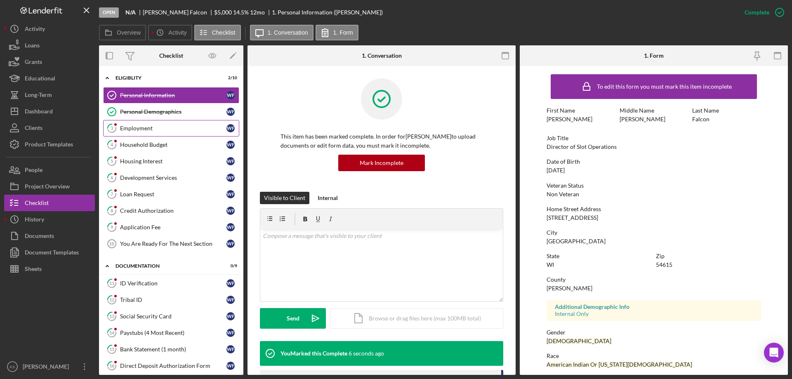
click at [148, 124] on link "3 Employment W F" at bounding box center [171, 128] width 136 height 16
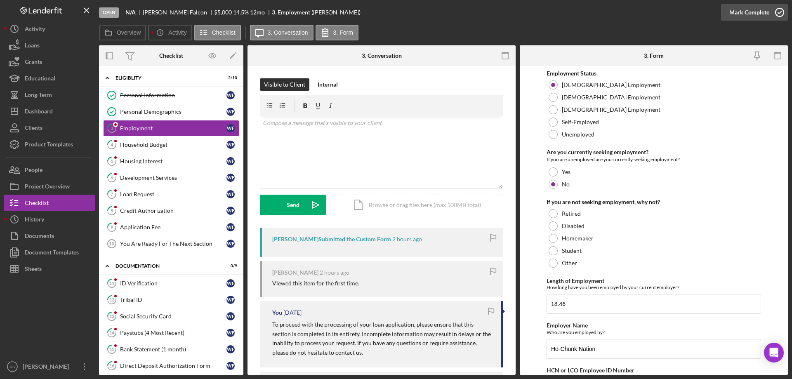
click at [747, 6] on div "Mark Complete" at bounding box center [749, 12] width 40 height 16
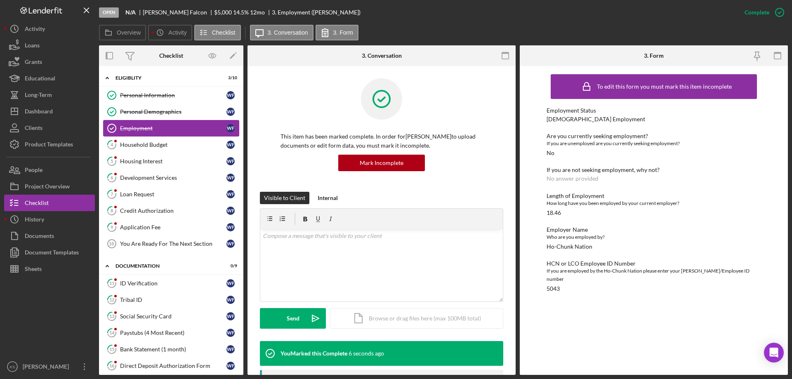
drag, startPoint x: 156, startPoint y: 136, endPoint x: 168, endPoint y: 139, distance: 11.8
click at [157, 136] on link "Employment Employment W F" at bounding box center [171, 128] width 136 height 16
click at [172, 139] on link "4 Household Budget W F" at bounding box center [171, 145] width 136 height 16
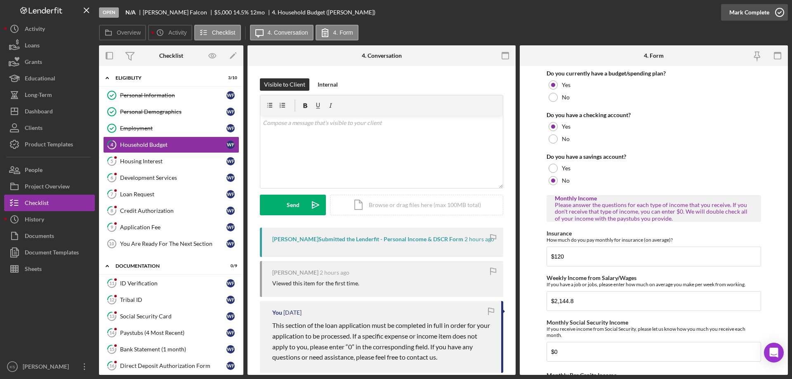
drag, startPoint x: 743, startPoint y: 14, endPoint x: 733, endPoint y: 19, distance: 11.6
click at [742, 15] on div "Mark Complete" at bounding box center [749, 12] width 40 height 16
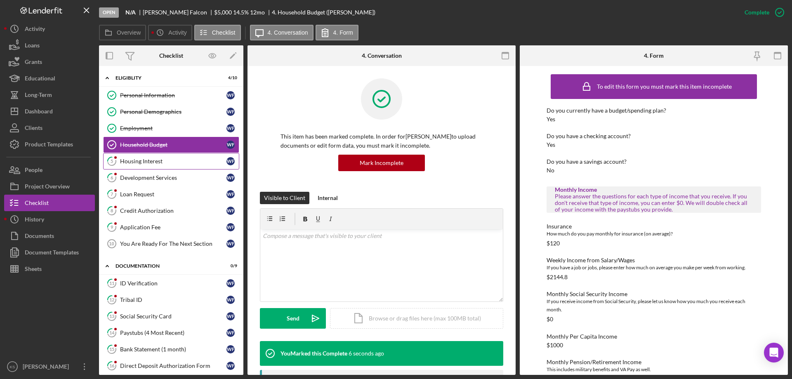
click at [152, 158] on div "Housing Interest" at bounding box center [173, 161] width 106 height 7
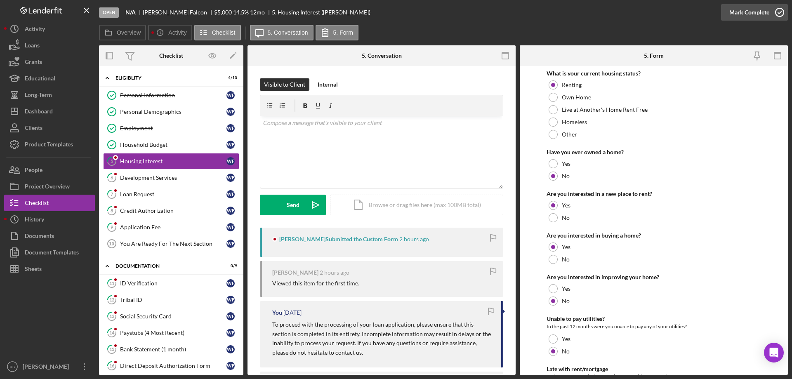
click at [765, 19] on div "Mark Complete" at bounding box center [749, 12] width 40 height 16
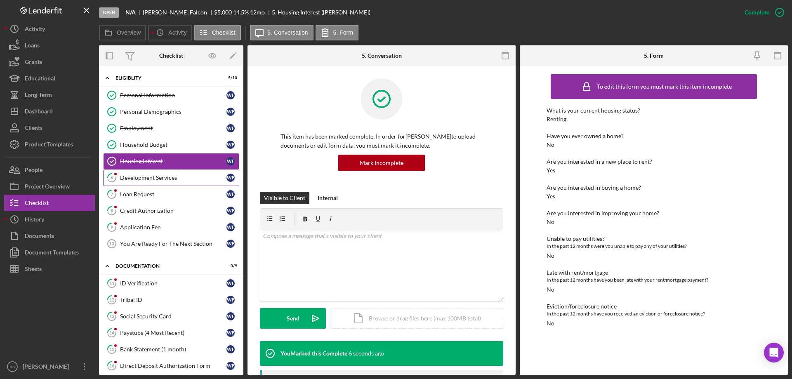
click at [154, 180] on div "Development Services" at bounding box center [173, 177] width 106 height 7
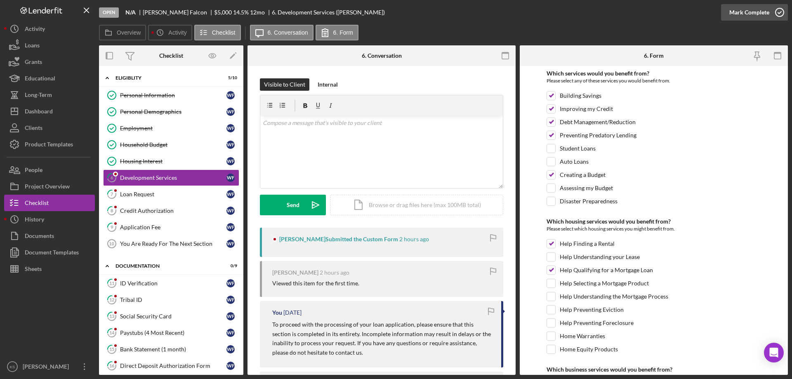
click at [758, 14] on div "Mark Complete" at bounding box center [749, 12] width 40 height 16
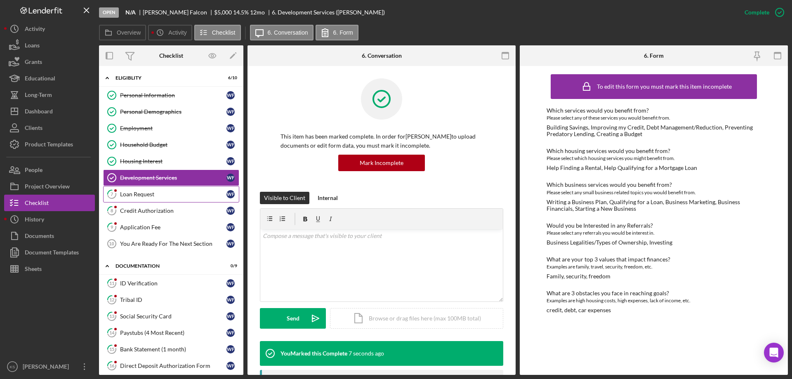
click at [143, 193] on div "Loan Request" at bounding box center [173, 194] width 106 height 7
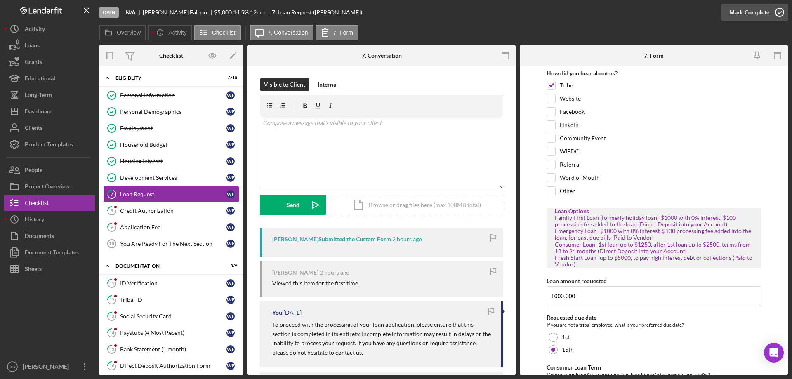
click at [768, 14] on div "Mark Complete" at bounding box center [749, 12] width 40 height 16
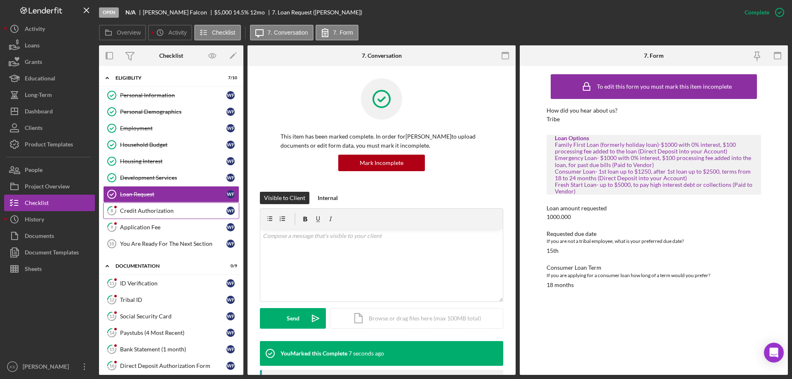
click at [170, 215] on link "8 Credit Authorization W F" at bounding box center [171, 211] width 136 height 16
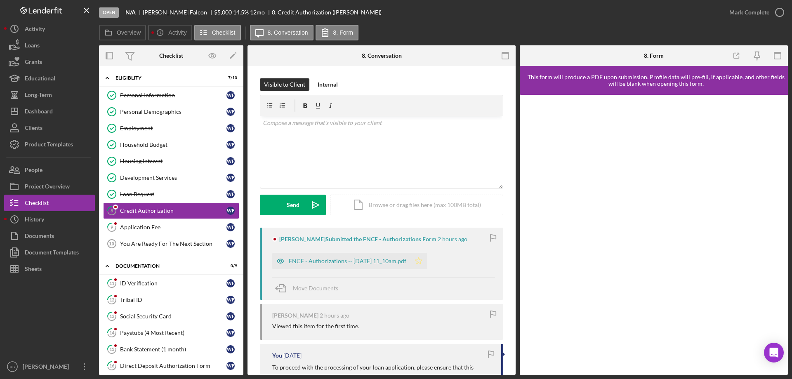
click at [426, 261] on icon "Icon/Star" at bounding box center [418, 261] width 16 height 16
click at [735, 12] on div "Mark Complete" at bounding box center [749, 12] width 40 height 16
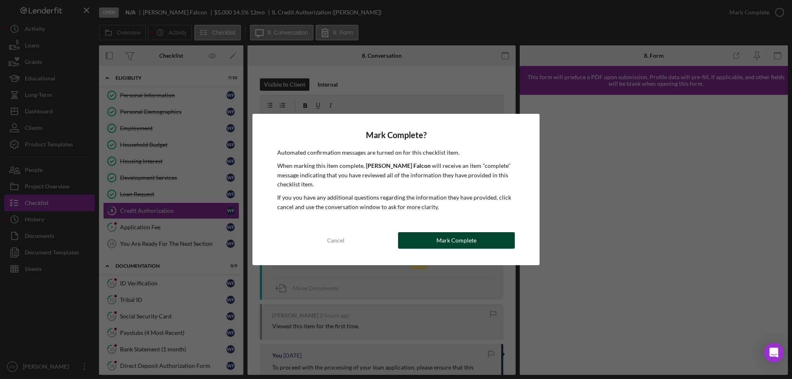
click at [475, 237] on div "Mark Complete" at bounding box center [456, 240] width 40 height 16
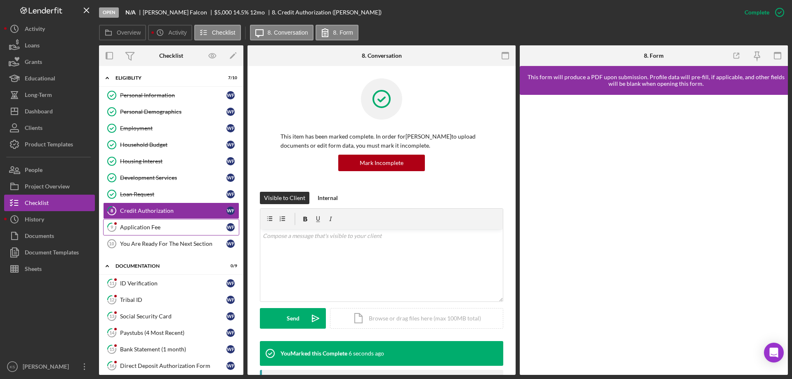
click at [154, 231] on link "9 Application Fee W F" at bounding box center [171, 227] width 136 height 16
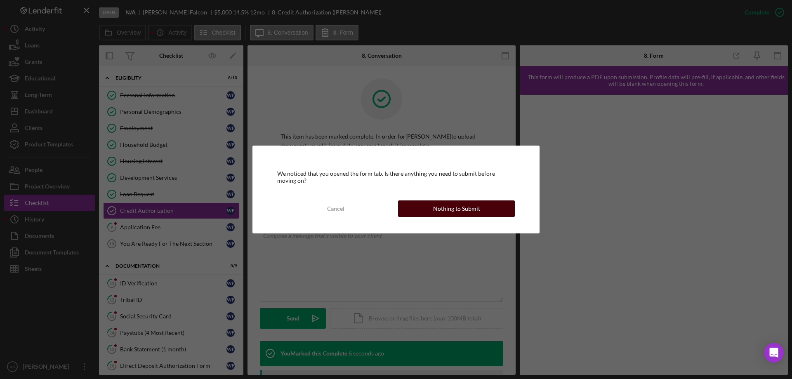
click at [434, 209] on div "Nothing to Submit" at bounding box center [456, 208] width 47 height 16
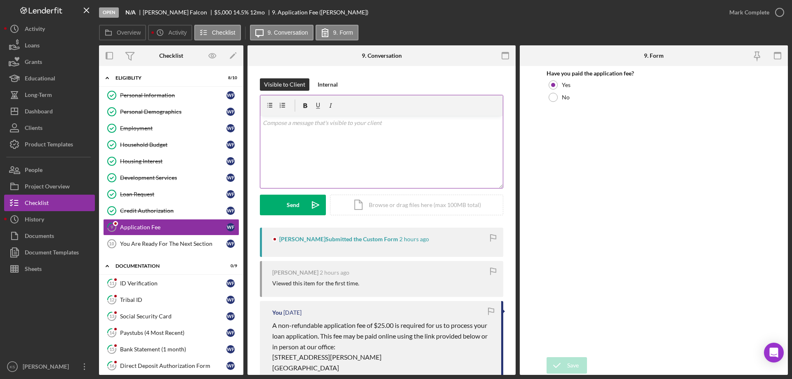
click at [366, 157] on div "v Color teal Color pink Remove color Add row above Add row below Add column bef…" at bounding box center [381, 152] width 243 height 72
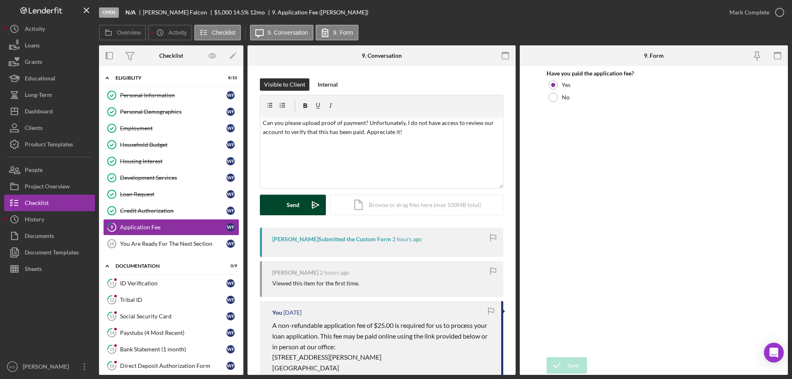
click at [302, 206] on button "Send Icon/icon-invite-send" at bounding box center [293, 205] width 66 height 21
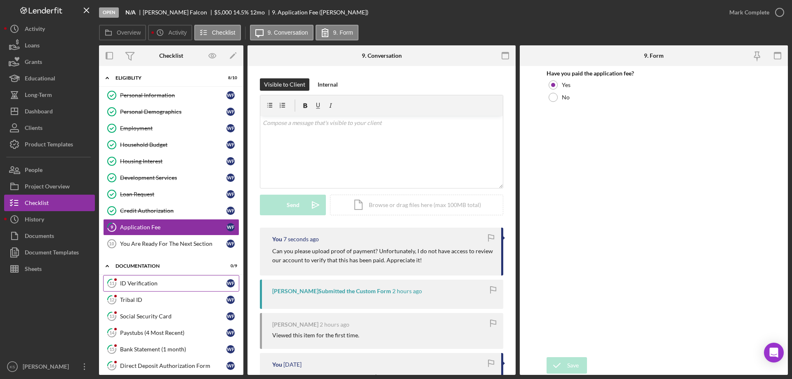
click at [132, 280] on div "ID Verification" at bounding box center [173, 283] width 106 height 7
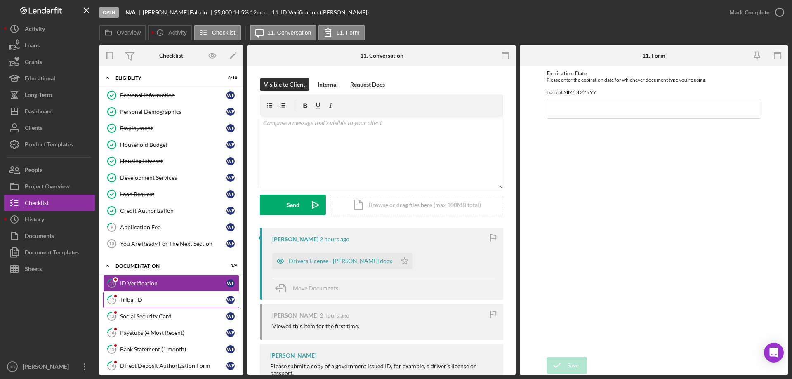
click at [131, 297] on div "Tribal ID" at bounding box center [173, 300] width 106 height 7
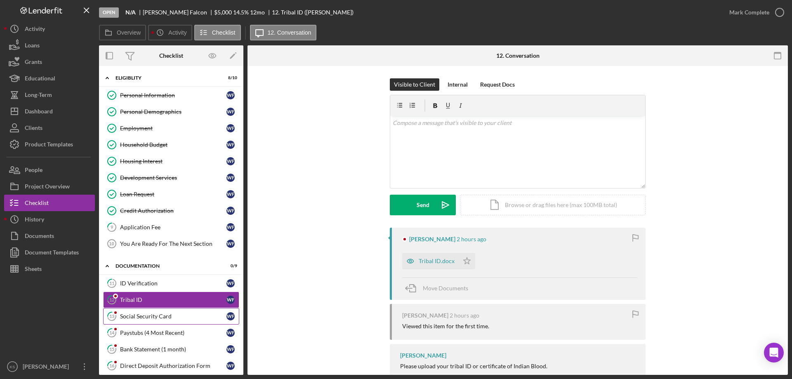
click at [174, 308] on link "13 Social Security Card W F" at bounding box center [171, 316] width 136 height 16
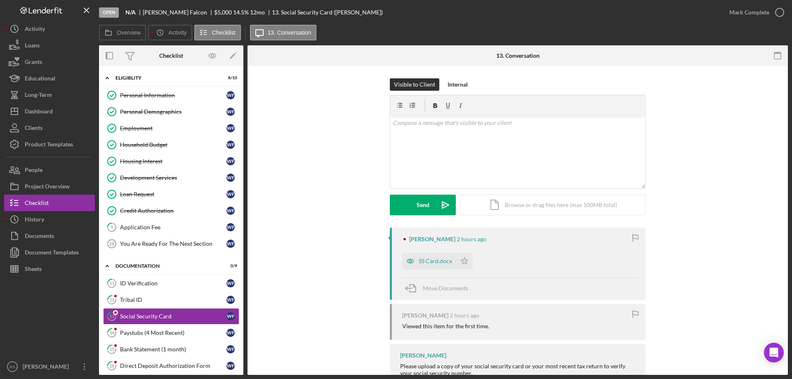
click at [530, 249] on div "SS Card.docx Icon/Star" at bounding box center [519, 259] width 235 height 21
click at [154, 330] on div "Paystubs (4 Most Recent)" at bounding box center [173, 333] width 106 height 7
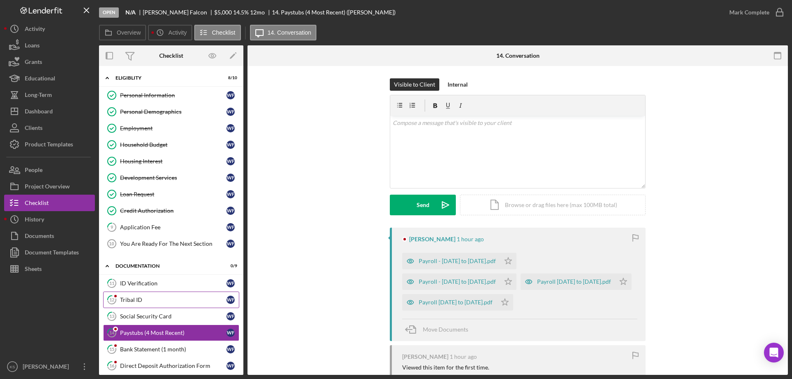
click at [141, 292] on link "12 Tribal ID W F" at bounding box center [171, 300] width 136 height 16
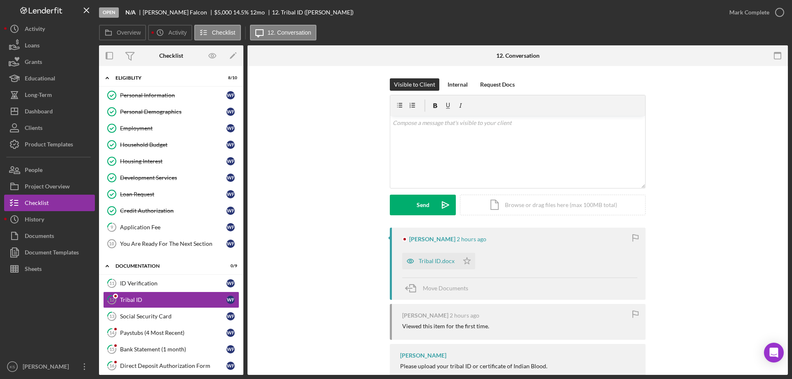
click at [523, 263] on div "Tribal ID.docx Icon/Star" at bounding box center [519, 259] width 235 height 21
drag, startPoint x: 523, startPoint y: 263, endPoint x: 389, endPoint y: 262, distance: 134.5
click at [511, 263] on div "Tribal ID.docx Icon/Star" at bounding box center [519, 259] width 235 height 21
click at [182, 330] on div "Paystubs (4 Most Recent)" at bounding box center [173, 333] width 106 height 7
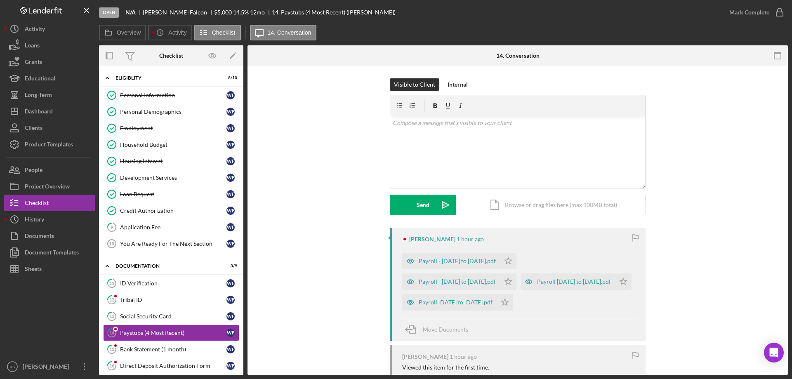
click at [527, 319] on div "Move Documents" at bounding box center [519, 330] width 235 height 22
click at [135, 297] on div "Tribal ID" at bounding box center [173, 300] width 106 height 7
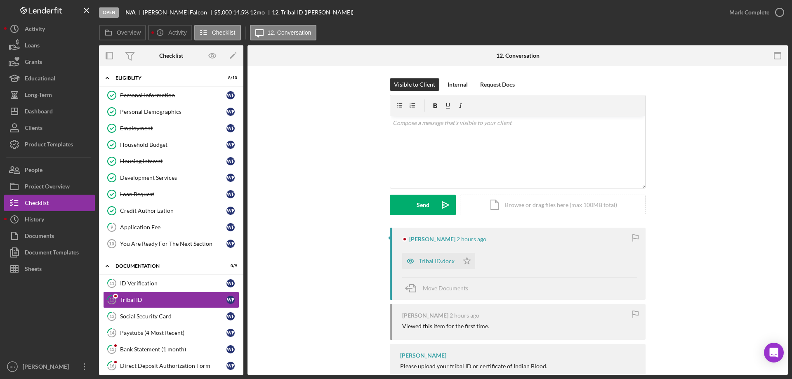
click at [330, 251] on div "Wyatt Falcon 2 hours ago Tribal ID.docx Icon/Star Move Documents Wyatt Falcon 2…" at bounding box center [518, 333] width 516 height 210
click at [336, 253] on div "Wyatt Falcon 2 hours ago Tribal ID.docx Icon/Star Move Documents Wyatt Falcon 2…" at bounding box center [518, 333] width 516 height 210
click at [139, 341] on link "15 Bank Statement (1 month) W F" at bounding box center [171, 349] width 136 height 16
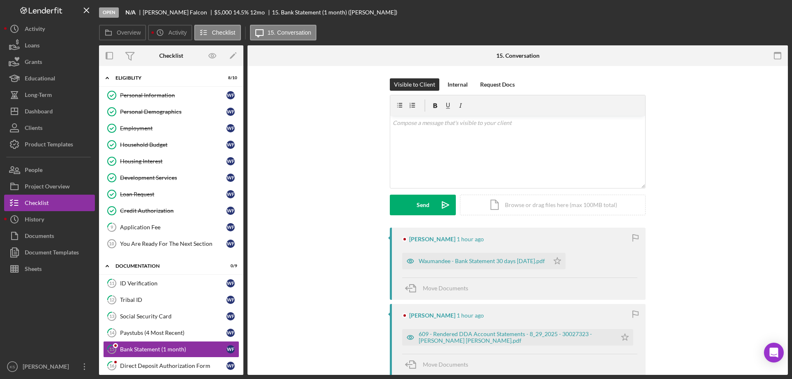
drag, startPoint x: 332, startPoint y: 245, endPoint x: 362, endPoint y: 247, distance: 29.8
click at [362, 247] on div "Wyatt Falcon 1 hour ago Waumandee - Bank Statement 30 days 09-29-2025.pdf Icon/…" at bounding box center [518, 371] width 516 height 286
click at [352, 253] on div "Wyatt Falcon 1 hour ago Waumandee - Bank Statement 30 days 09-29-2025.pdf Icon/…" at bounding box center [518, 371] width 516 height 286
click at [155, 363] on div "Direct Deposit Authorization Form" at bounding box center [173, 366] width 106 height 7
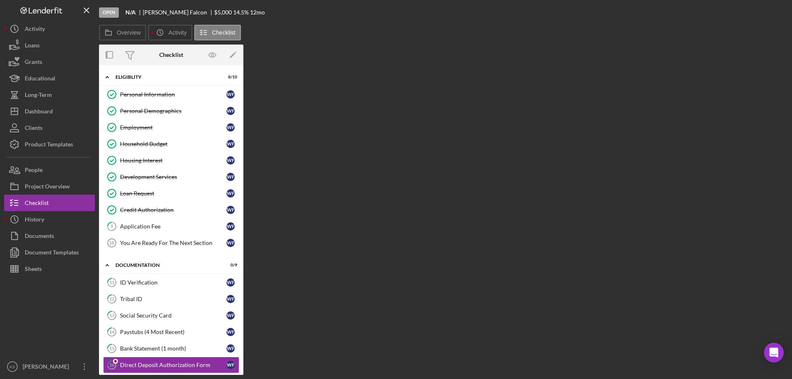
click at [325, 239] on div "Overview Internal Workflow Stage Open Icon/Dropdown Arrow Archive (can unarchiv…" at bounding box center [443, 210] width 689 height 330
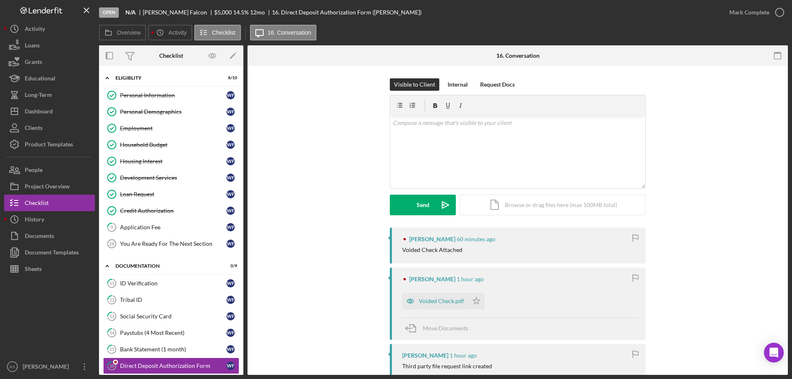
click at [325, 239] on div "Wyatt Falcon 60 minutes ago Voided Check Attached Wyatt Falcon 1 hour ago Voide…" at bounding box center [518, 373] width 516 height 290
click at [153, 346] on div "Bank Statement (1 month)" at bounding box center [173, 349] width 106 height 7
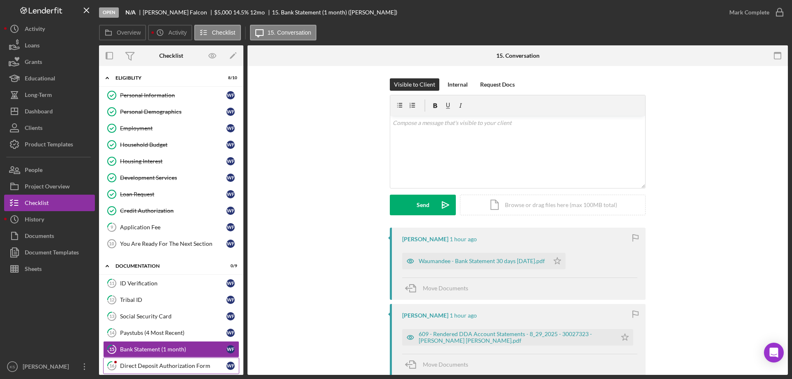
click at [155, 358] on link "16 Direct Deposit Authorization Form W F" at bounding box center [171, 366] width 136 height 16
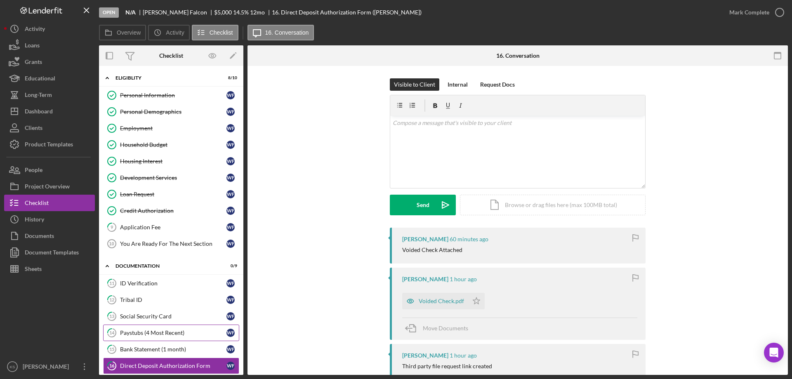
click at [148, 330] on div "Paystubs (4 Most Recent)" at bounding box center [173, 333] width 106 height 7
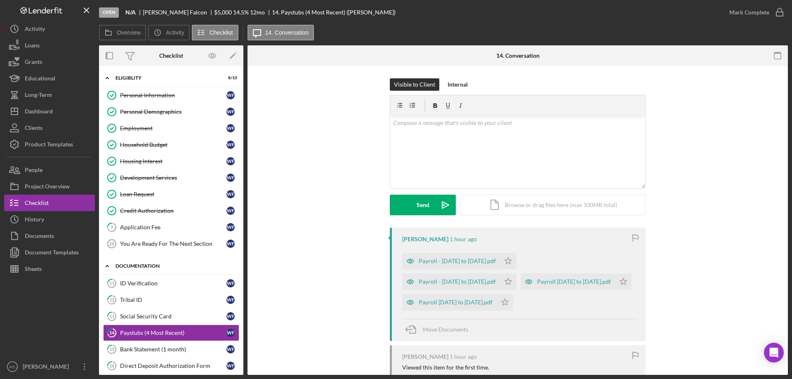
click at [137, 263] on div "Icon/Expander Documentation 0 / 9" at bounding box center [171, 266] width 144 height 17
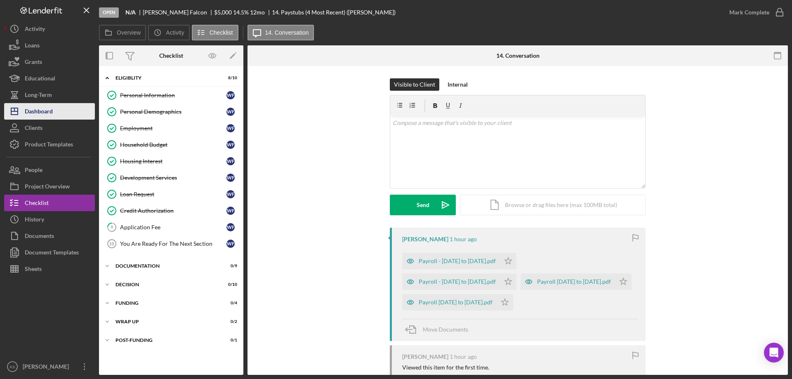
click at [47, 116] on div "Dashboard" at bounding box center [39, 112] width 28 height 19
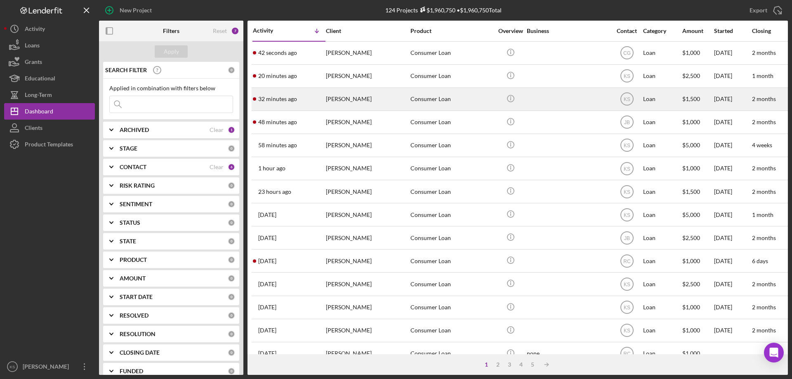
click at [380, 98] on div "[PERSON_NAME]" at bounding box center [367, 99] width 82 height 22
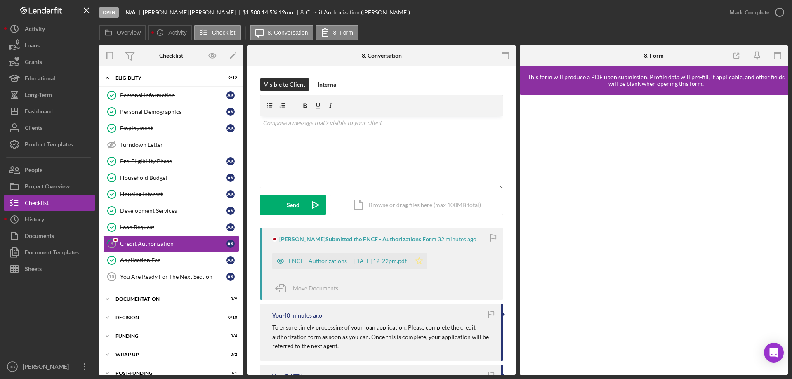
click at [426, 262] on icon "Icon/Star" at bounding box center [419, 261] width 16 height 16
click at [775, 17] on icon "button" at bounding box center [779, 12] width 21 height 21
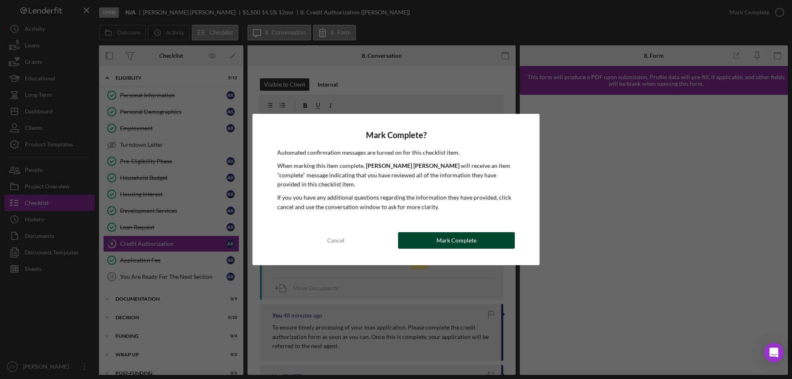
click at [449, 234] on div "Mark Complete" at bounding box center [456, 240] width 40 height 16
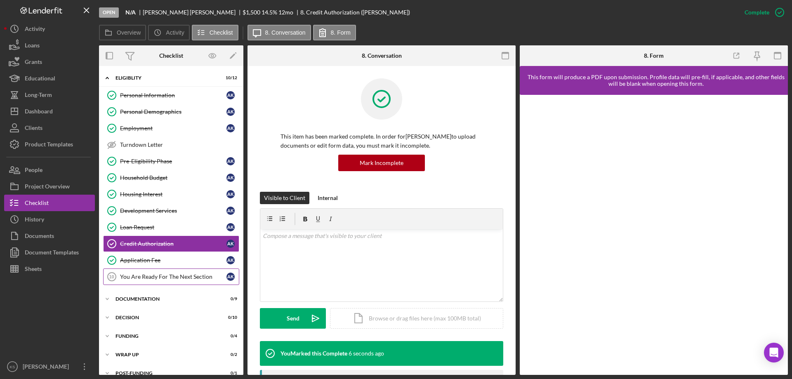
click at [165, 269] on link "You Are Ready For The Next Section 10 You Are Ready For The Next Section A K" at bounding box center [171, 277] width 136 height 16
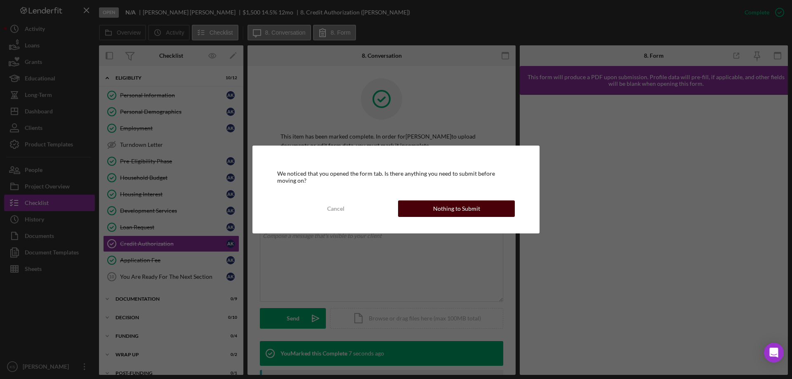
drag, startPoint x: 498, startPoint y: 204, endPoint x: 522, endPoint y: 202, distance: 24.4
click at [499, 203] on button "Nothing to Submit" at bounding box center [456, 208] width 117 height 16
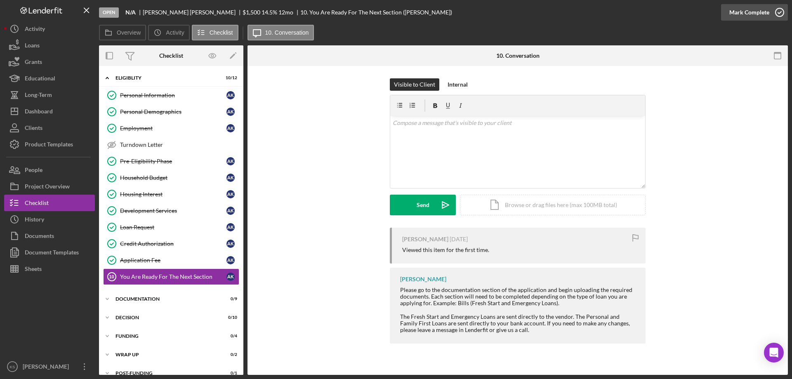
click at [756, 15] on div "Mark Complete" at bounding box center [749, 12] width 40 height 16
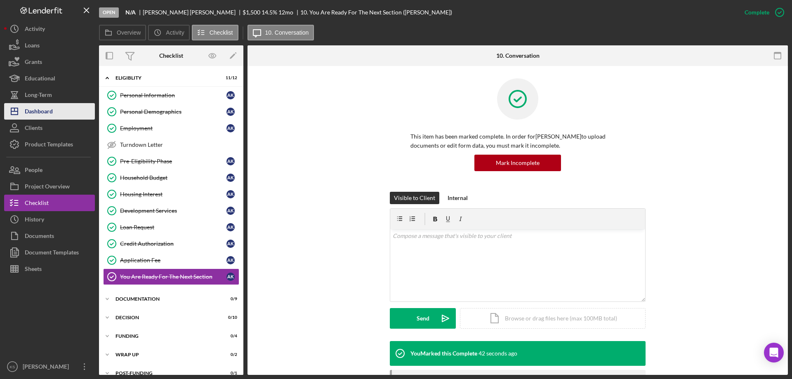
click at [49, 115] on div "Dashboard" at bounding box center [39, 112] width 28 height 19
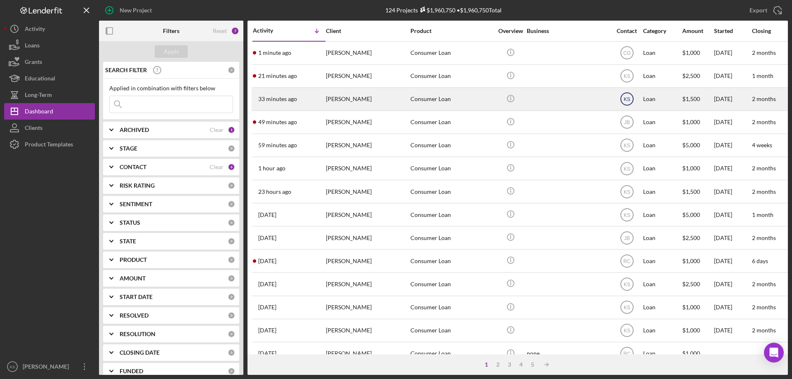
click at [627, 97] on text "KS" at bounding box center [626, 100] width 7 height 6
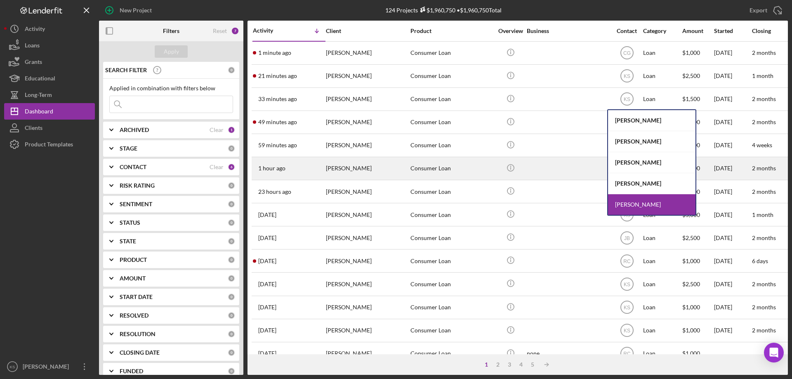
click at [633, 160] on div "Julie Berry" at bounding box center [651, 162] width 87 height 21
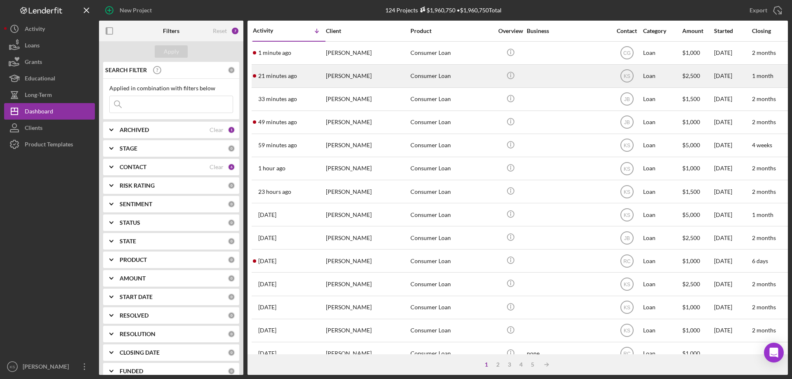
click at [351, 73] on div "Ethan Harlan" at bounding box center [367, 76] width 82 height 22
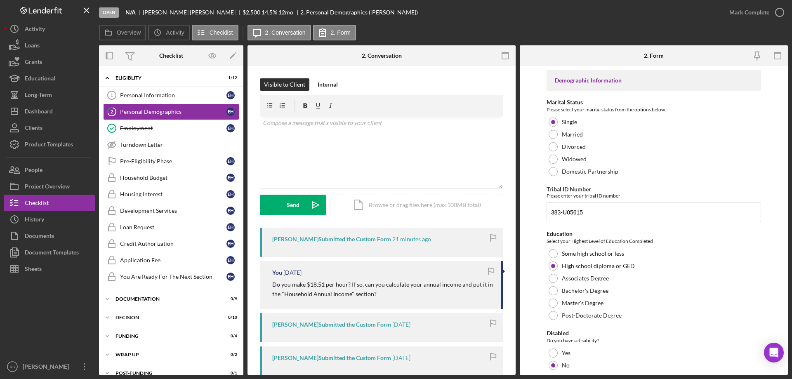
drag, startPoint x: 576, startPoint y: 292, endPoint x: 496, endPoint y: 292, distance: 80.0
click at [506, 293] on div "Overview Internal Workflow Stage Open Icon/Dropdown Arrow Archive (can unarchiv…" at bounding box center [443, 210] width 689 height 330
click at [165, 89] on link "Personal Information 1 Personal Information E H" at bounding box center [171, 95] width 136 height 16
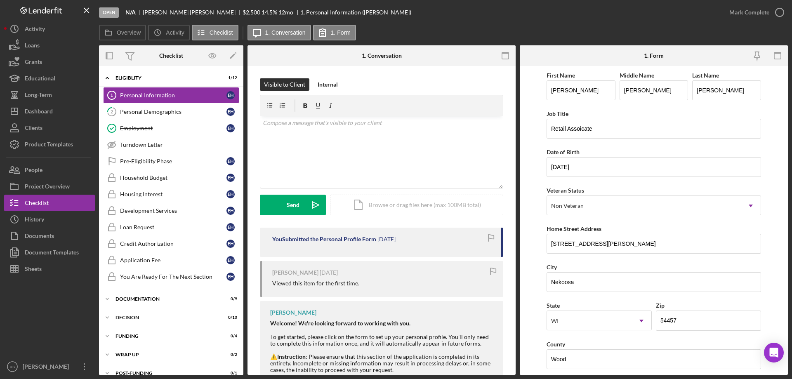
paste input "$38,508"
type input "$38,508"
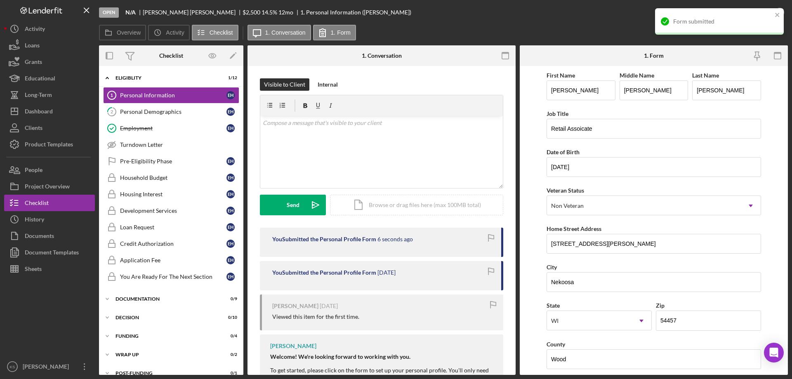
click at [752, 20] on div "Form submitted" at bounding box center [722, 21] width 99 height 7
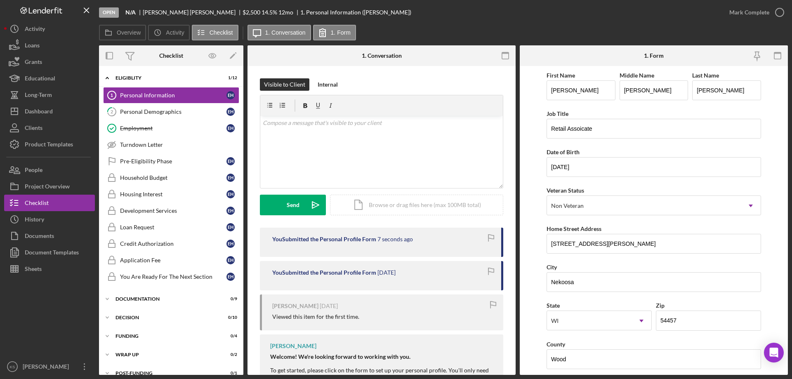
click at [752, 13] on div "Open N/A Ethan Harlan $2,500 $2,500 14.5 % 12 mo 1. Personal Information (Ethan…" at bounding box center [396, 189] width 792 height 379
click at [752, 13] on div "Mark Complete" at bounding box center [749, 12] width 40 height 16
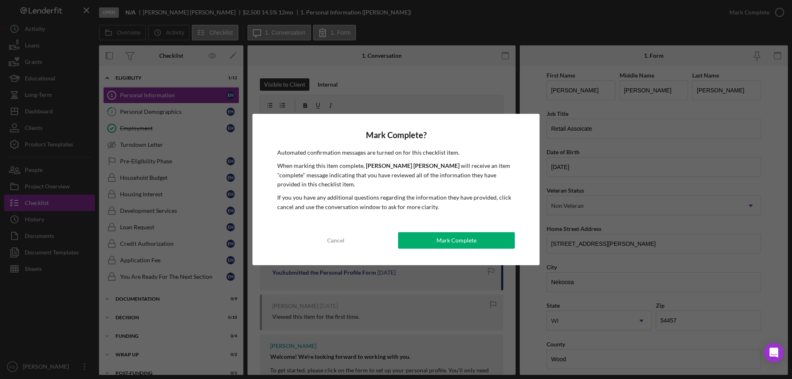
click at [458, 242] on div "Mark Complete" at bounding box center [456, 240] width 40 height 16
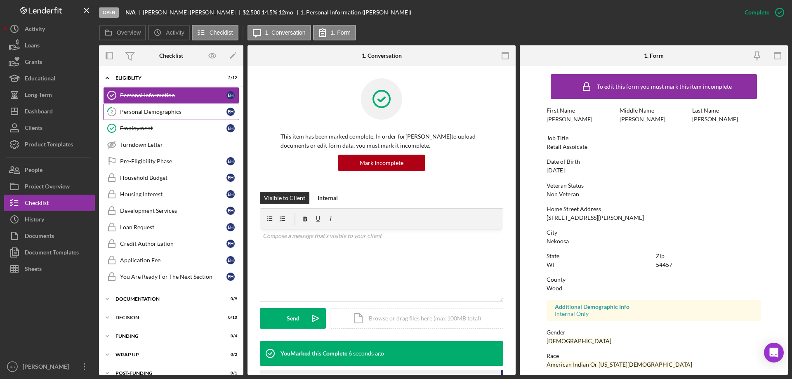
click at [165, 111] on div "Personal Demographics" at bounding box center [173, 111] width 106 height 7
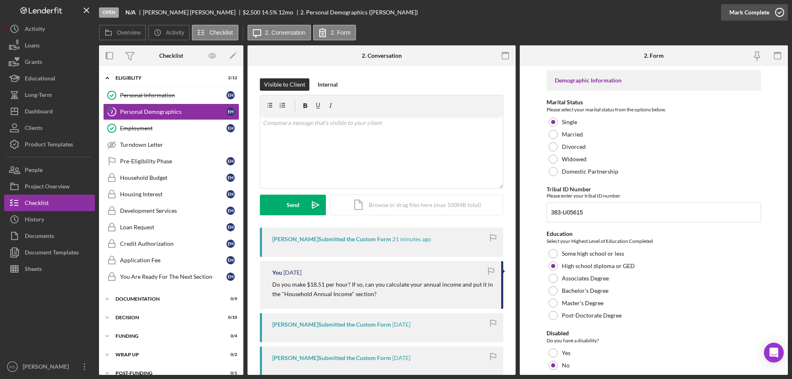
click at [751, 19] on div "Mark Complete" at bounding box center [749, 12] width 40 height 16
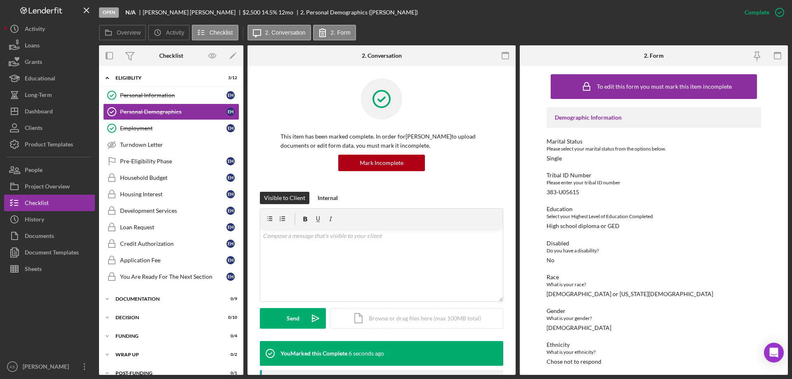
drag, startPoint x: 149, startPoint y: 165, endPoint x: 307, endPoint y: 132, distance: 161.3
click at [151, 165] on link "Pre-Eligibility Phase Pre-Eligibility Phase E H" at bounding box center [171, 161] width 136 height 16
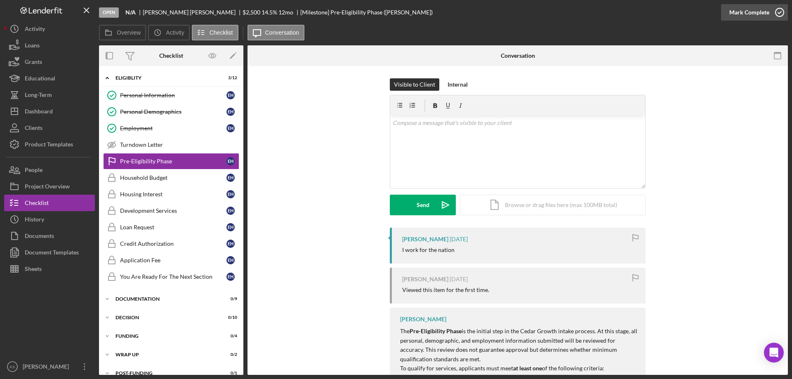
click at [738, 16] on div "Mark Complete" at bounding box center [749, 12] width 40 height 16
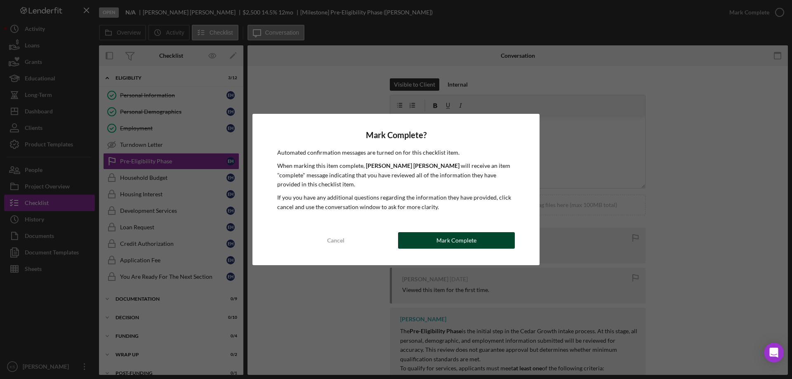
click at [442, 236] on div "Mark Complete" at bounding box center [456, 240] width 40 height 16
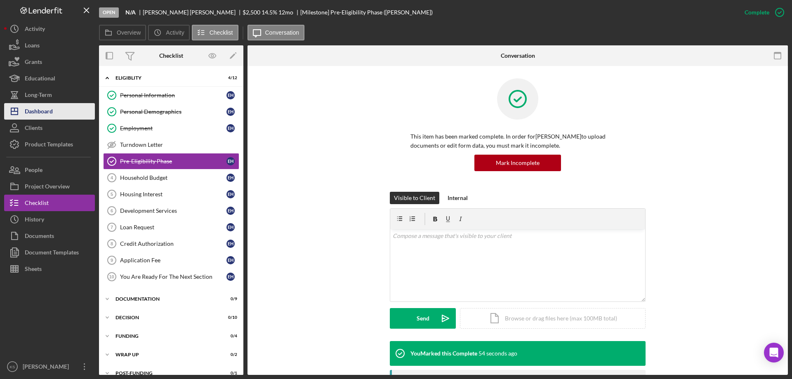
click at [47, 115] on div "Dashboard" at bounding box center [39, 112] width 28 height 19
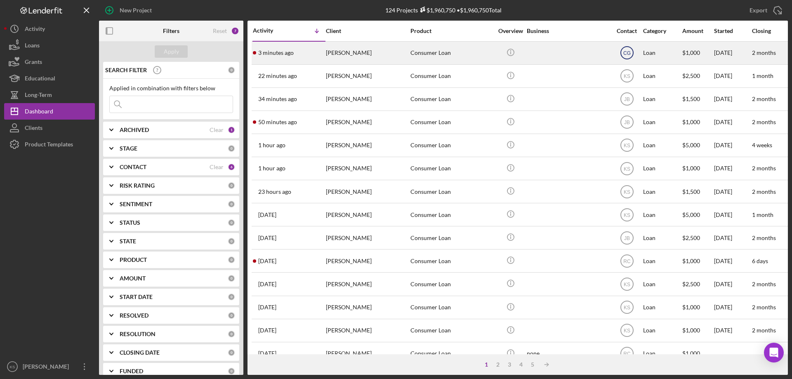
click at [625, 55] on text "CG" at bounding box center [626, 53] width 7 height 6
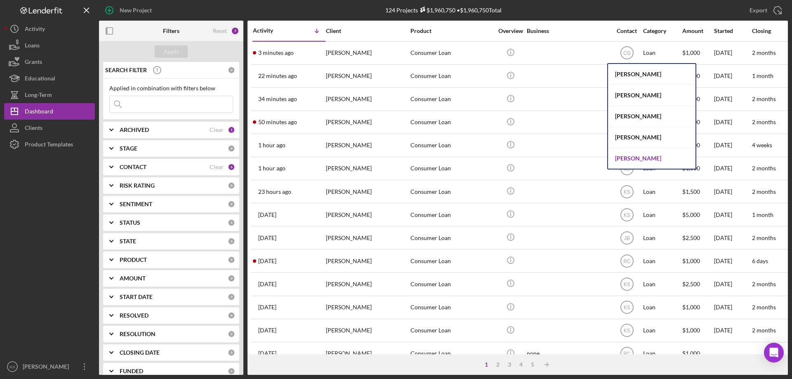
click at [651, 160] on div "[PERSON_NAME]" at bounding box center [651, 158] width 87 height 21
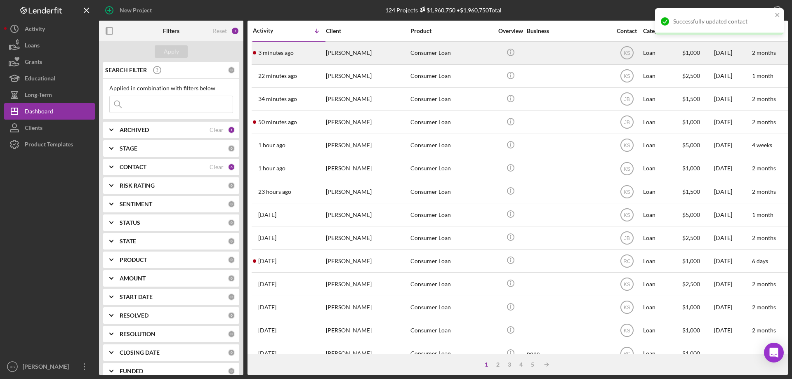
click at [349, 54] on div "Scarlett Stanley" at bounding box center [367, 53] width 82 height 22
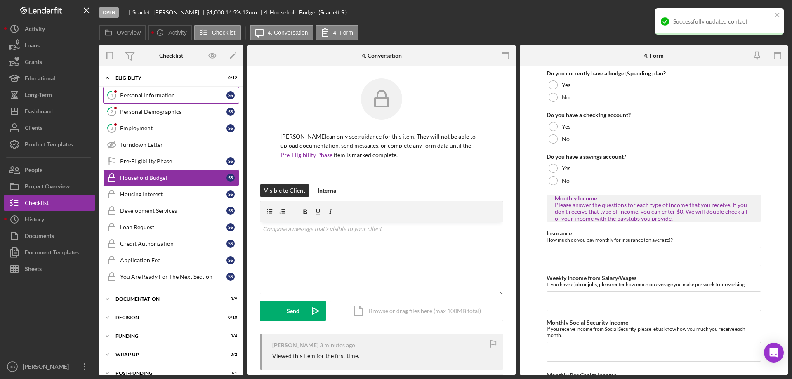
click at [147, 94] on div "Personal Information" at bounding box center [173, 95] width 106 height 7
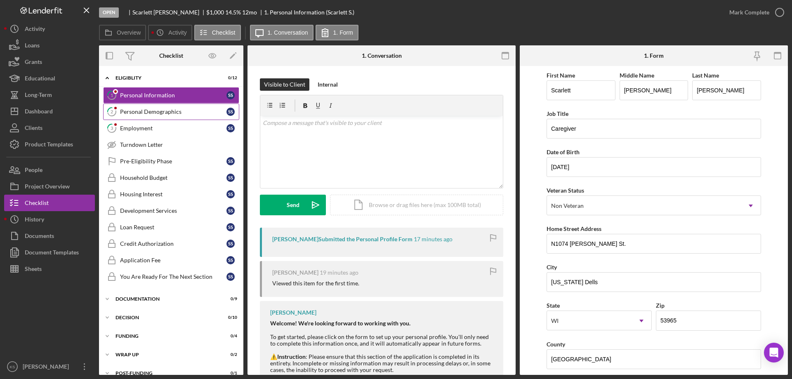
click at [179, 112] on div "Personal Demographics" at bounding box center [173, 111] width 106 height 7
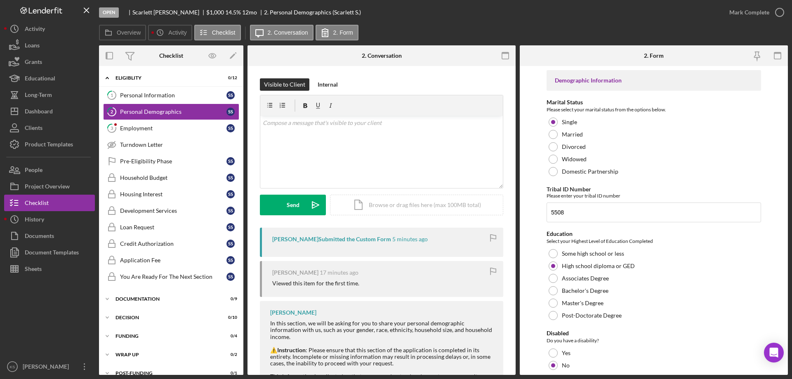
drag, startPoint x: 601, startPoint y: 294, endPoint x: 463, endPoint y: 293, distance: 137.4
click at [463, 293] on div "Overview Internal Workflow Stage Open Icon/Dropdown Arrow Archive (can unarchiv…" at bounding box center [443, 210] width 689 height 330
click at [182, 99] on link "1 Personal Information S S" at bounding box center [171, 95] width 136 height 16
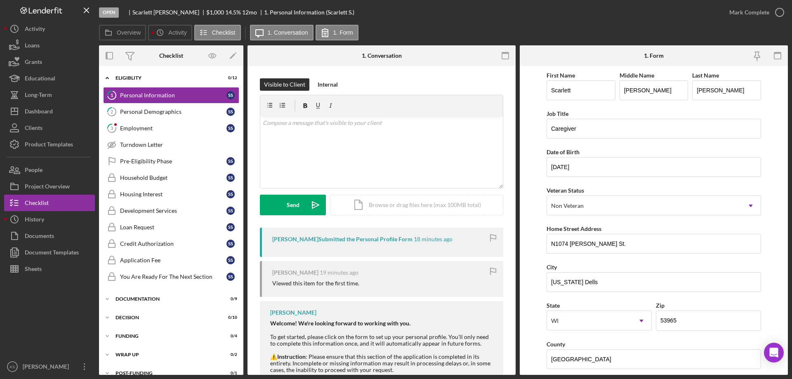
click at [153, 112] on div "Personal Demographics" at bounding box center [173, 111] width 106 height 7
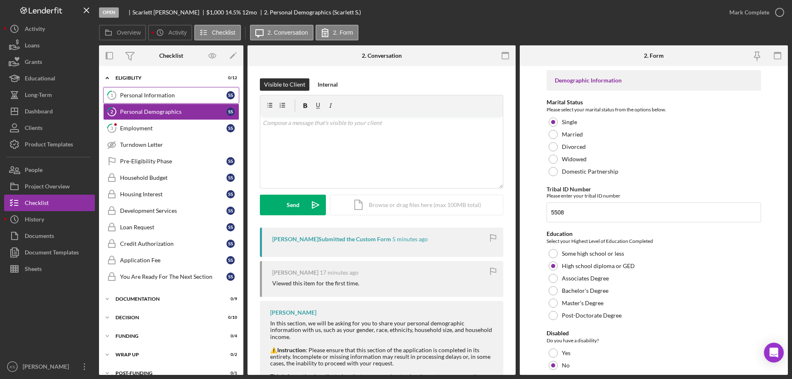
click at [156, 91] on link "1 Personal Information S S" at bounding box center [171, 95] width 136 height 16
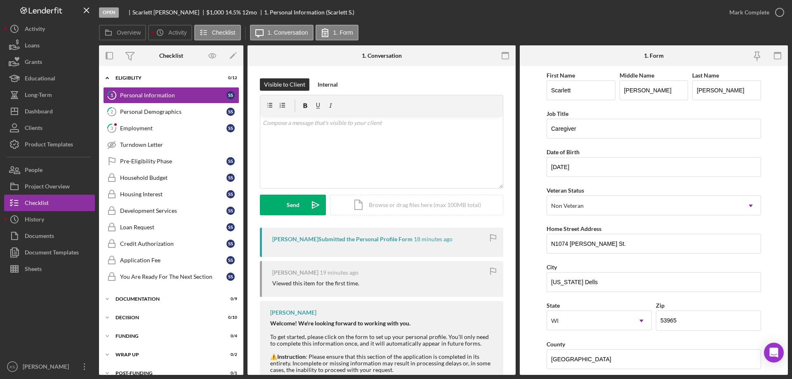
drag, startPoint x: 586, startPoint y: 170, endPoint x: 587, endPoint y: 179, distance: 9.1
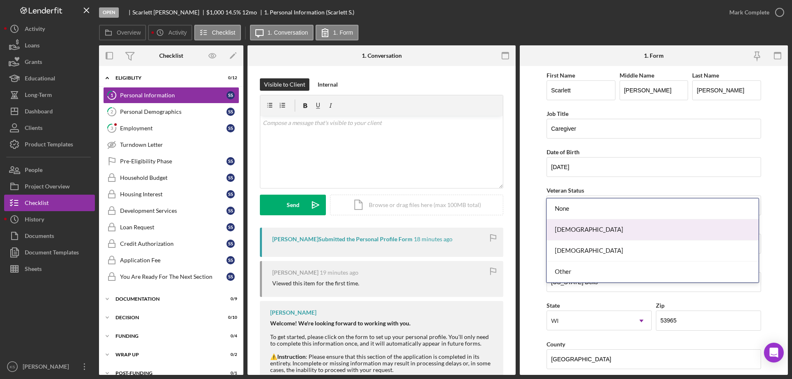
click at [598, 231] on div "Female" at bounding box center [653, 229] width 212 height 21
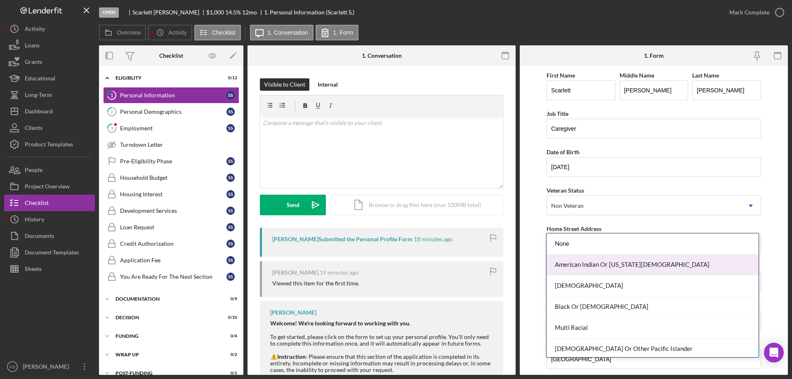
click at [607, 259] on div "American Indian Or Alaska Native" at bounding box center [653, 264] width 212 height 21
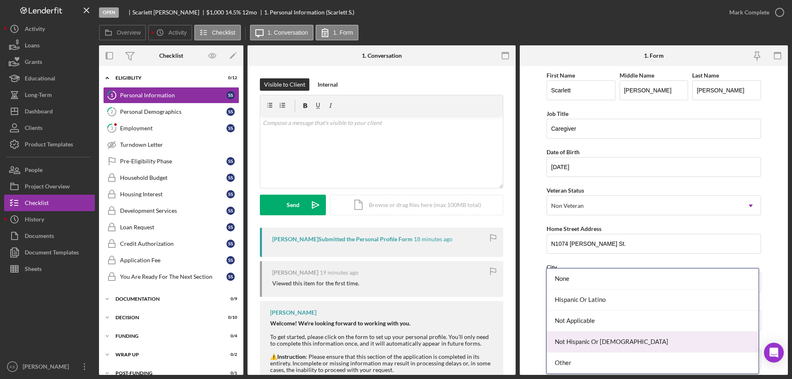
click at [606, 334] on div "Not Hispanic Or Latino" at bounding box center [653, 342] width 212 height 21
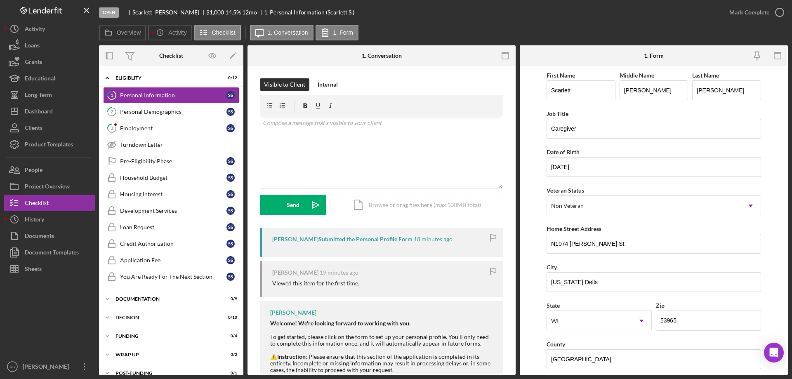
click at [565, 306] on div "First Name Scarlett Middle Name Jade Last Name Stanley Job Title Caregiver Date…" at bounding box center [654, 332] width 214 height 525
paste input "$9,300"
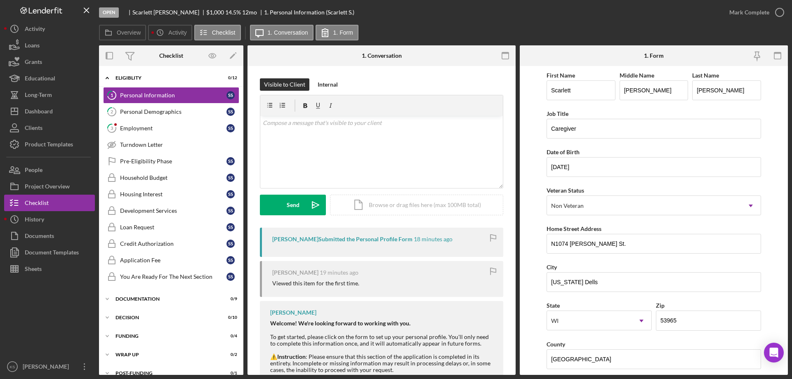
type input "$9,300"
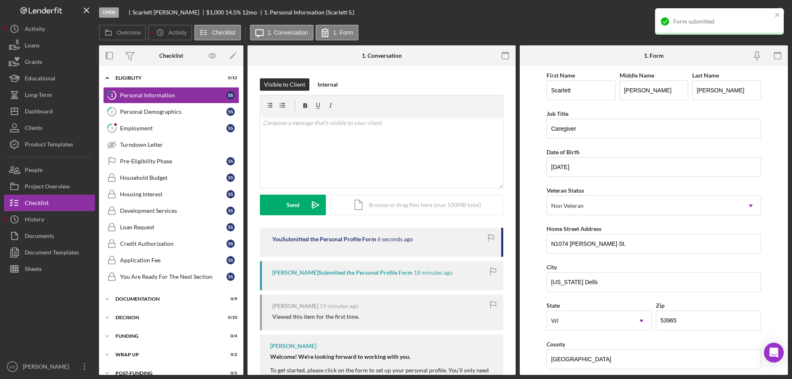
click at [745, 15] on div "Form submitted" at bounding box center [716, 21] width 116 height 13
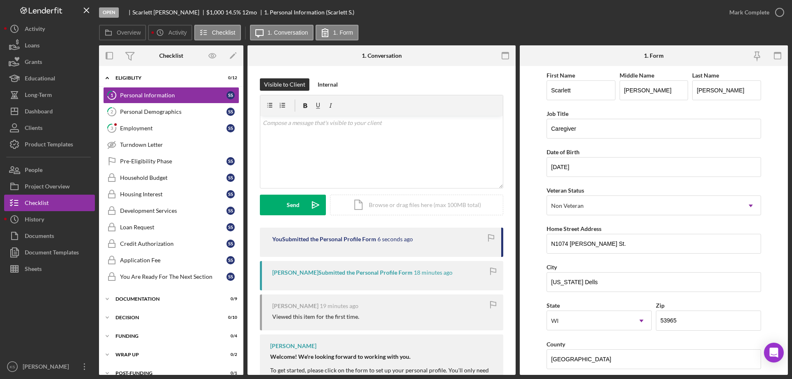
click at [751, 12] on div "Form submitted" at bounding box center [719, 25] width 132 height 36
click at [756, 12] on div "Mark Complete" at bounding box center [749, 12] width 40 height 16
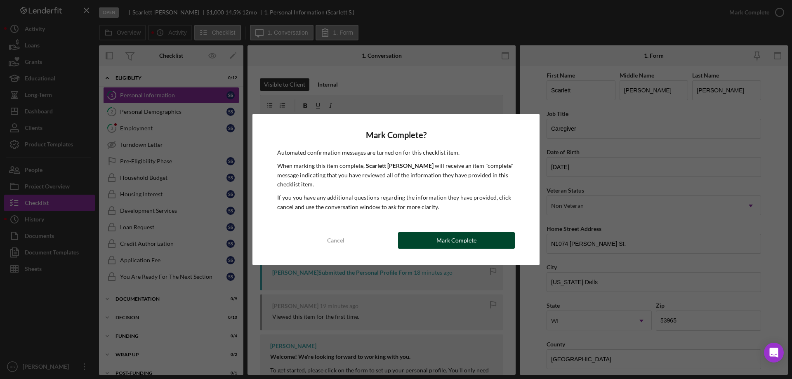
drag, startPoint x: 468, startPoint y: 245, endPoint x: 475, endPoint y: 242, distance: 7.7
click at [468, 245] on div "Mark Complete" at bounding box center [456, 240] width 40 height 16
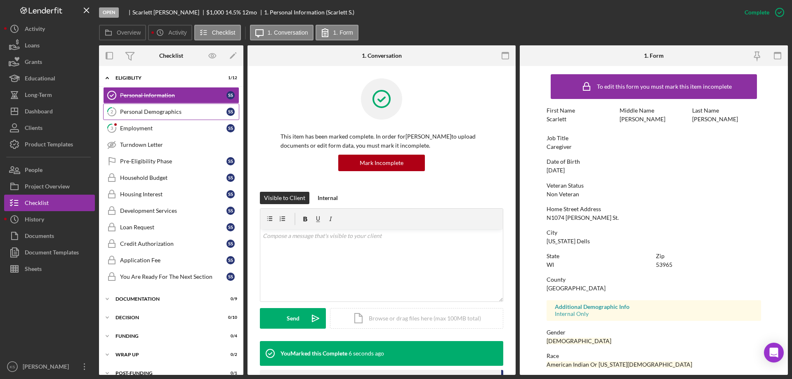
click at [163, 106] on link "2 Personal Demographics S S" at bounding box center [171, 112] width 136 height 16
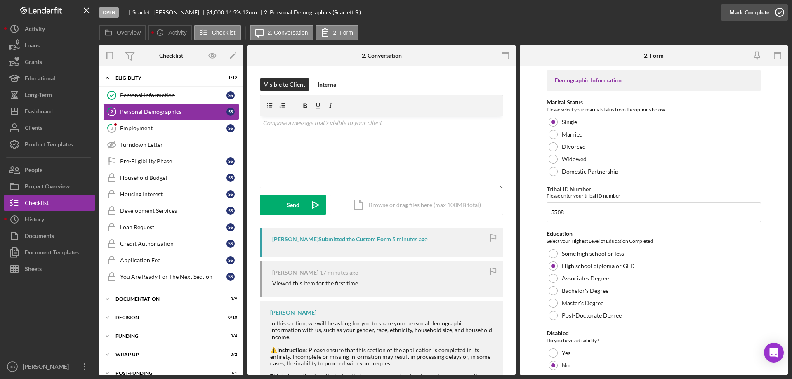
click at [752, 8] on div "Mark Complete" at bounding box center [749, 12] width 40 height 16
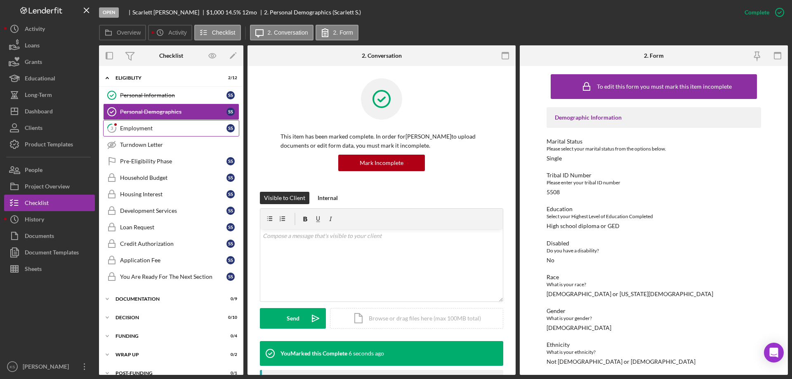
click at [167, 120] on link "3 Employment S S" at bounding box center [171, 128] width 136 height 16
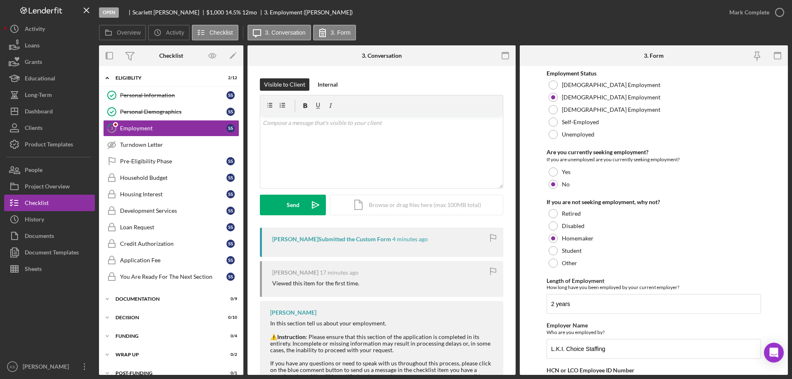
click at [753, 22] on div "Mark Complete" at bounding box center [754, 12] width 67 height 25
drag, startPoint x: 756, startPoint y: 9, endPoint x: 744, endPoint y: 25, distance: 19.7
click at [754, 14] on div "Mark Complete" at bounding box center [749, 12] width 40 height 16
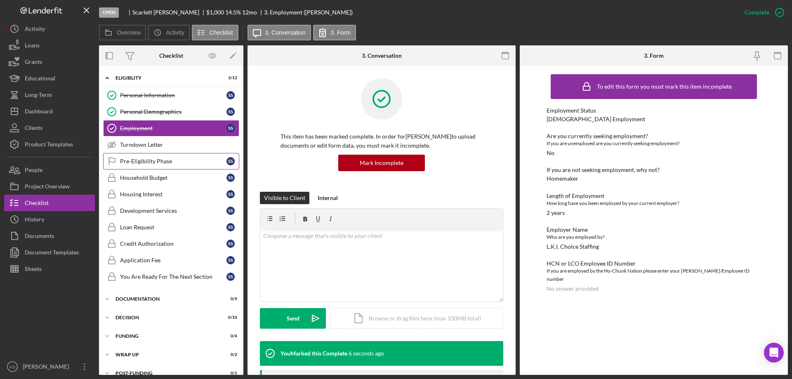
click at [148, 157] on link "Pre-Eligibility Phase Pre-Eligibility Phase S S" at bounding box center [171, 161] width 136 height 16
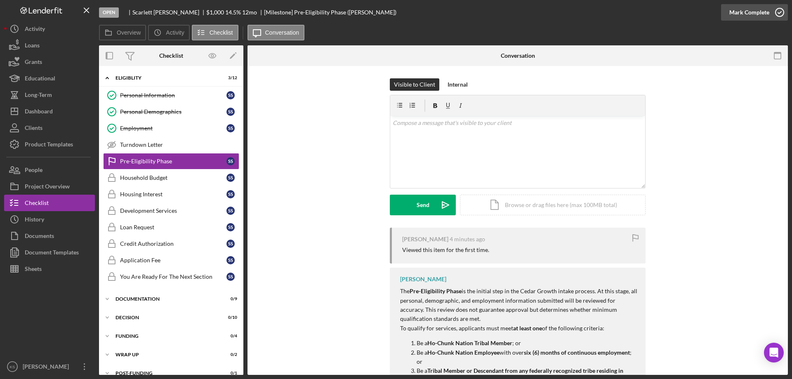
click at [743, 11] on div "Mark Complete" at bounding box center [749, 12] width 40 height 16
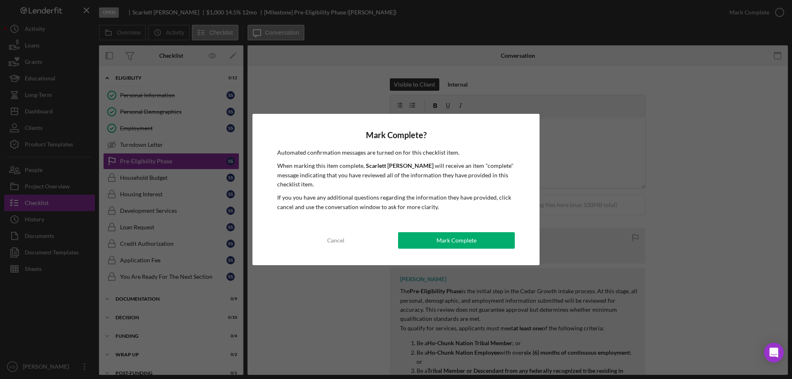
click at [437, 236] on button "Mark Complete" at bounding box center [456, 240] width 117 height 16
